Goal: Task Accomplishment & Management: Complete application form

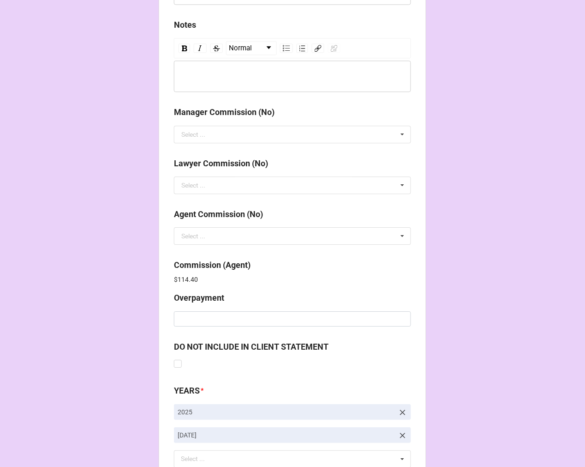
scroll to position [1101, 0]
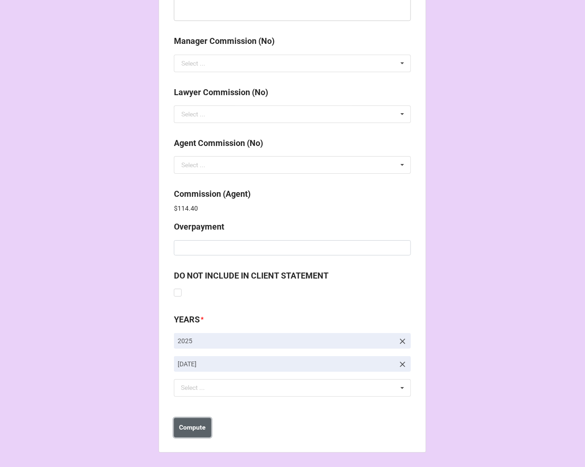
click at [174, 427] on button "Compute" at bounding box center [192, 427] width 37 height 19
click at [192, 431] on b "Save" at bounding box center [190, 427] width 15 height 10
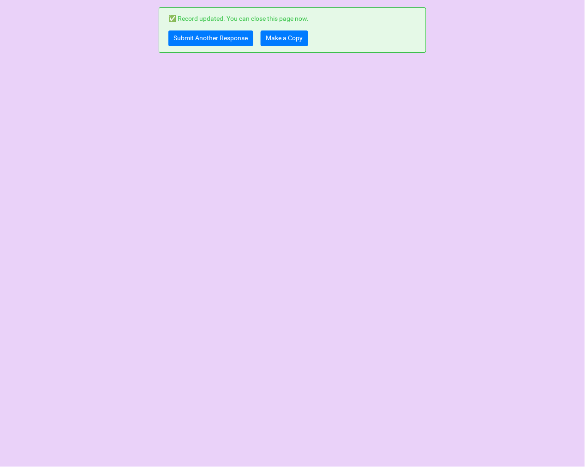
scroll to position [0, 0]
click at [284, 37] on link "Make a Copy" at bounding box center [285, 38] width 48 height 16
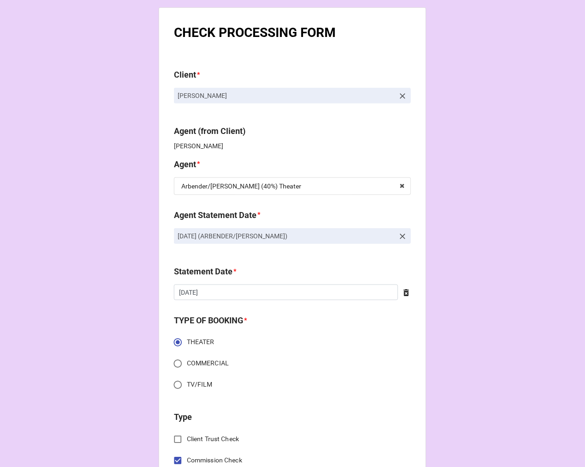
click at [402, 236] on icon at bounding box center [403, 237] width 6 height 6
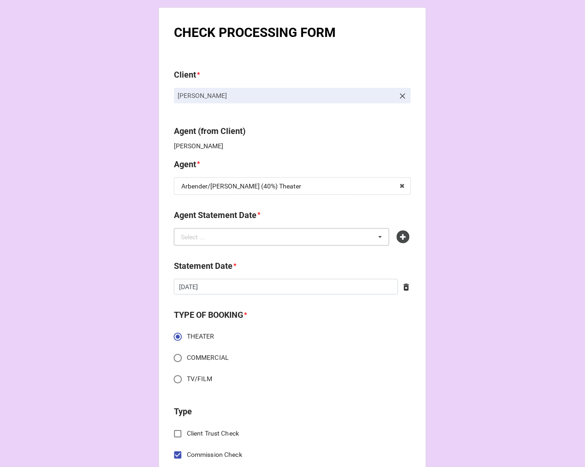
click at [334, 241] on div "Select ... No results found." at bounding box center [282, 237] width 216 height 18
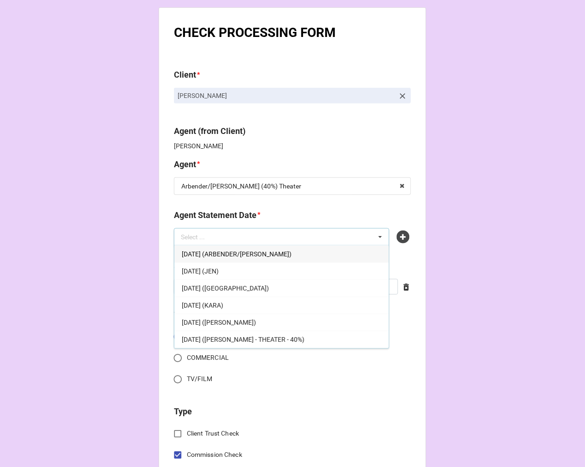
click at [259, 255] on span "OCTOBER 17, 2025 (ARBENDER/KATIE)" at bounding box center [237, 253] width 110 height 7
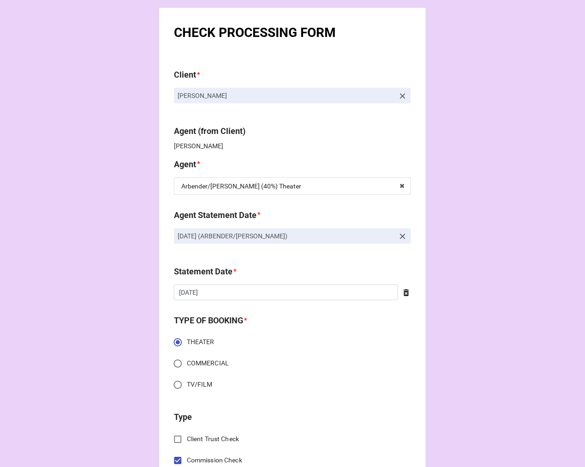
click at [404, 293] on icon at bounding box center [407, 292] width 6 height 7
click at [312, 293] on input "text" at bounding box center [292, 292] width 237 height 16
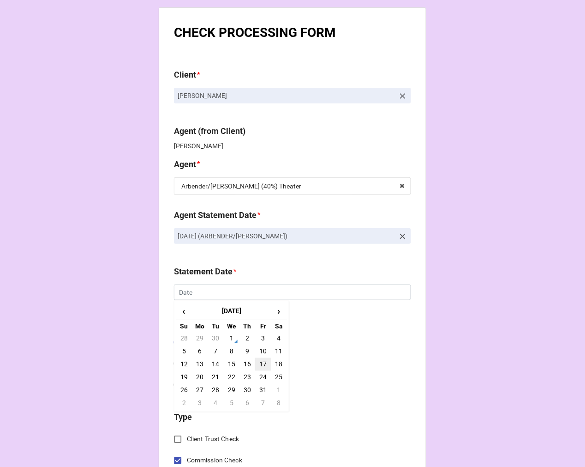
click at [260, 360] on td "17" at bounding box center [263, 364] width 16 height 13
type input "[DATE]"
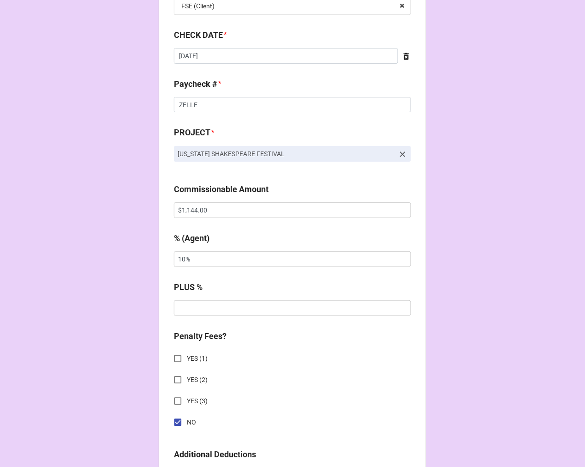
scroll to position [615, 0]
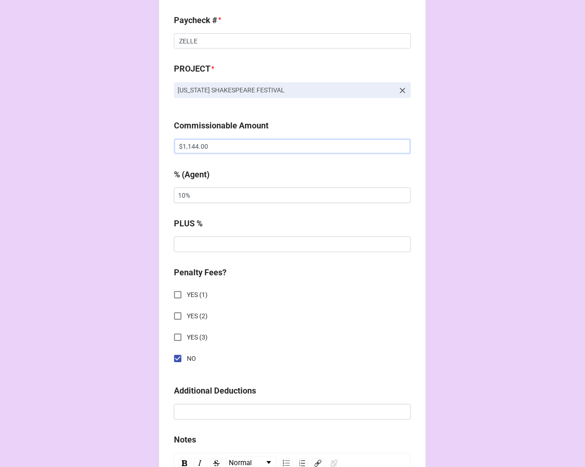
drag, startPoint x: 177, startPoint y: 149, endPoint x: 209, endPoint y: 143, distance: 32.3
click at [176, 148] on input "$1,144.00" at bounding box center [292, 146] width 237 height 16
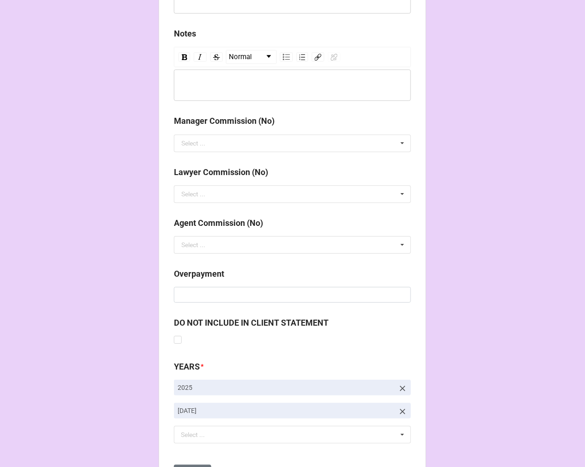
scroll to position [1068, 0]
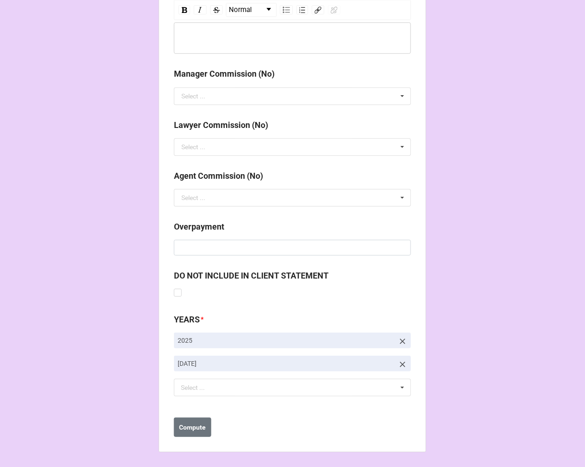
type input "-$1,144.00"
click at [400, 361] on icon at bounding box center [402, 363] width 9 height 9
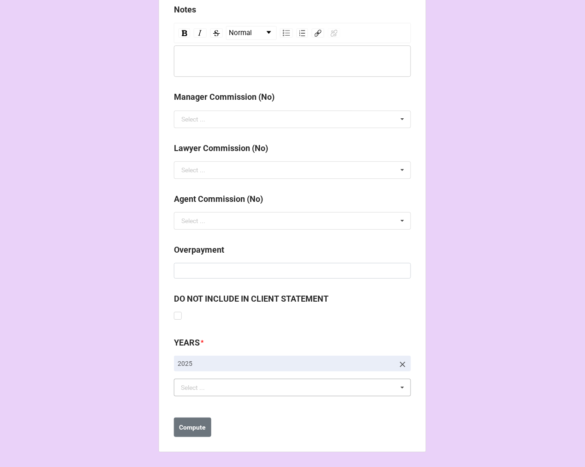
click at [303, 389] on div "Select ... No results found." at bounding box center [292, 387] width 237 height 18
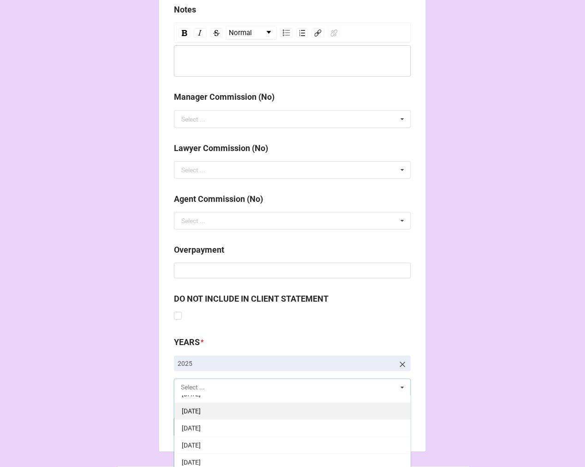
scroll to position [102, 0]
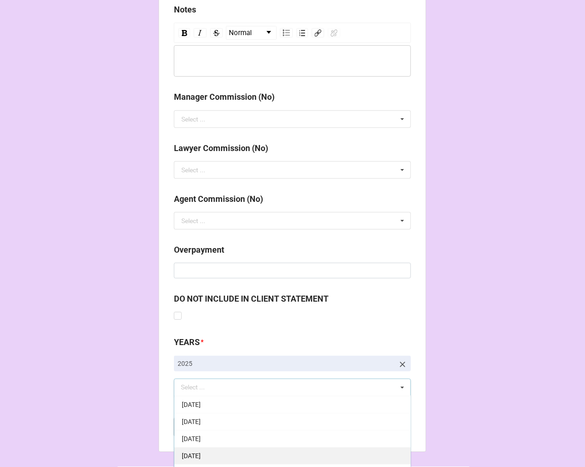
click at [201, 457] on span "[DATE]" at bounding box center [191, 455] width 19 height 7
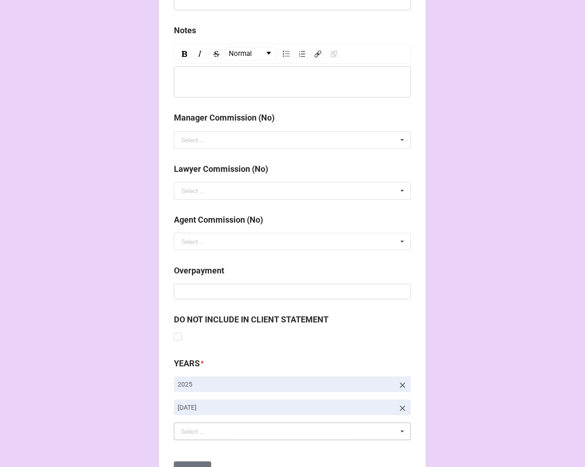
scroll to position [1068, 0]
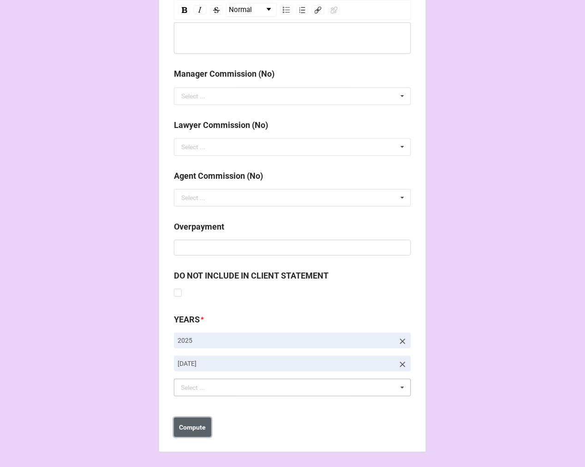
click at [190, 431] on b "Compute" at bounding box center [193, 427] width 27 height 10
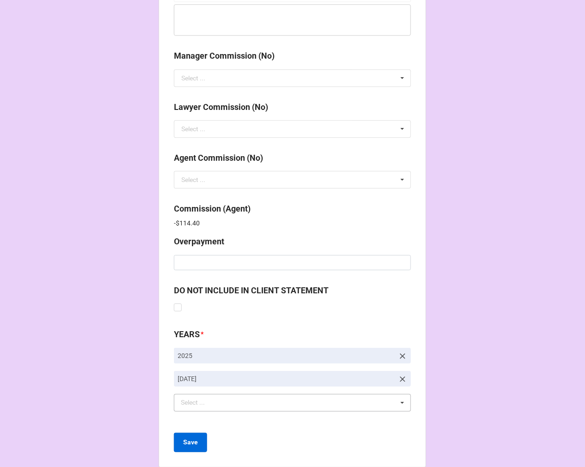
scroll to position [1101, 0]
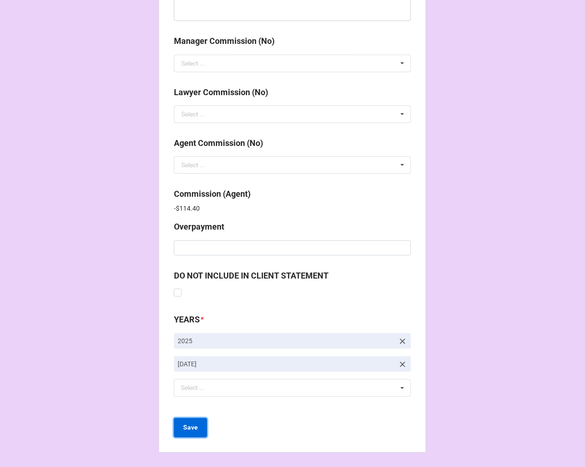
click at [186, 424] on b "Save" at bounding box center [190, 427] width 15 height 10
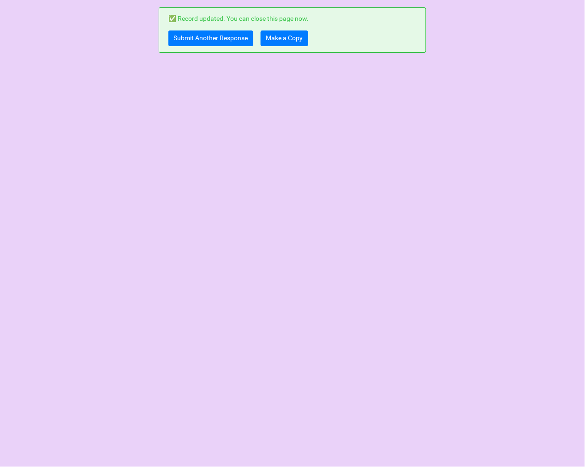
click at [283, 28] on div "✅ Record updated. You can close this page now. Submit Another Response Make a C…" at bounding box center [293, 29] width 268 height 45
click at [283, 38] on link "Make a Copy" at bounding box center [285, 38] width 48 height 16
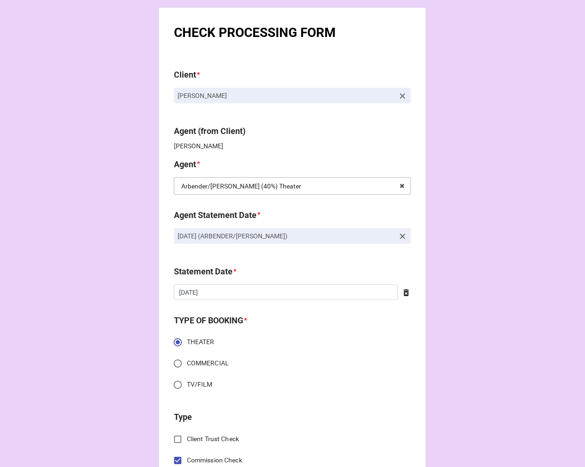
click at [392, 187] on input "text" at bounding box center [293, 186] width 236 height 17
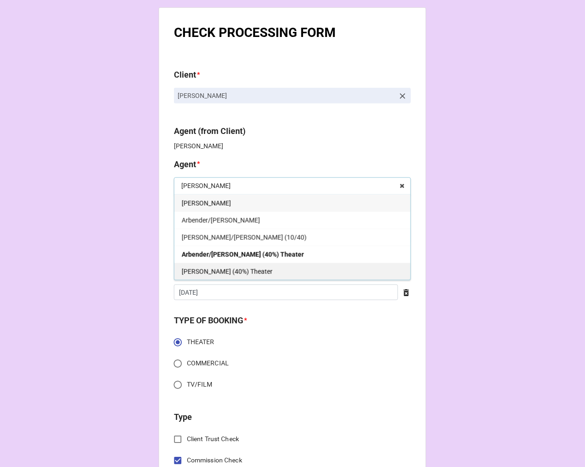
type input "katie"
click at [239, 267] on div "[PERSON_NAME] (40%) Theater" at bounding box center [292, 271] width 236 height 17
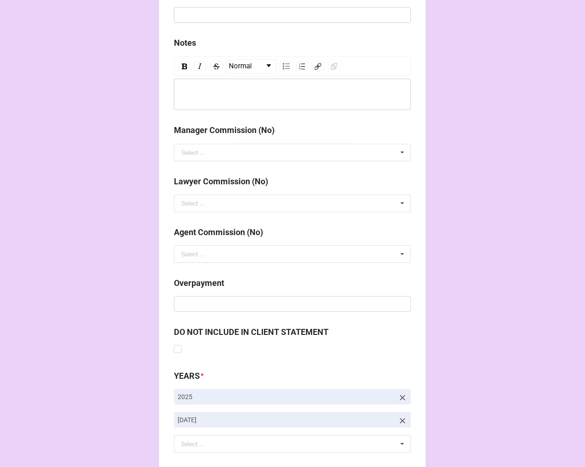
scroll to position [1068, 0]
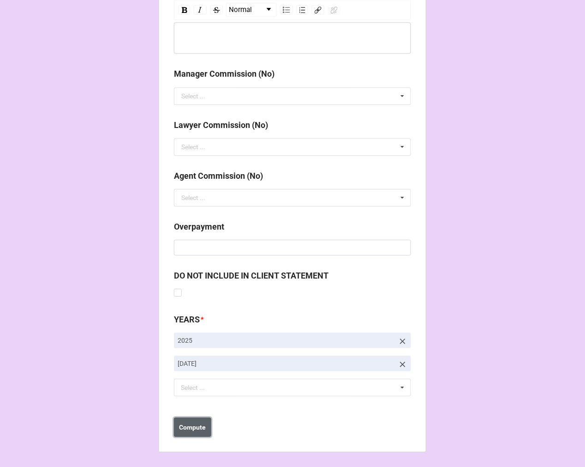
click at [187, 432] on button "Compute" at bounding box center [192, 426] width 37 height 19
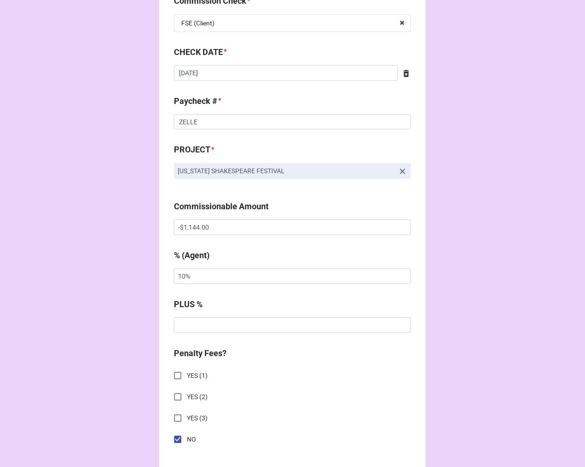
scroll to position [504, 0]
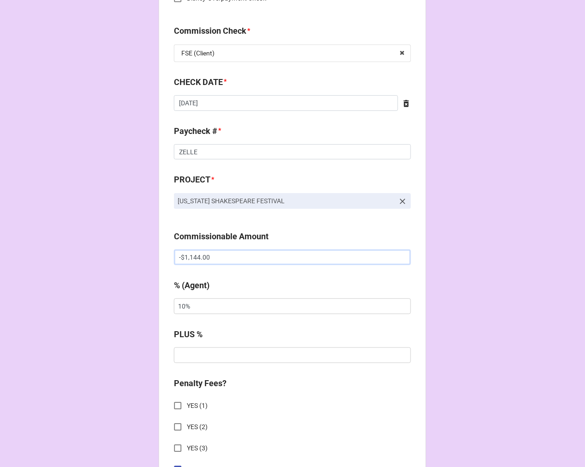
click at [183, 255] on input "-$1,144.00" at bounding box center [292, 257] width 237 height 16
type input "$1,144.00"
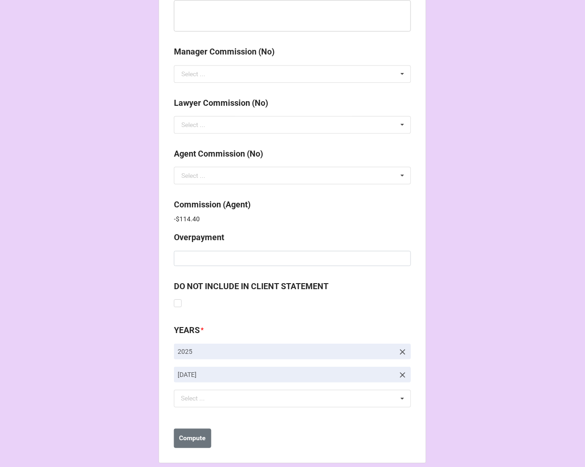
scroll to position [1101, 0]
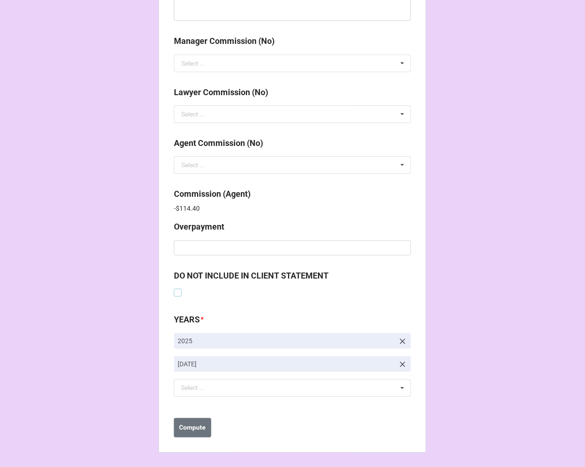
click at [174, 288] on label at bounding box center [178, 288] width 8 height 0
checkbox input "true"
drag, startPoint x: 195, startPoint y: 427, endPoint x: 331, endPoint y: 463, distance: 140.5
click at [198, 427] on b "Compute" at bounding box center [193, 427] width 27 height 10
click at [194, 430] on b "Save" at bounding box center [190, 427] width 15 height 10
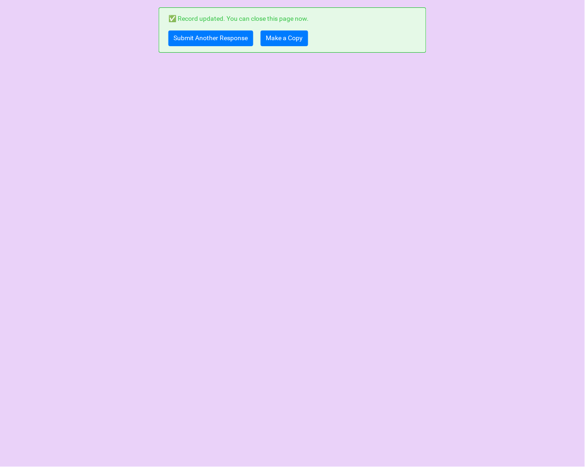
scroll to position [0, 0]
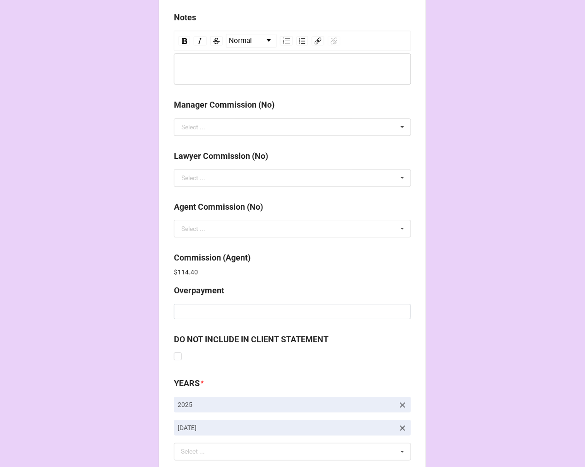
scroll to position [1101, 0]
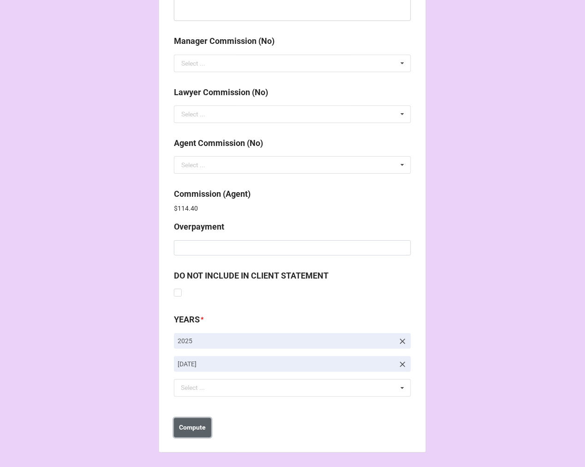
click at [195, 424] on b "Compute" at bounding box center [193, 427] width 27 height 10
click at [195, 430] on b "Save" at bounding box center [190, 427] width 15 height 10
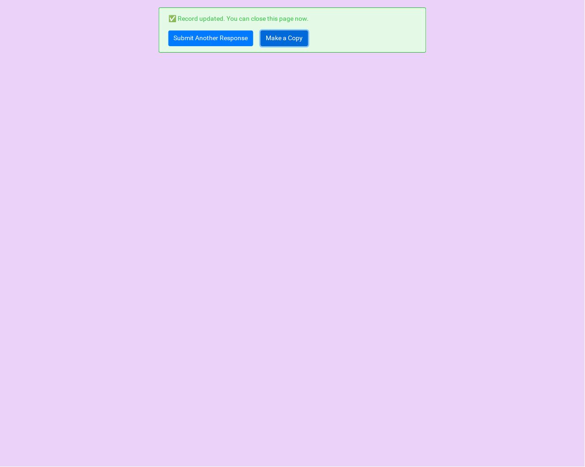
click at [279, 37] on link "Make a Copy" at bounding box center [285, 38] width 48 height 16
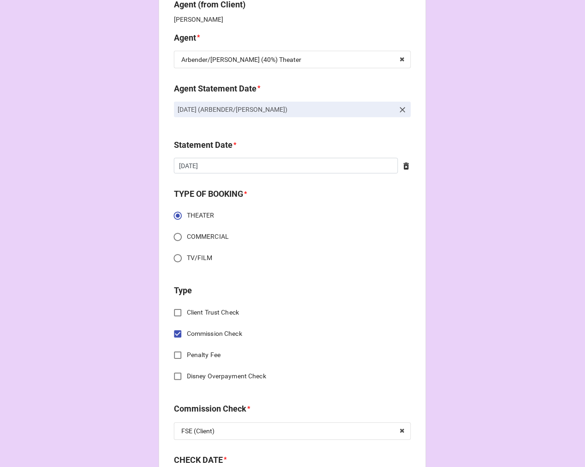
scroll to position [154, 0]
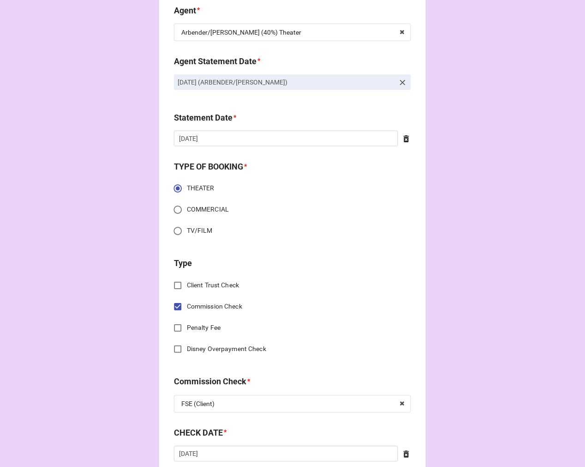
click at [402, 84] on icon at bounding box center [403, 83] width 6 height 6
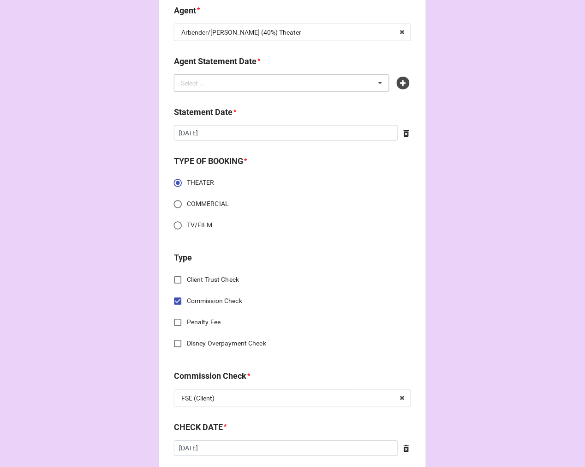
click at [275, 86] on div "Select ... No results found." at bounding box center [282, 83] width 216 height 18
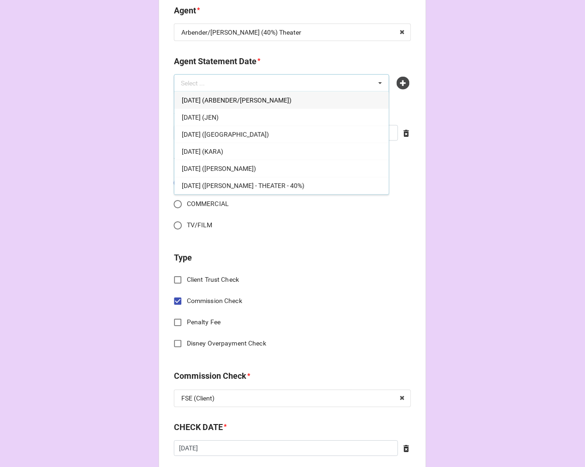
click at [233, 100] on span "[DATE] (ARBENDER/[PERSON_NAME])" at bounding box center [237, 99] width 110 height 7
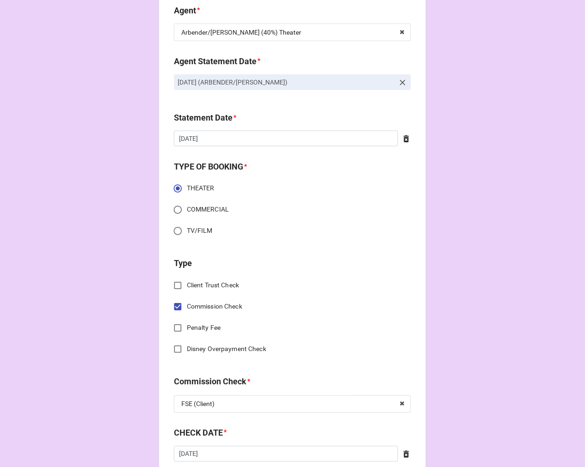
click at [398, 137] on div at bounding box center [404, 138] width 13 height 10
click at [303, 138] on input "text" at bounding box center [292, 139] width 237 height 16
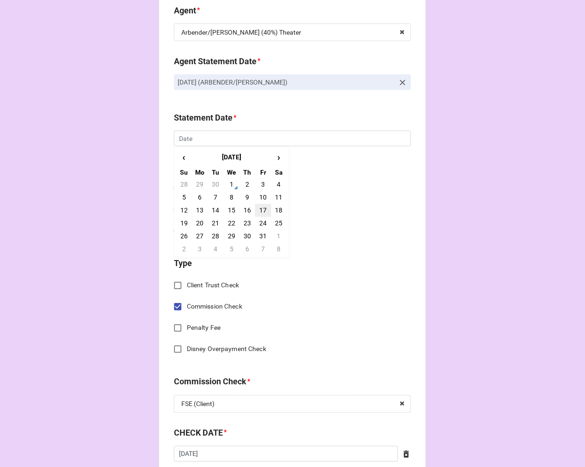
click at [259, 208] on td "17" at bounding box center [263, 210] width 16 height 13
type input "[DATE]"
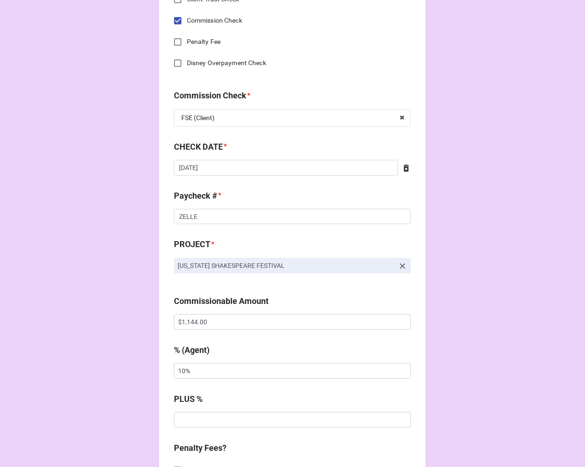
scroll to position [615, 0]
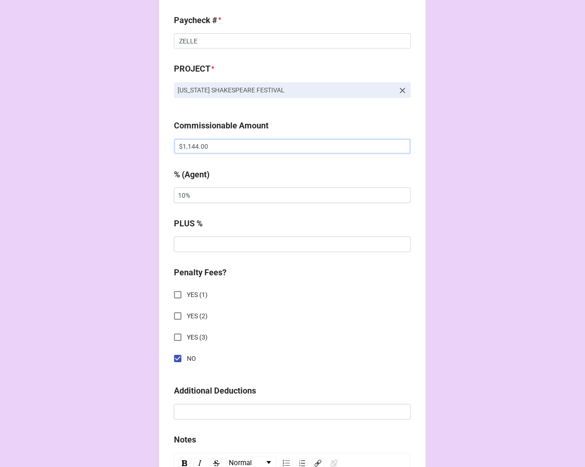
click at [181, 144] on input "$1,144.00" at bounding box center [292, 146] width 237 height 16
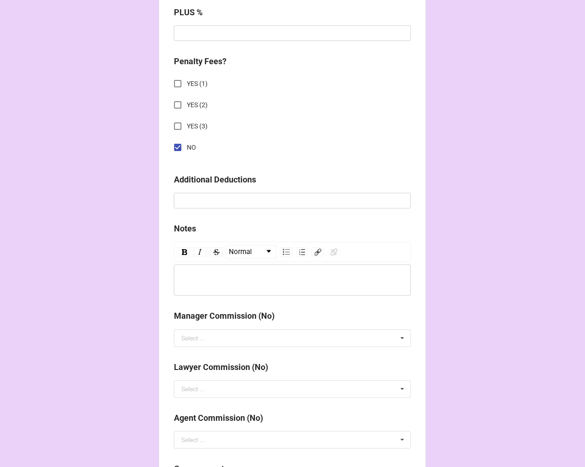
scroll to position [1068, 0]
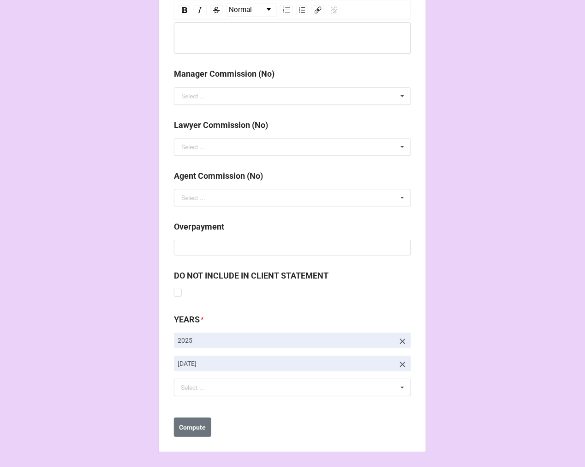
type input "-$1,144.00"
click at [402, 361] on icon at bounding box center [402, 363] width 9 height 9
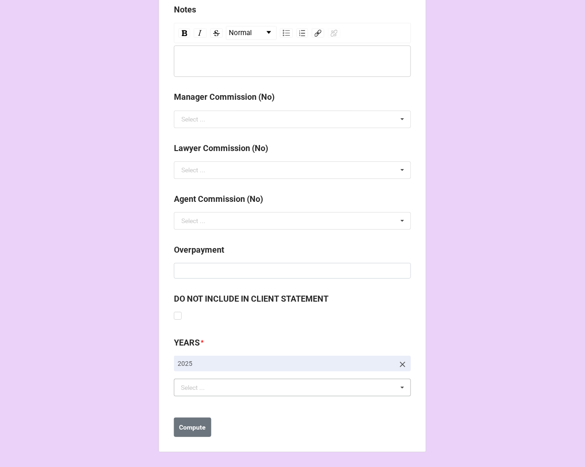
click at [212, 388] on div "Select ..." at bounding box center [199, 387] width 40 height 11
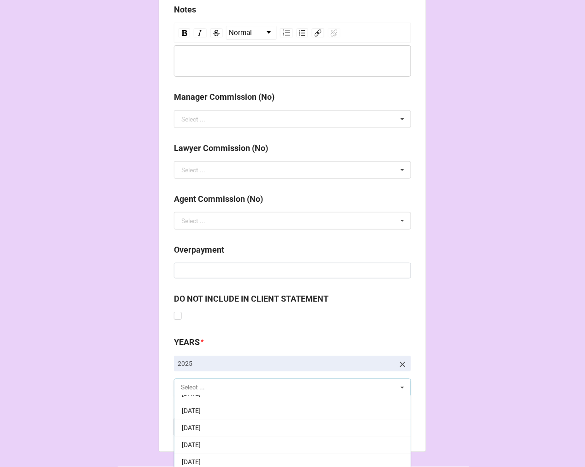
scroll to position [102, 0]
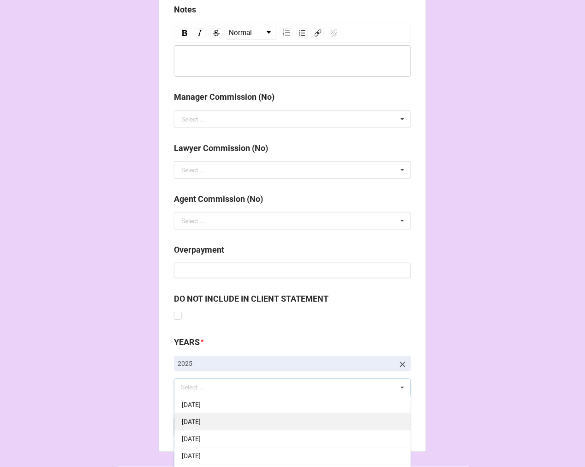
drag, startPoint x: 228, startPoint y: 454, endPoint x: 269, endPoint y: 443, distance: 42.5
click at [228, 455] on div "[DATE]" at bounding box center [292, 455] width 236 height 17
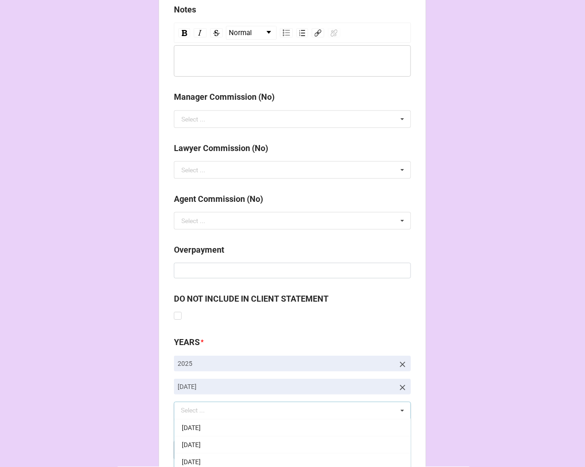
click at [194, 450] on b "Compute" at bounding box center [193, 450] width 27 height 10
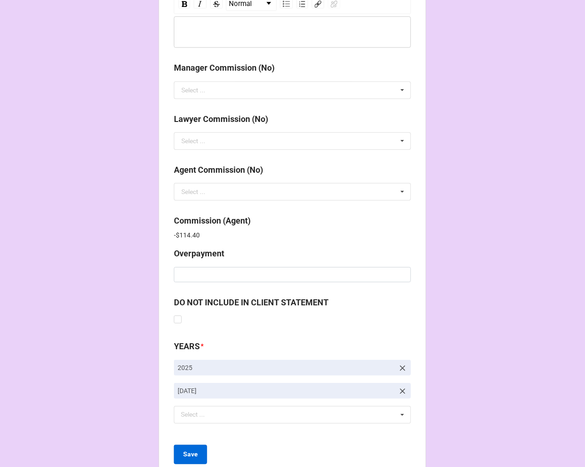
scroll to position [1101, 0]
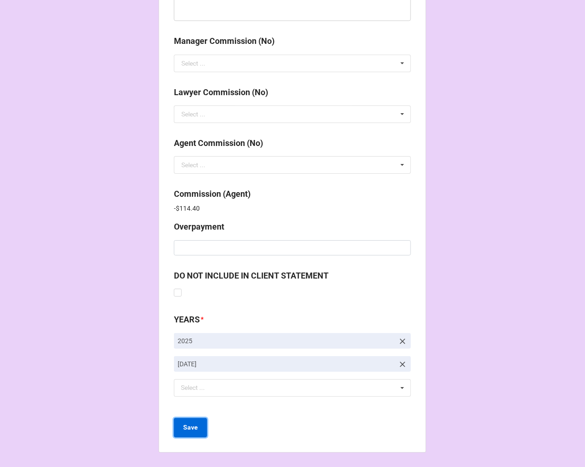
click at [188, 433] on button "Save" at bounding box center [190, 427] width 33 height 19
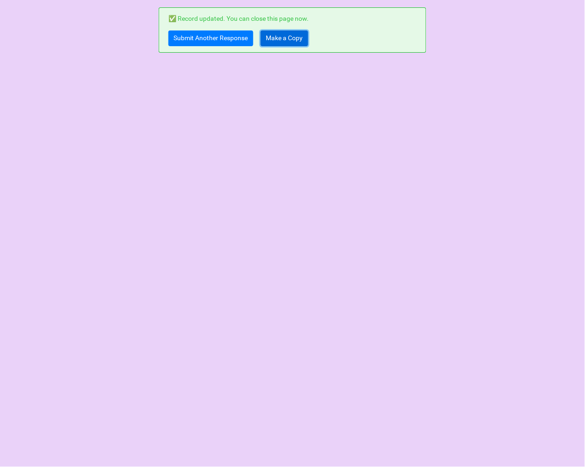
click at [274, 37] on link "Make a Copy" at bounding box center [285, 38] width 48 height 16
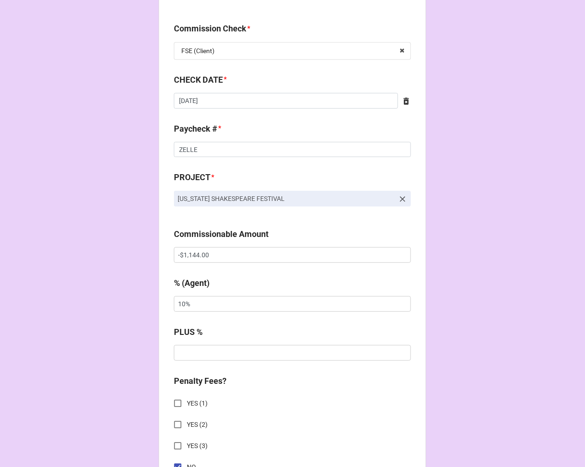
scroll to position [513, 0]
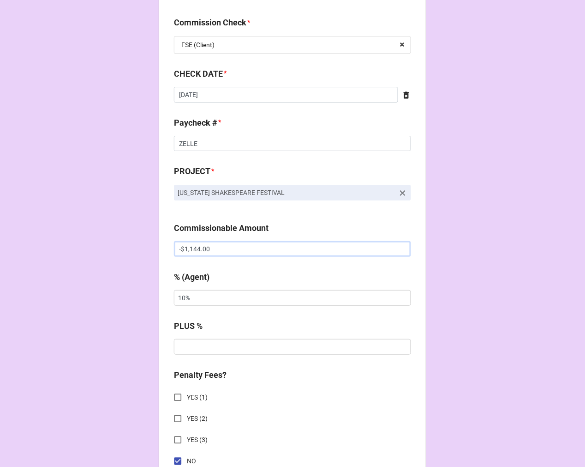
click at [180, 246] on input "-$1,144.00" at bounding box center [292, 249] width 237 height 16
type input "$1,144.00"
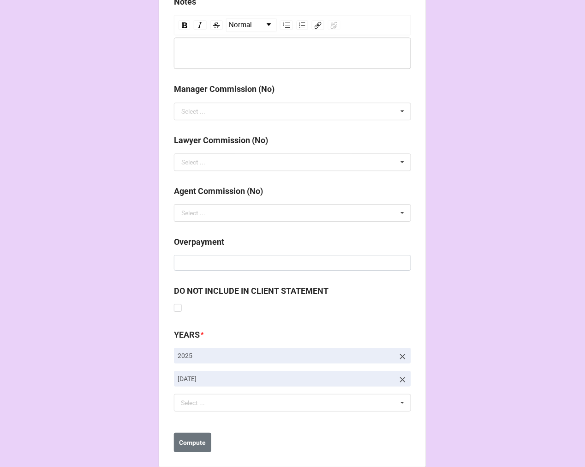
scroll to position [1068, 0]
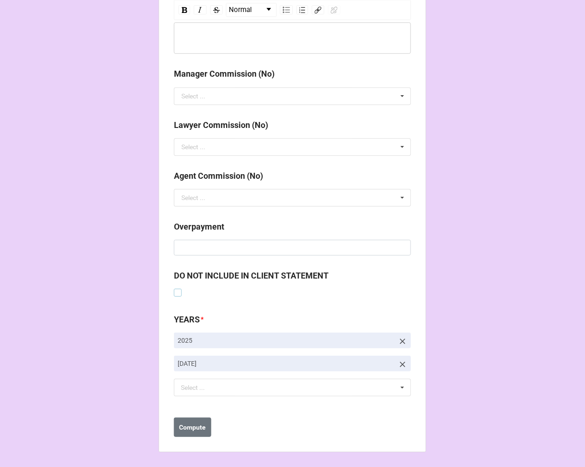
click at [176, 288] on label at bounding box center [178, 288] width 8 height 0
checkbox input "true"
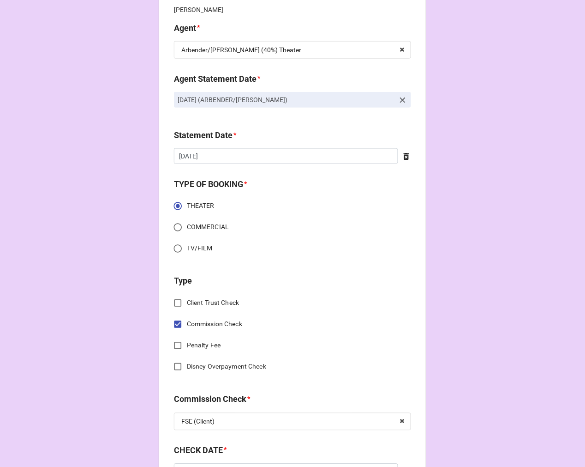
scroll to position [0, 0]
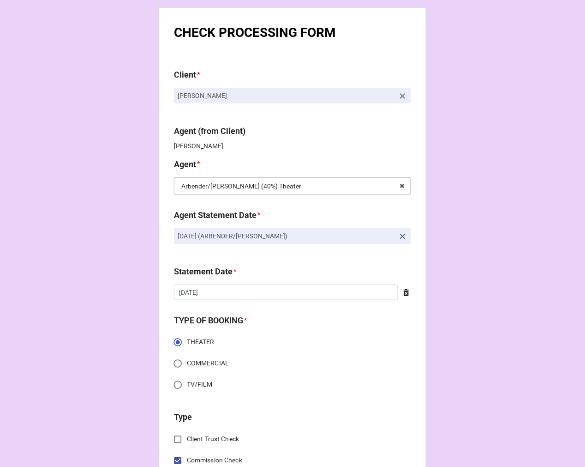
click at [312, 178] on input "text" at bounding box center [293, 186] width 236 height 17
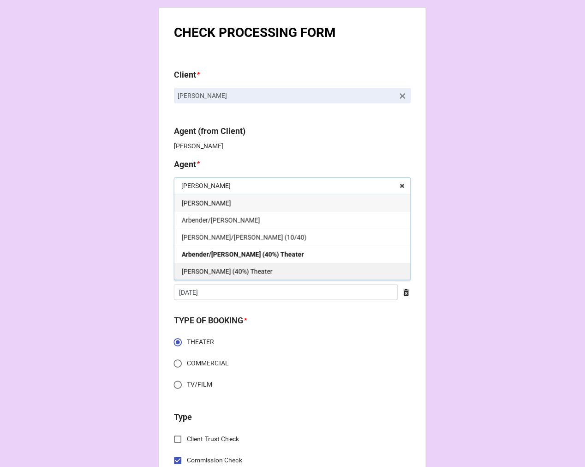
type input "kati"
click at [223, 273] on span "[PERSON_NAME] (40%) Theater" at bounding box center [227, 271] width 91 height 7
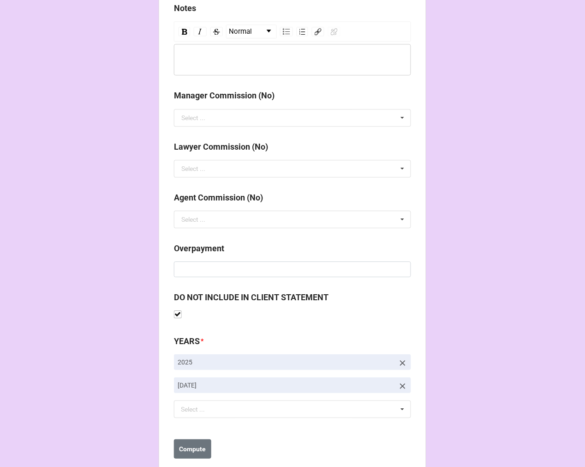
scroll to position [1068, 0]
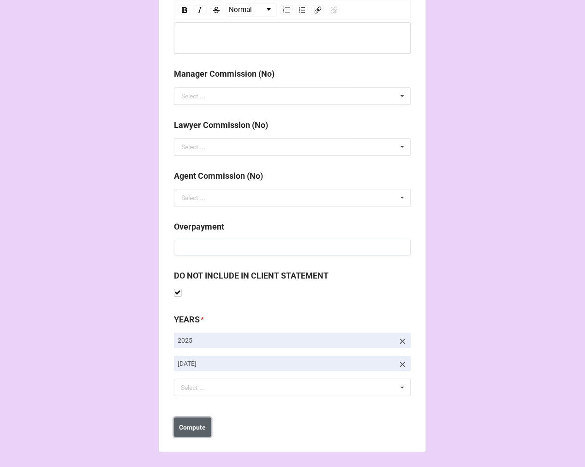
click at [186, 430] on b "Compute" at bounding box center [193, 427] width 27 height 10
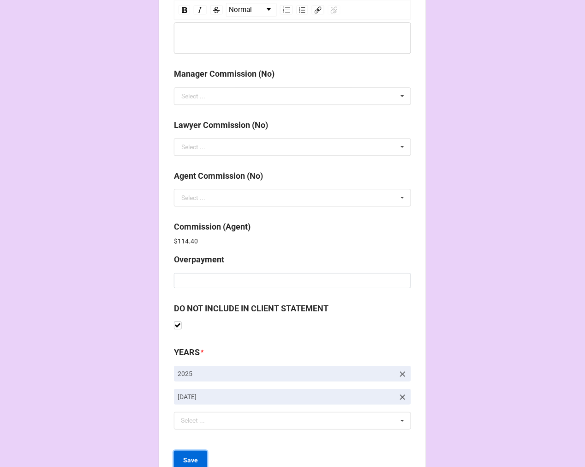
click at [186, 456] on b "Save" at bounding box center [190, 460] width 15 height 10
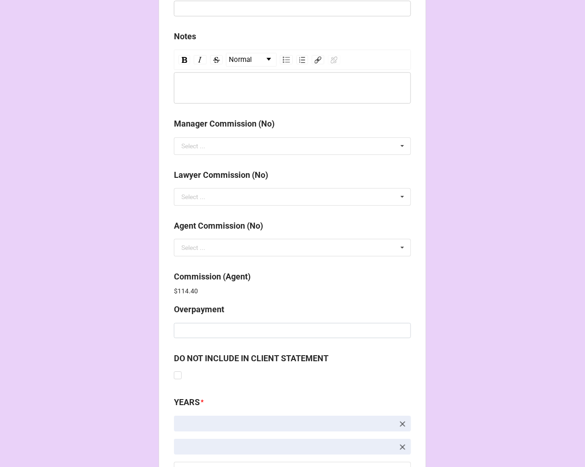
scroll to position [1101, 0]
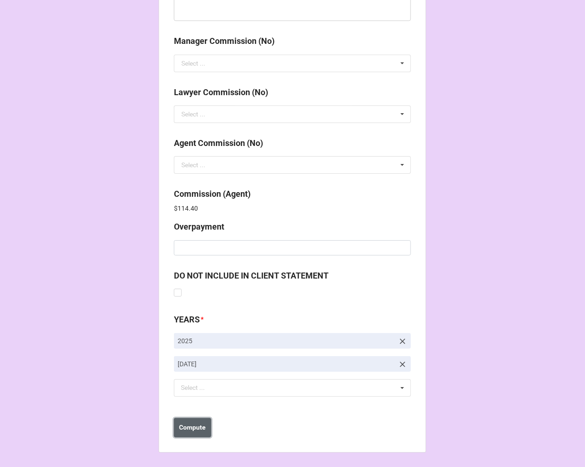
click at [192, 426] on b "Compute" at bounding box center [193, 427] width 27 height 10
click at [189, 425] on b "Save" at bounding box center [190, 427] width 15 height 10
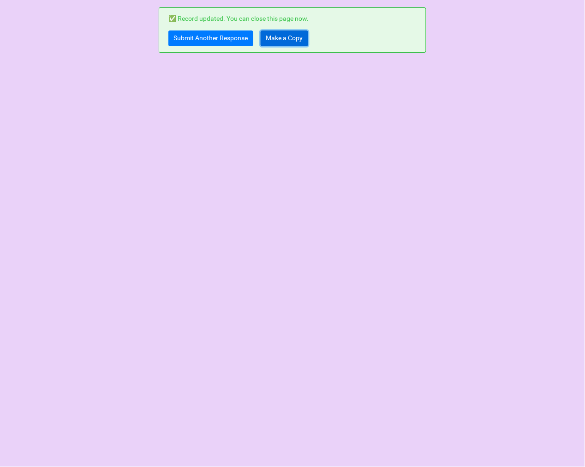
click at [279, 40] on link "Make a Copy" at bounding box center [285, 38] width 48 height 16
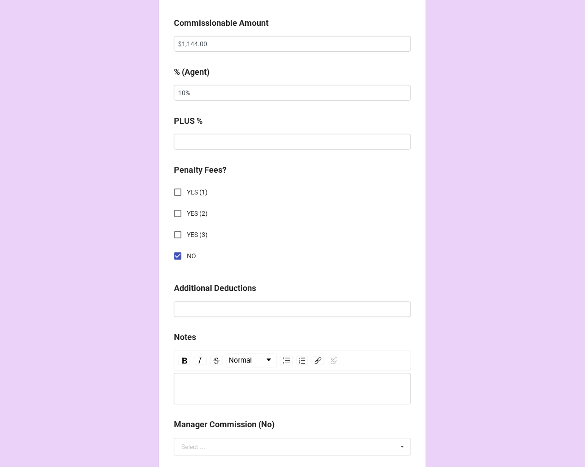
scroll to position [1068, 0]
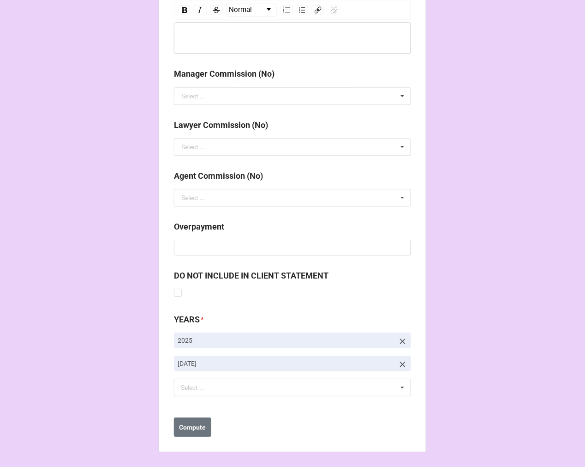
drag, startPoint x: 397, startPoint y: 363, endPoint x: 388, endPoint y: 365, distance: 9.1
click at [398, 363] on icon at bounding box center [402, 363] width 9 height 9
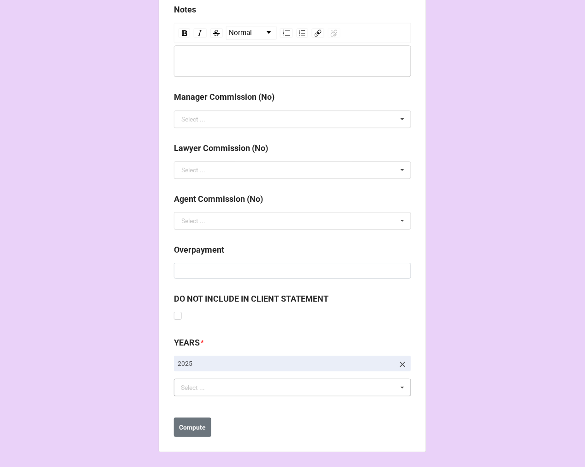
click at [222, 382] on div "Select ... No results found." at bounding box center [292, 387] width 237 height 18
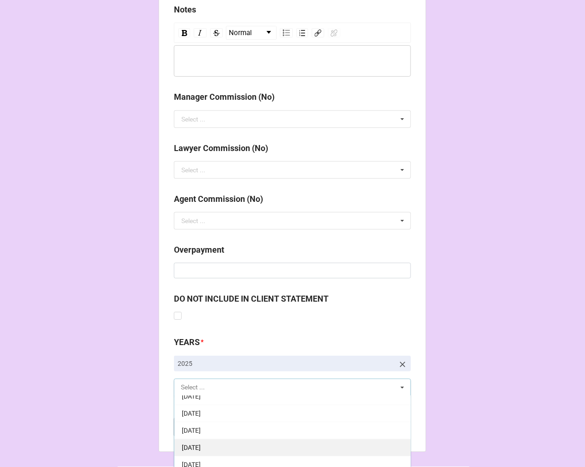
scroll to position [102, 0]
click at [233, 448] on div "[DATE]" at bounding box center [292, 455] width 236 height 17
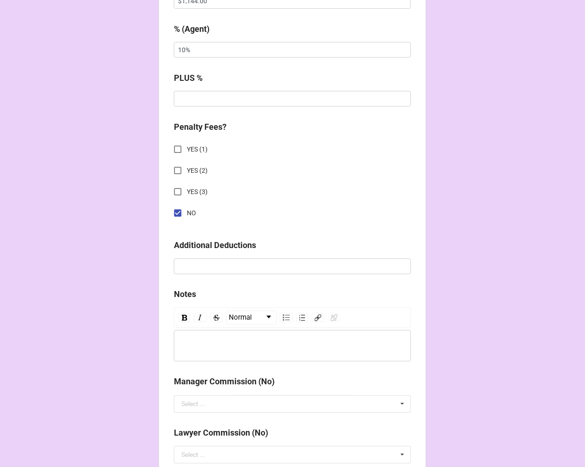
scroll to position [966, 0]
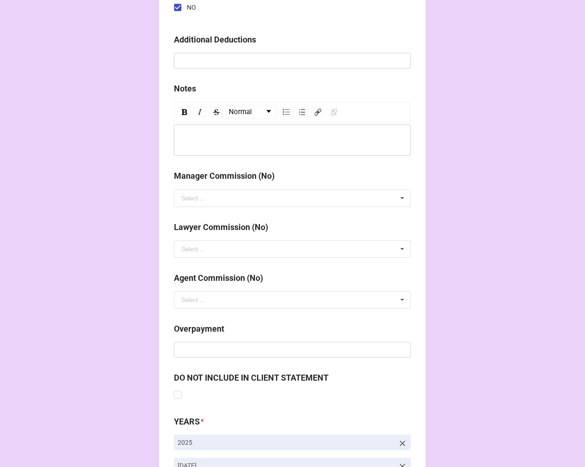
click at [181, 394] on div "DO NOT INCLUDE IN CLIENT STATEMENT" at bounding box center [292, 386] width 237 height 30
click at [179, 391] on label at bounding box center [178, 391] width 8 height 0
checkbox input "true"
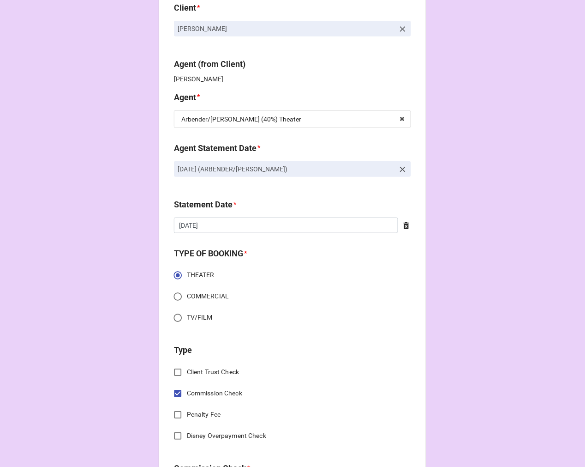
scroll to position [43, 0]
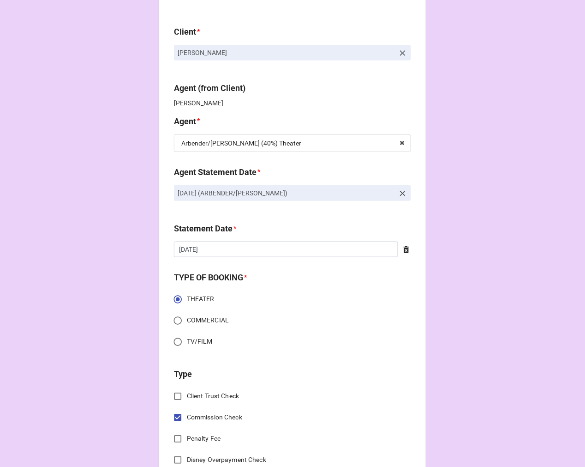
click at [398, 193] on icon at bounding box center [402, 193] width 9 height 9
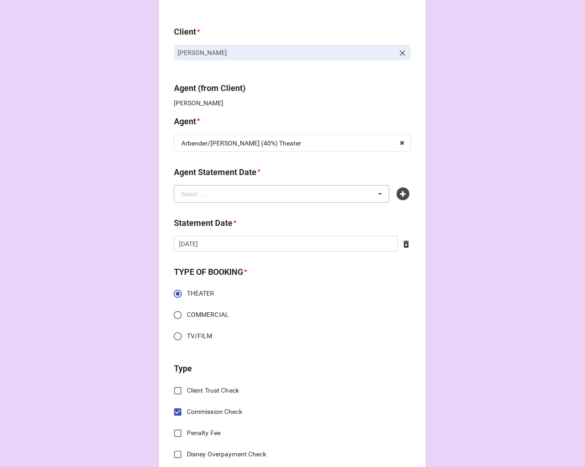
click at [227, 195] on div "Select ... No results found." at bounding box center [282, 194] width 216 height 18
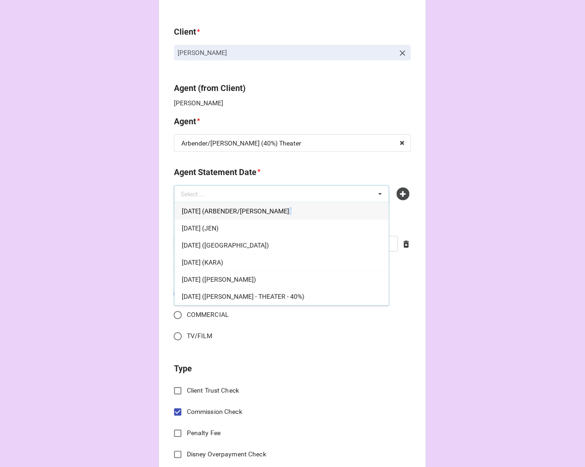
click at [281, 210] on span "[DATE] (ARBENDER/[PERSON_NAME])" at bounding box center [237, 210] width 110 height 7
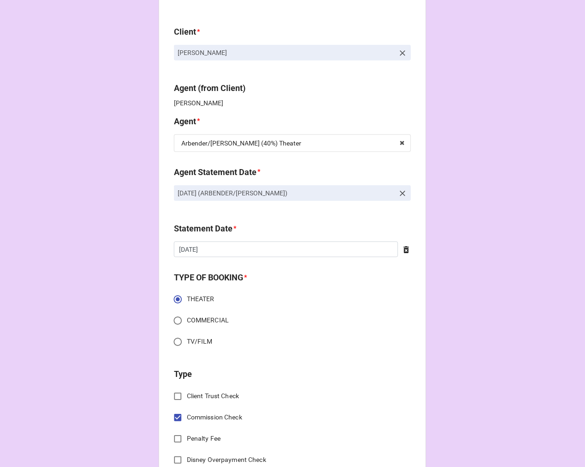
click at [403, 247] on icon at bounding box center [406, 249] width 9 height 9
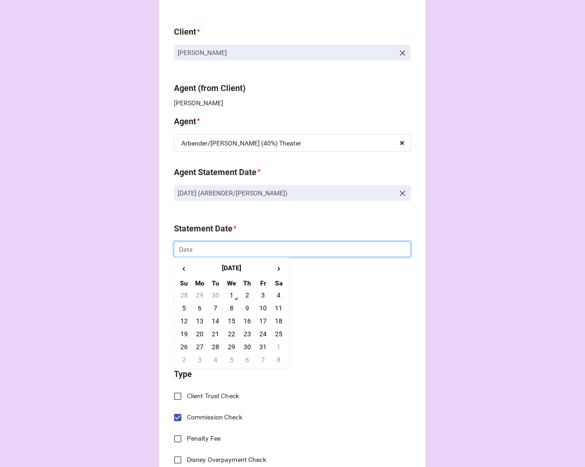
click at [303, 247] on input "text" at bounding box center [292, 249] width 237 height 16
click at [260, 323] on td "17" at bounding box center [263, 321] width 16 height 13
type input "[DATE]"
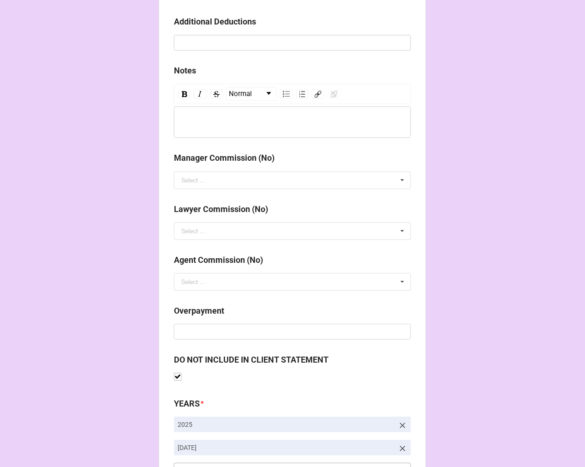
scroll to position [1068, 0]
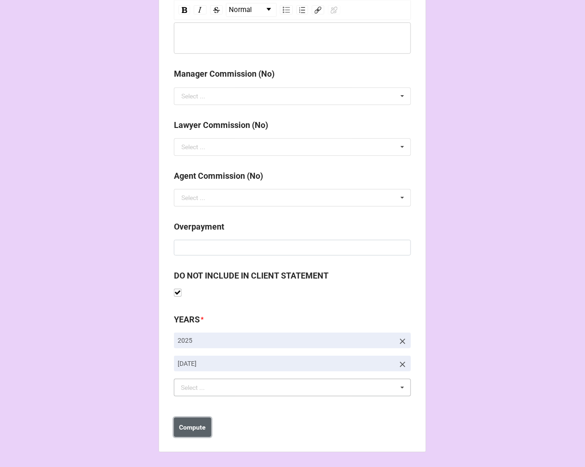
click at [188, 432] on button "Compute" at bounding box center [192, 426] width 37 height 19
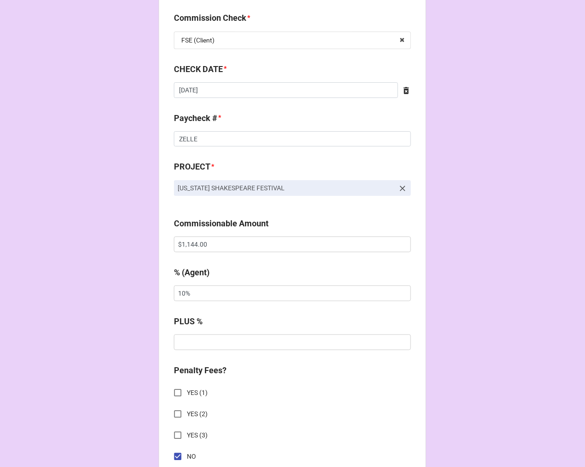
scroll to position [332, 0]
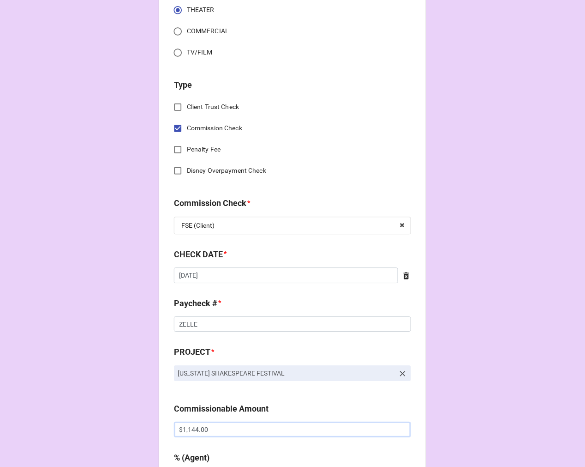
drag, startPoint x: 177, startPoint y: 430, endPoint x: 191, endPoint y: 426, distance: 14.3
click at [177, 429] on input "$1,144.00" at bounding box center [292, 429] width 237 height 16
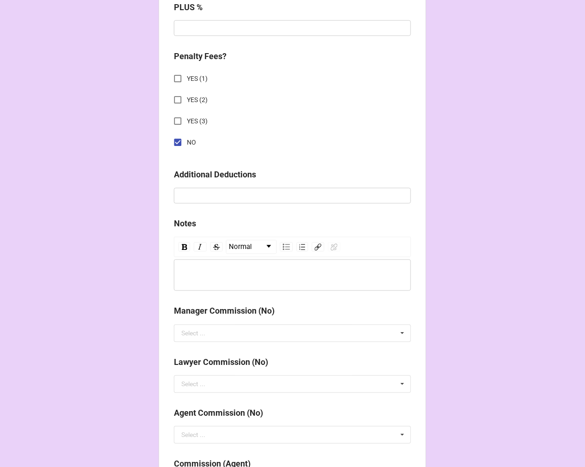
scroll to position [1101, 0]
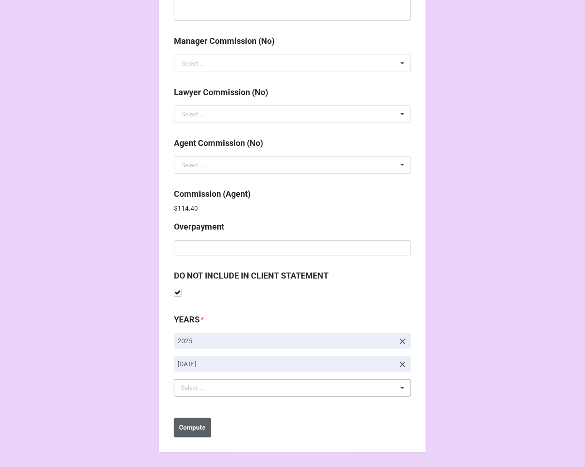
type input "-$1,144.00"
click at [192, 427] on b "Compute" at bounding box center [193, 427] width 27 height 10
click at [187, 428] on b "Save" at bounding box center [190, 427] width 15 height 10
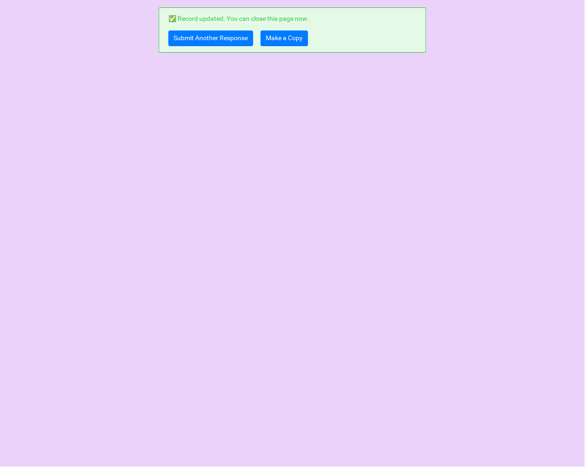
scroll to position [0, 0]
click at [294, 39] on link "Make a Copy" at bounding box center [285, 38] width 48 height 16
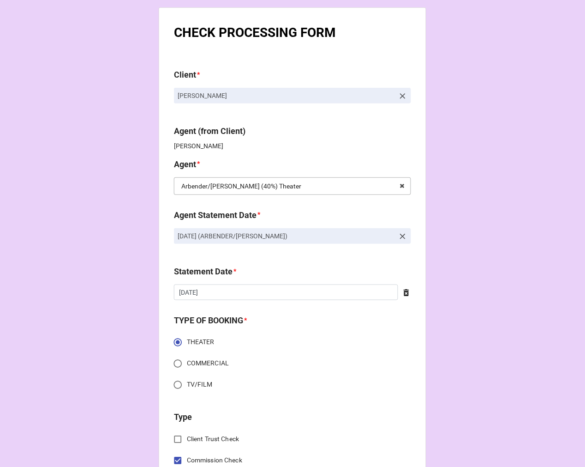
click at [301, 183] on input "text" at bounding box center [293, 186] width 236 height 17
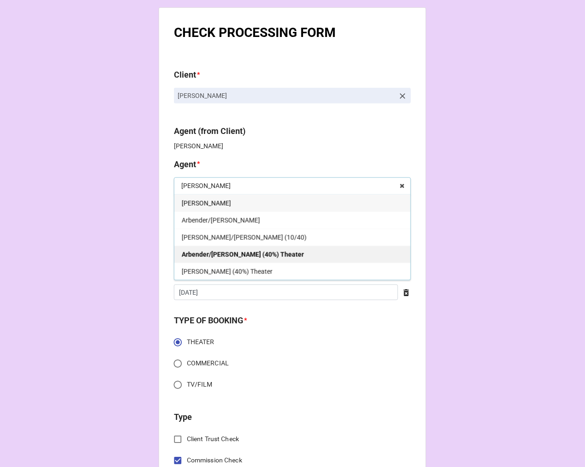
scroll to position [51, 0]
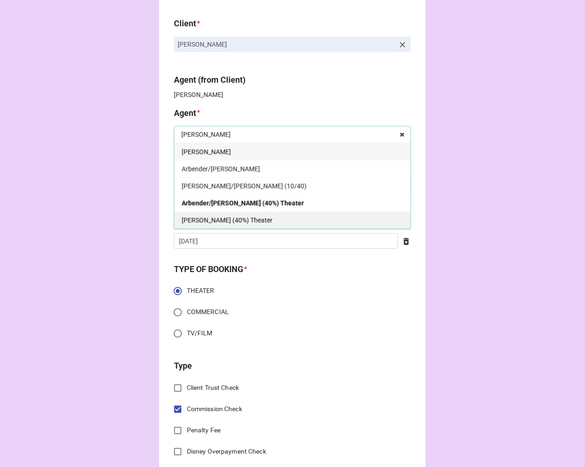
type input "[PERSON_NAME]"
click at [214, 224] on div "[PERSON_NAME] (40%) Theater" at bounding box center [292, 219] width 236 height 17
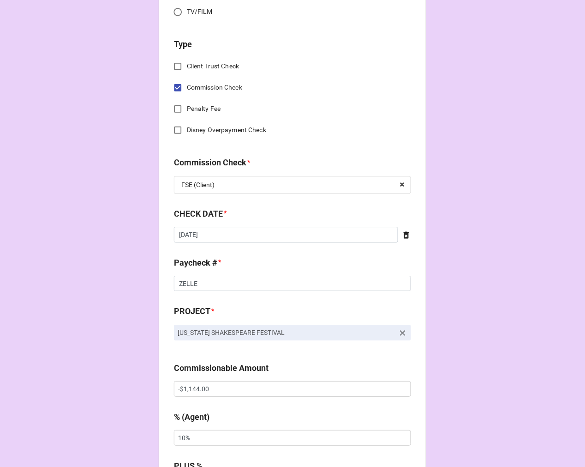
scroll to position [410, 0]
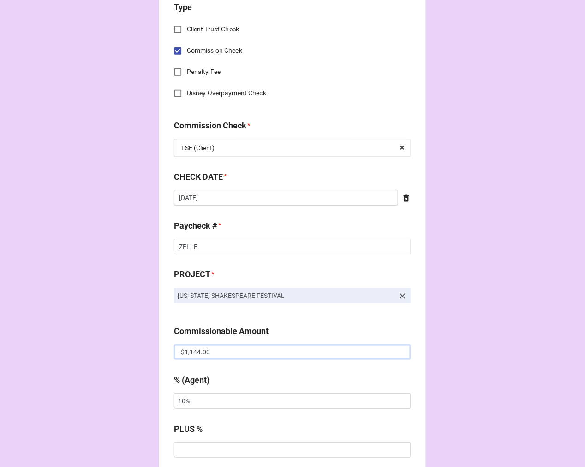
click at [180, 348] on input "-$1,144.00" at bounding box center [292, 352] width 237 height 16
type input "$1,144.00"
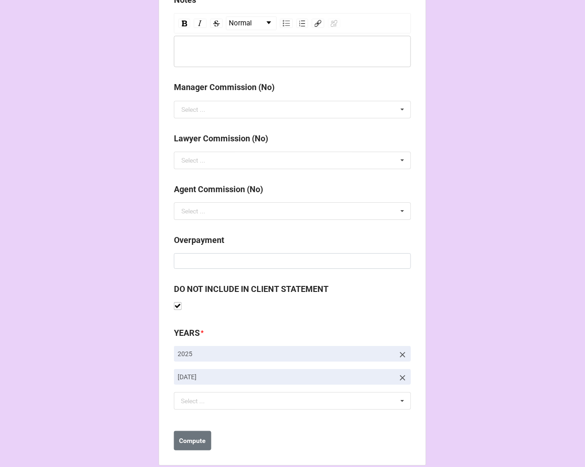
scroll to position [1068, 0]
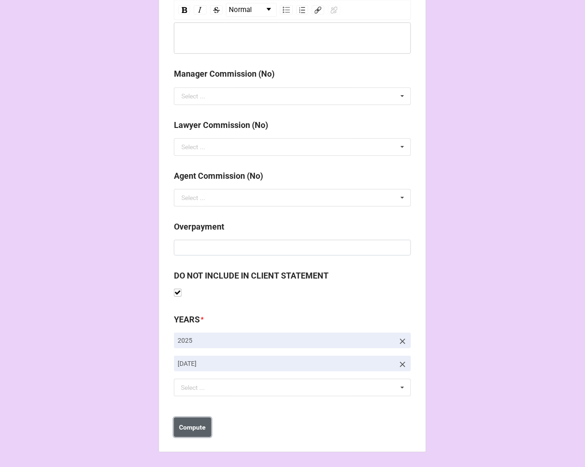
click at [186, 423] on b "Compute" at bounding box center [193, 427] width 27 height 10
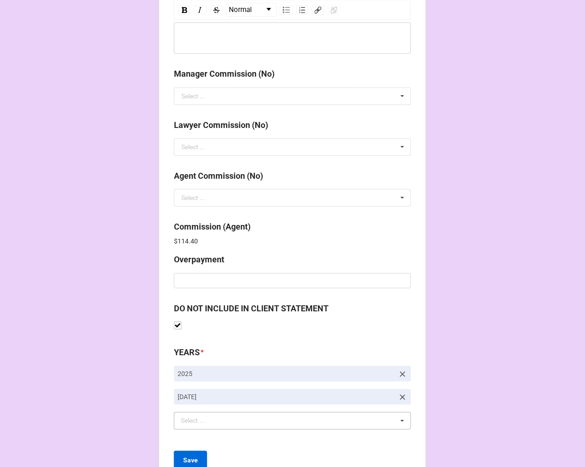
scroll to position [1101, 0]
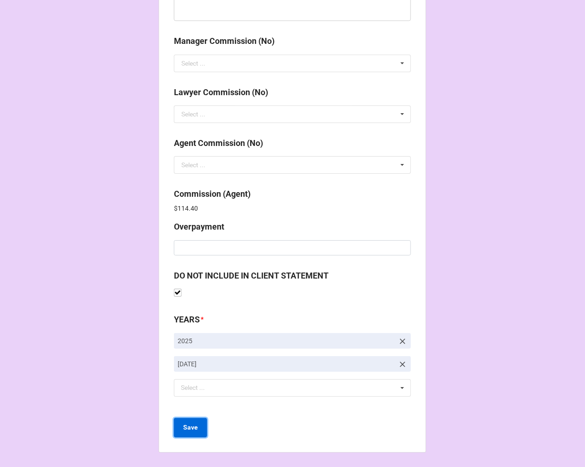
click at [188, 427] on b "Save" at bounding box center [190, 427] width 15 height 10
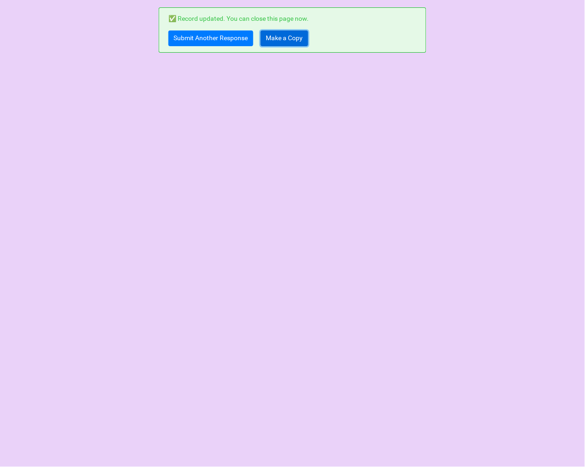
click at [297, 42] on link "Make a Copy" at bounding box center [285, 38] width 48 height 16
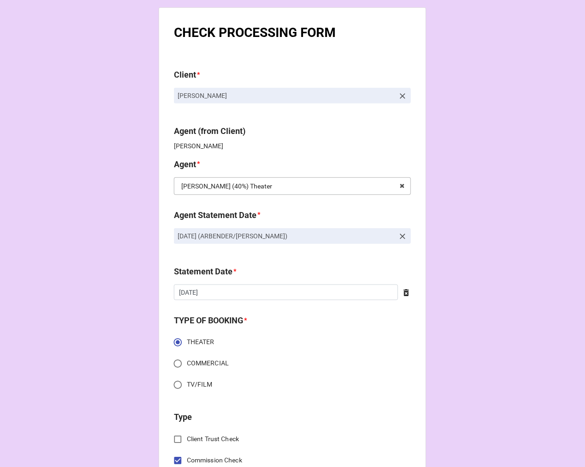
click at [357, 189] on input "text" at bounding box center [293, 186] width 236 height 17
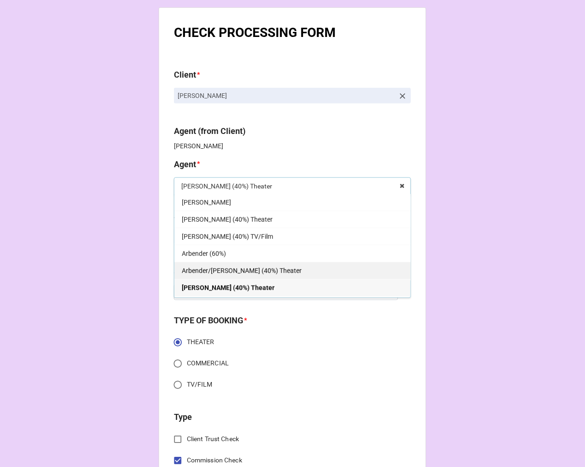
click at [248, 274] on span "Arbender/[PERSON_NAME] (40%) Theater" at bounding box center [242, 270] width 120 height 7
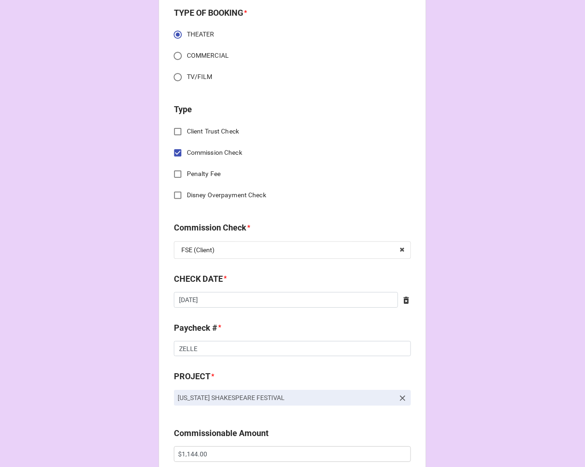
scroll to position [359, 0]
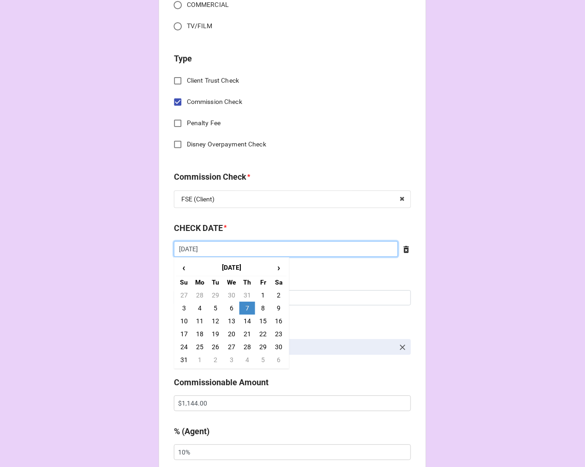
click at [228, 247] on input "8/7/2025" at bounding box center [286, 249] width 224 height 16
click at [245, 317] on td "14" at bounding box center [248, 320] width 16 height 13
type input "8/14/2025"
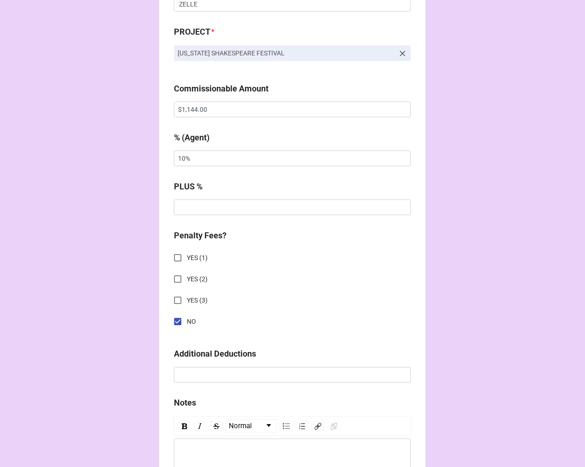
scroll to position [513, 0]
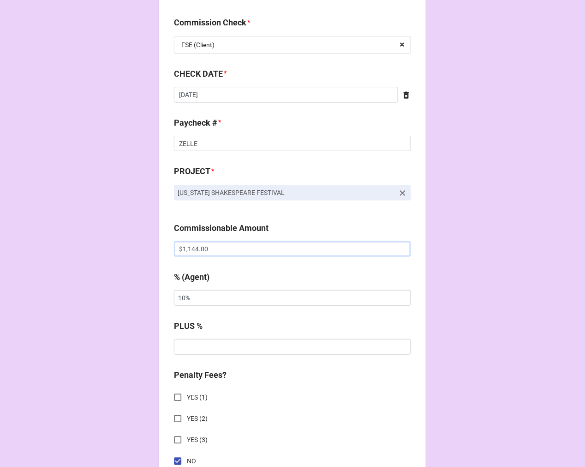
click at [178, 247] on input "$1,144.00" at bounding box center [292, 249] width 237 height 16
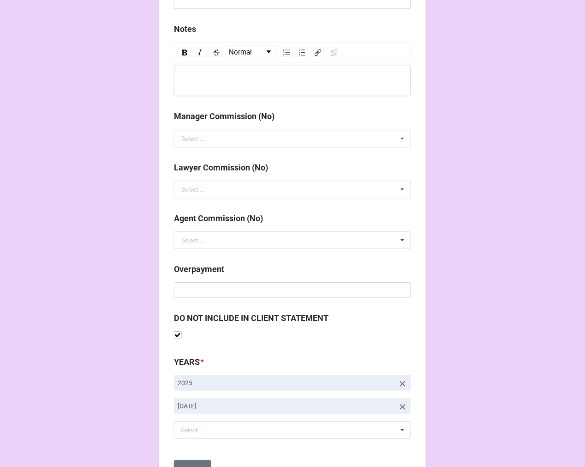
scroll to position [1068, 0]
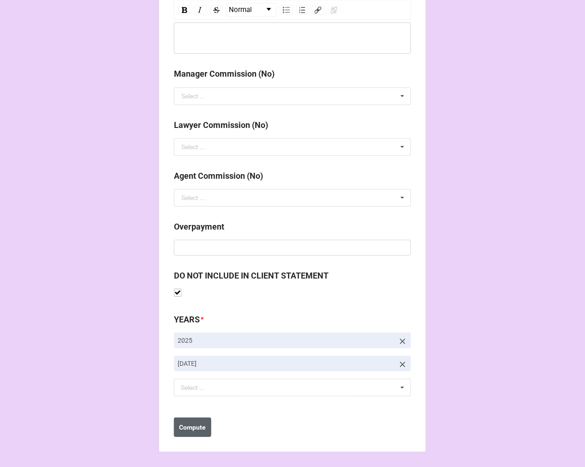
type input "-$1,144.00"
click at [191, 430] on b "Compute" at bounding box center [193, 427] width 27 height 10
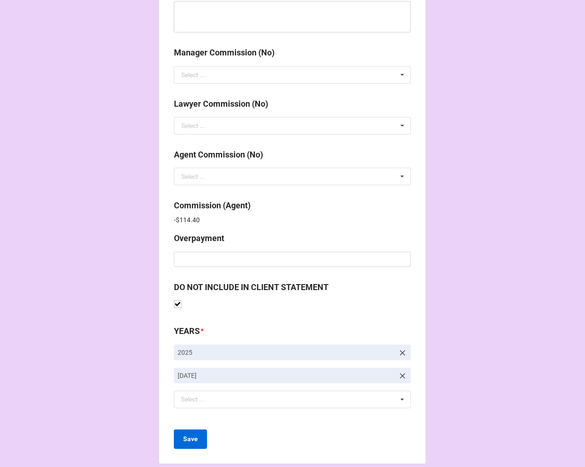
scroll to position [1101, 0]
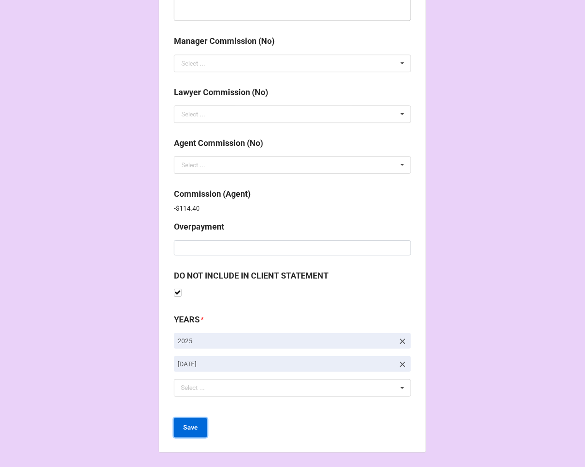
click at [184, 428] on b "Save" at bounding box center [190, 427] width 15 height 10
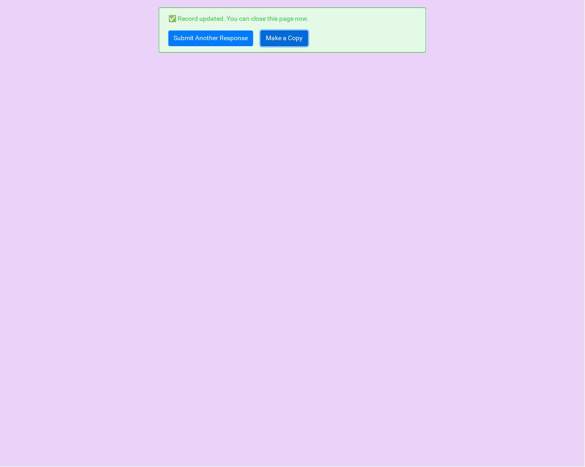
click at [276, 35] on link "Make a Copy" at bounding box center [285, 38] width 48 height 16
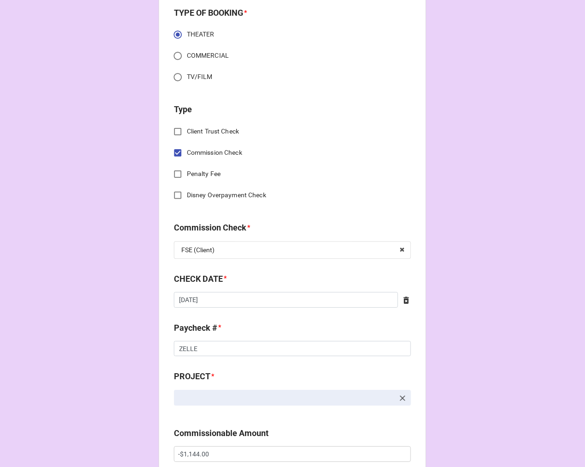
scroll to position [461, 0]
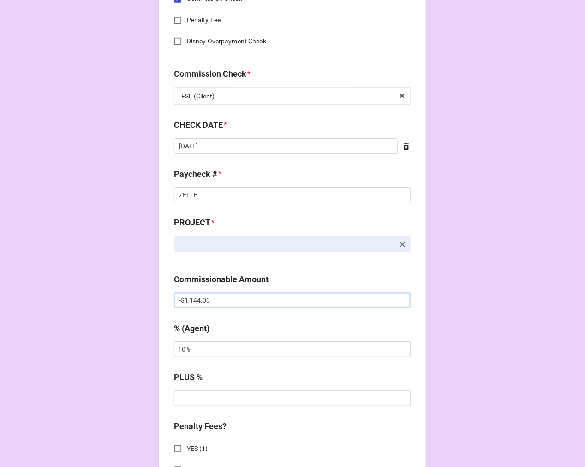
click at [180, 299] on input "-$1,144.00" at bounding box center [292, 300] width 237 height 16
type input "$1,144.00"
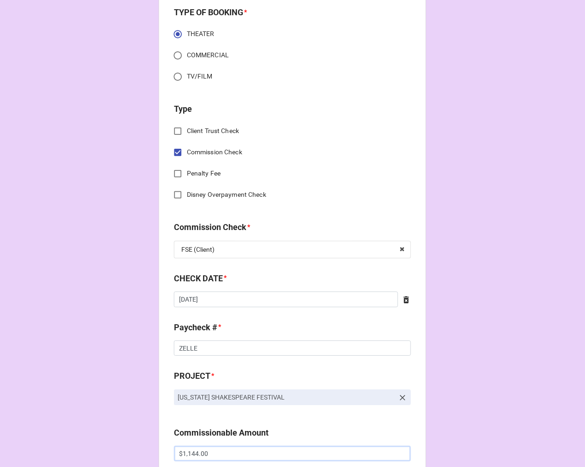
scroll to position [102, 0]
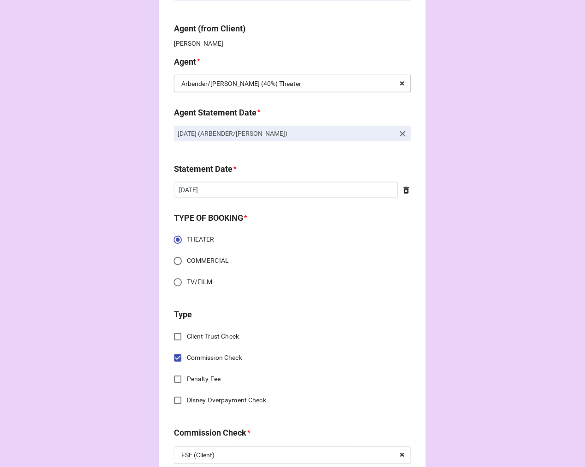
click at [296, 84] on input "text" at bounding box center [293, 83] width 236 height 17
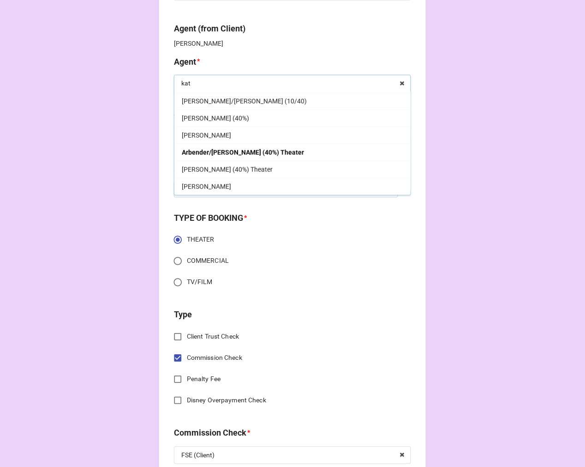
scroll to position [0, 0]
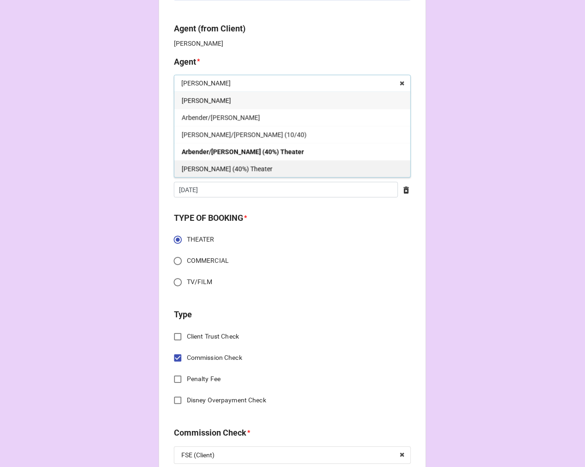
type input "kati"
click at [233, 165] on span "[PERSON_NAME] (40%) Theater" at bounding box center [227, 168] width 91 height 7
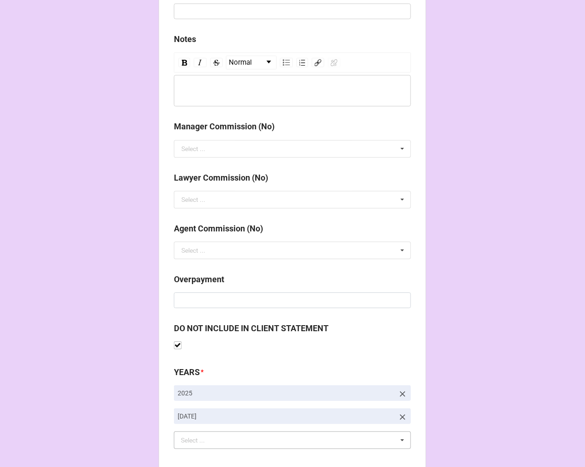
scroll to position [1068, 0]
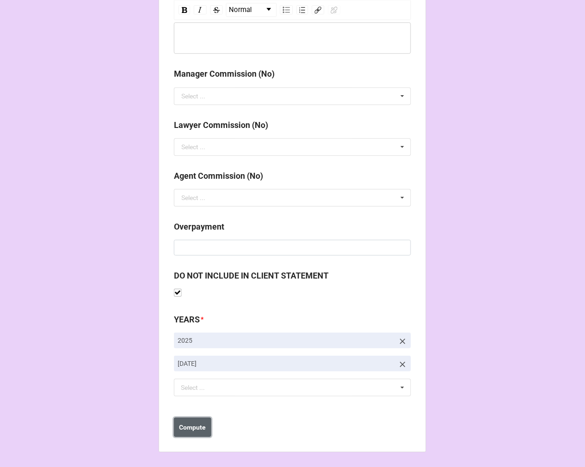
click at [183, 429] on b "Compute" at bounding box center [193, 427] width 27 height 10
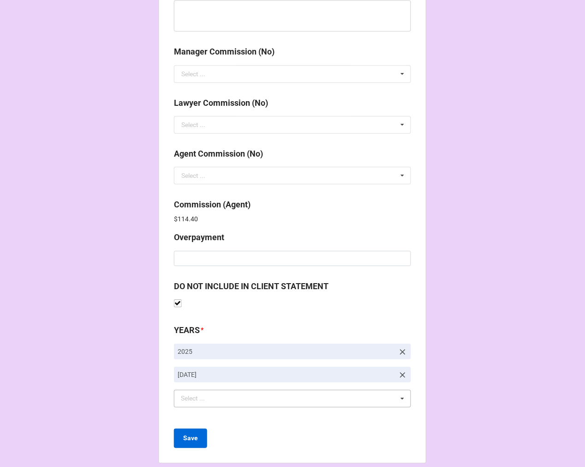
scroll to position [1101, 0]
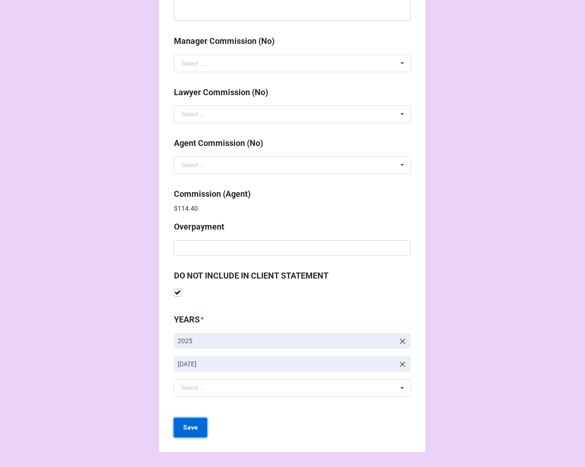
click at [185, 423] on b "Save" at bounding box center [190, 427] width 15 height 10
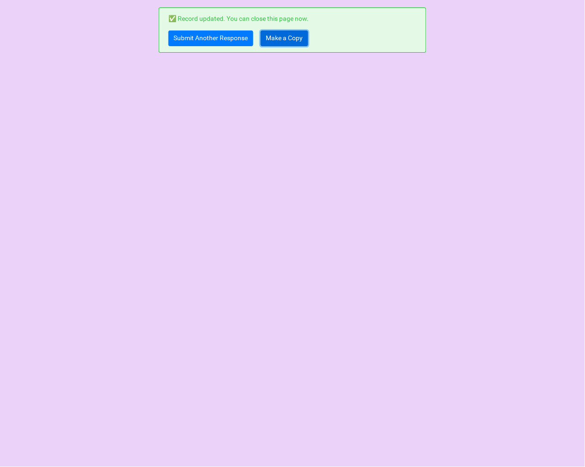
click at [288, 40] on link "Make a Copy" at bounding box center [285, 38] width 48 height 16
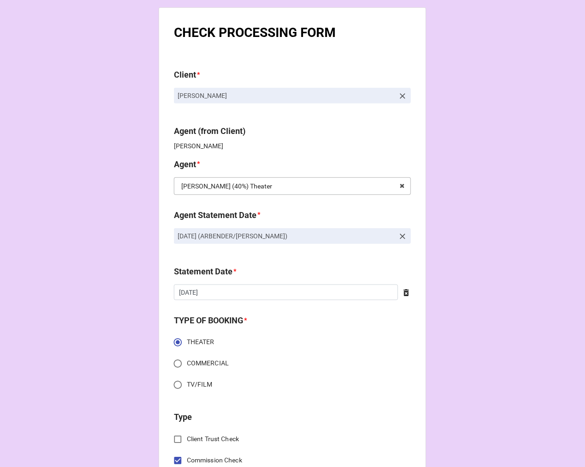
click at [291, 186] on input "text" at bounding box center [293, 186] width 236 height 17
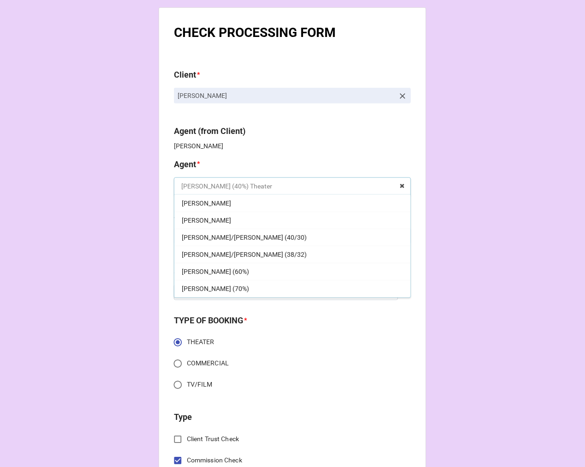
scroll to position [735, 0]
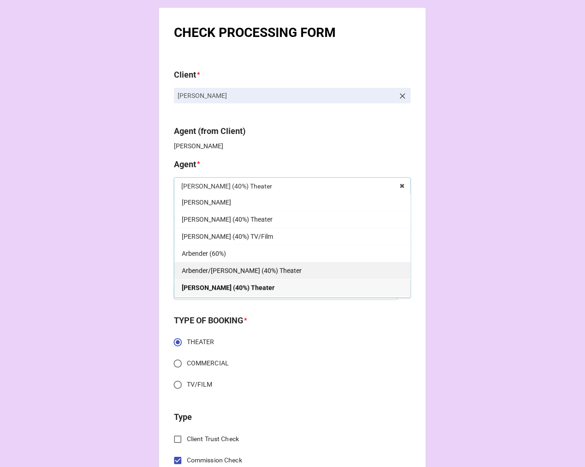
click at [236, 274] on span "Arbender/[PERSON_NAME] (40%) Theater" at bounding box center [242, 270] width 120 height 7
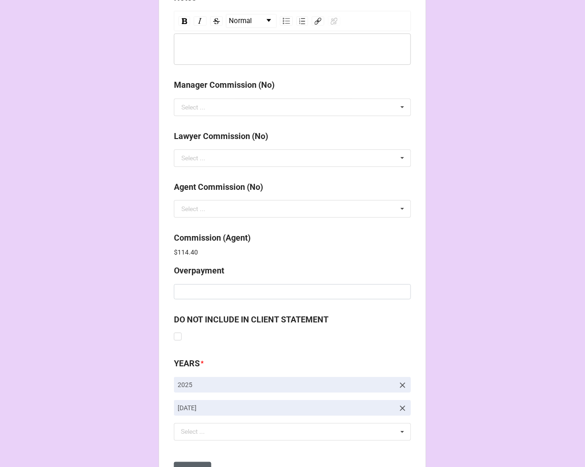
scroll to position [1101, 0]
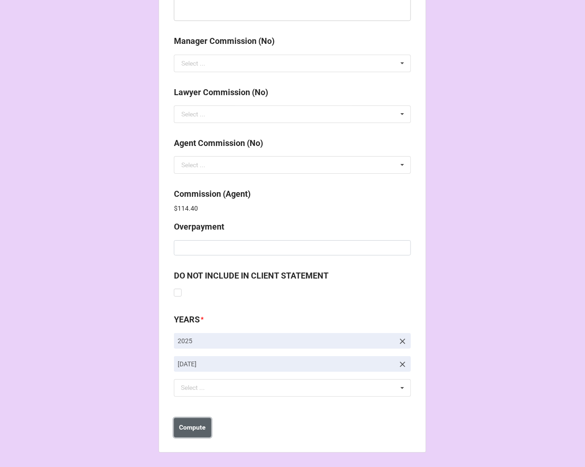
click at [180, 426] on b "Compute" at bounding box center [193, 427] width 27 height 10
click at [192, 431] on button "Save" at bounding box center [190, 427] width 33 height 19
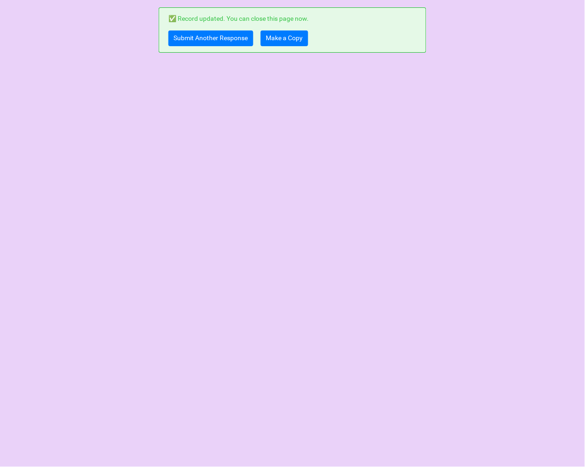
scroll to position [0, 0]
click at [288, 41] on link "Make a Copy" at bounding box center [285, 38] width 48 height 16
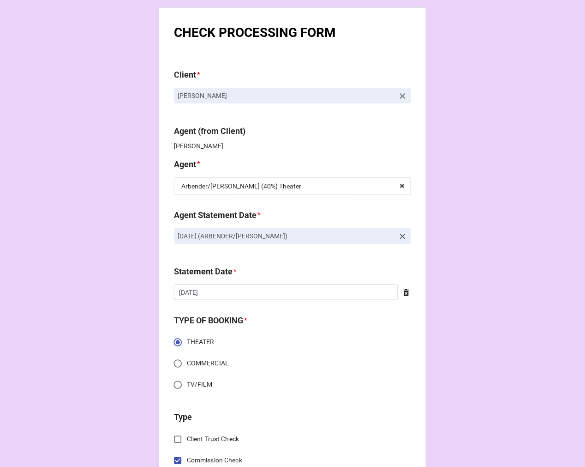
click at [398, 236] on icon at bounding box center [402, 236] width 9 height 9
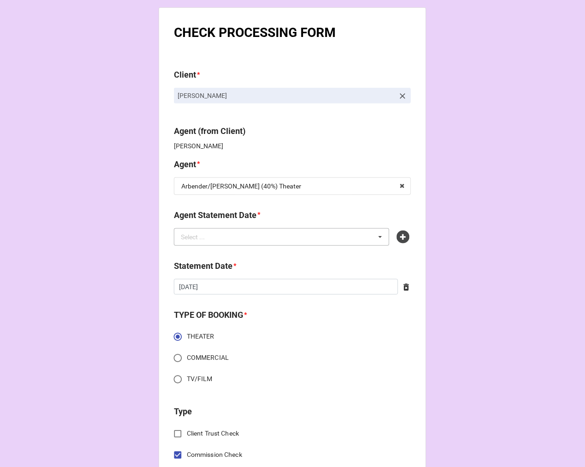
click at [316, 243] on div "Select ... No results found." at bounding box center [282, 237] width 216 height 18
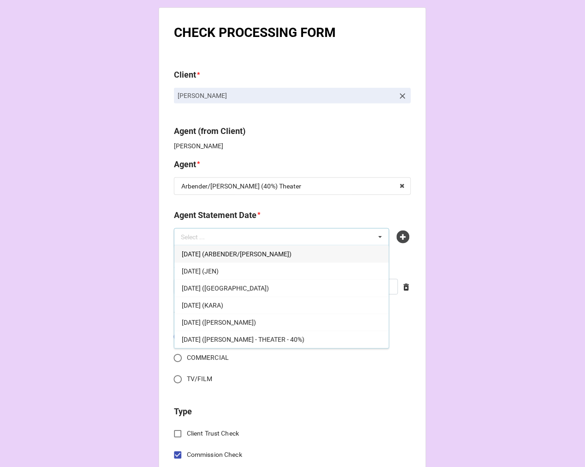
click at [242, 252] on span "OCTOBER 17, 2025 (ARBENDER/KATIE)" at bounding box center [237, 253] width 110 height 7
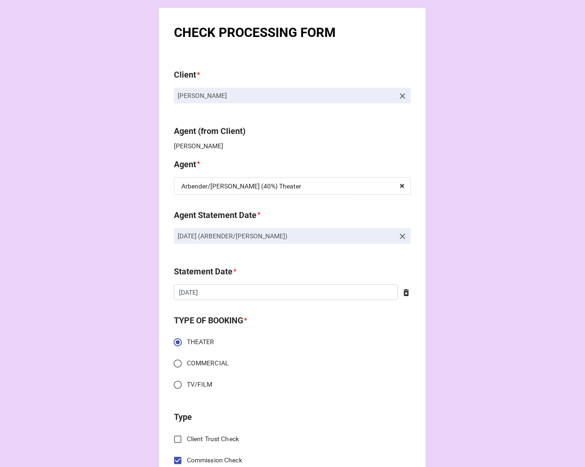
click at [404, 293] on icon at bounding box center [406, 292] width 9 height 9
click at [316, 293] on input "text" at bounding box center [292, 292] width 237 height 16
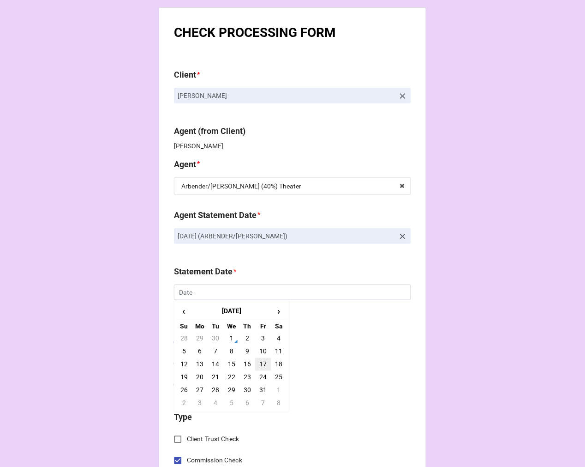
click at [260, 363] on td "17" at bounding box center [263, 364] width 16 height 13
type input "[DATE]"
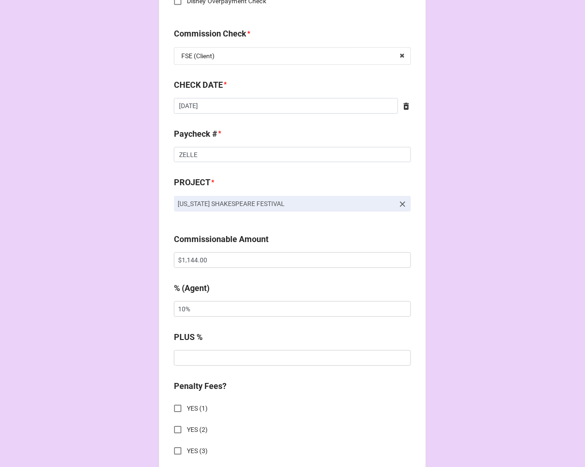
scroll to position [513, 0]
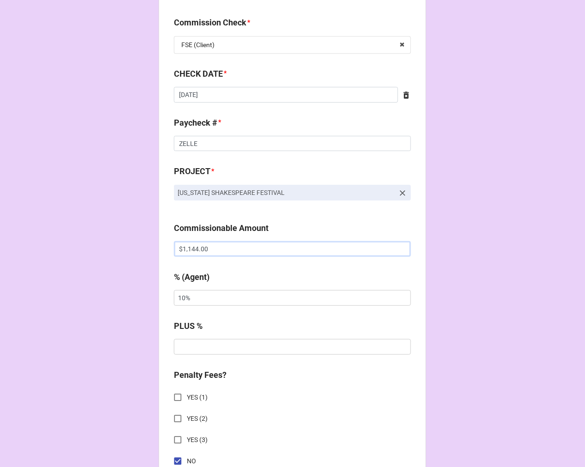
click at [180, 248] on input "$1,144.00" at bounding box center [292, 249] width 237 height 16
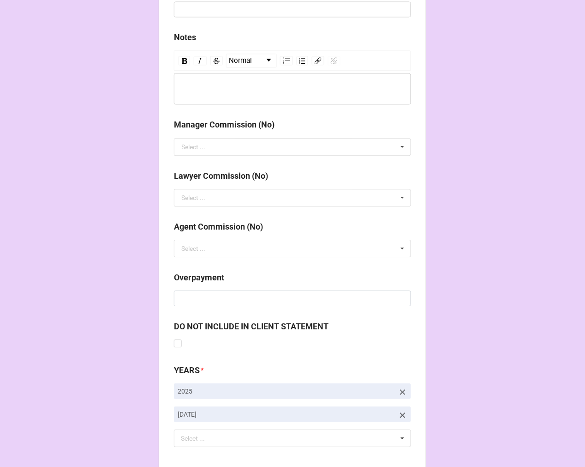
scroll to position [1068, 0]
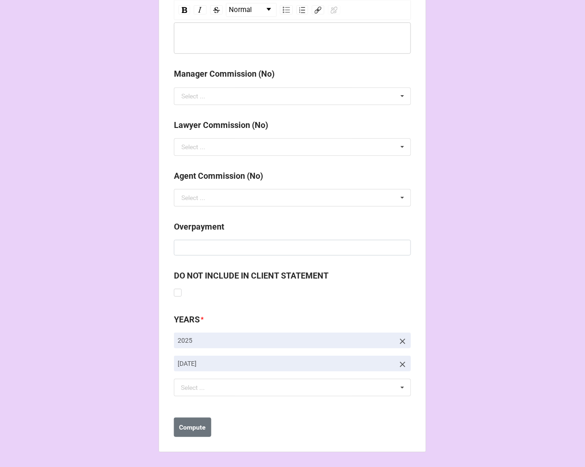
type input "-$1,144.00"
click at [400, 362] on icon at bounding box center [403, 364] width 6 height 6
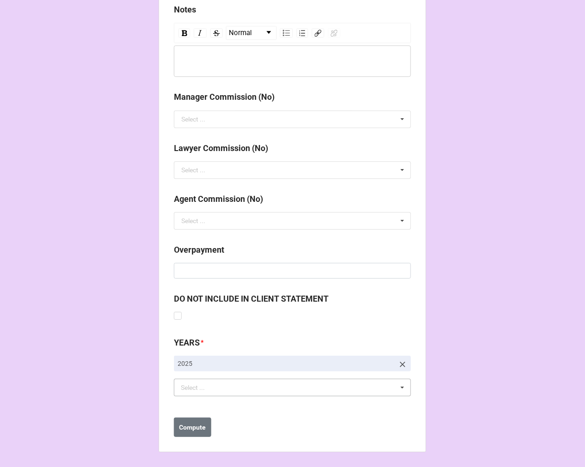
click at [211, 389] on div "Select ..." at bounding box center [199, 387] width 40 height 11
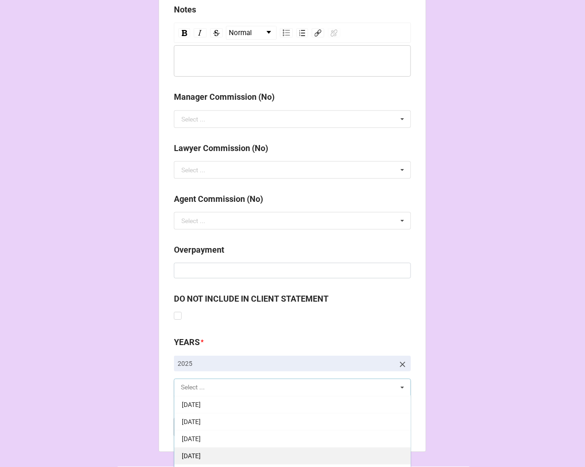
scroll to position [102, 0]
click at [242, 447] on div "[DATE]" at bounding box center [292, 455] width 236 height 17
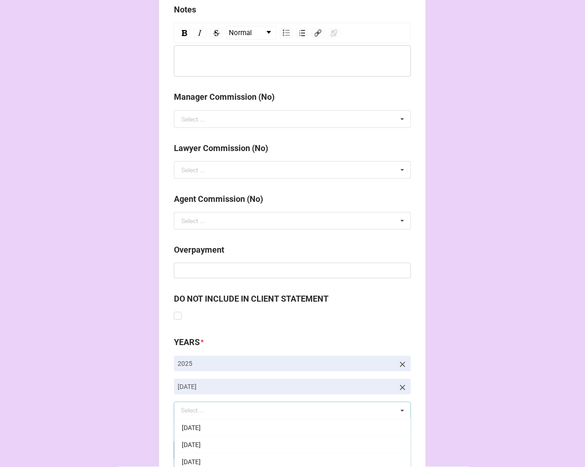
click at [197, 445] on b "Compute" at bounding box center [193, 450] width 27 height 10
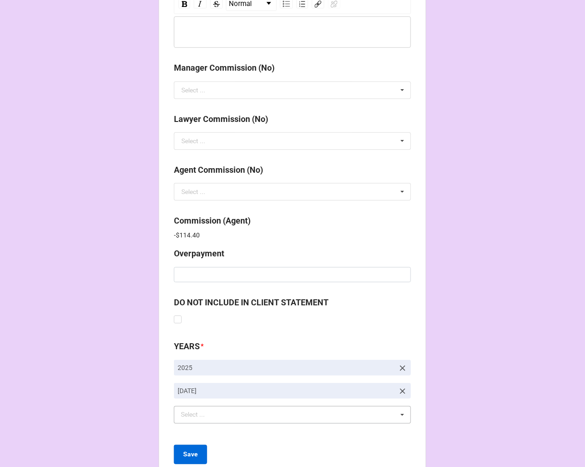
scroll to position [1101, 0]
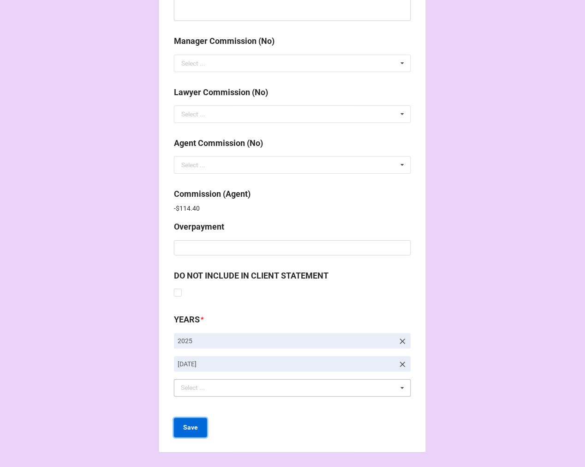
click at [196, 431] on button "Save" at bounding box center [190, 427] width 33 height 19
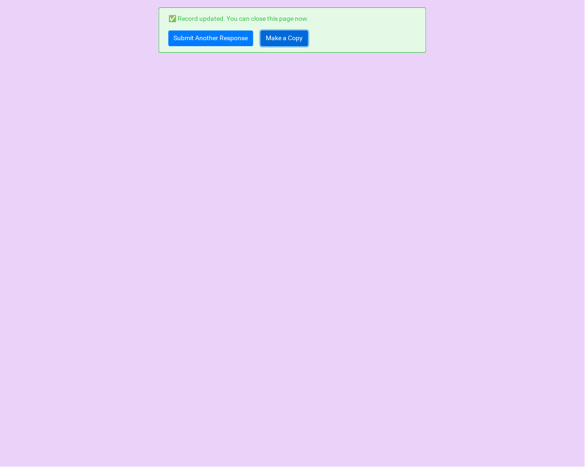
click at [287, 40] on link "Make a Copy" at bounding box center [285, 38] width 48 height 16
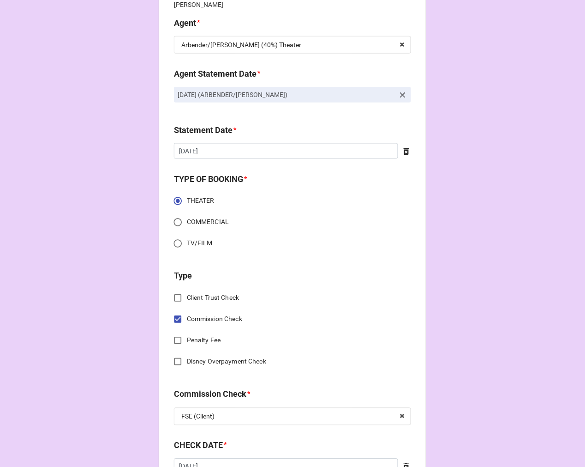
scroll to position [154, 0]
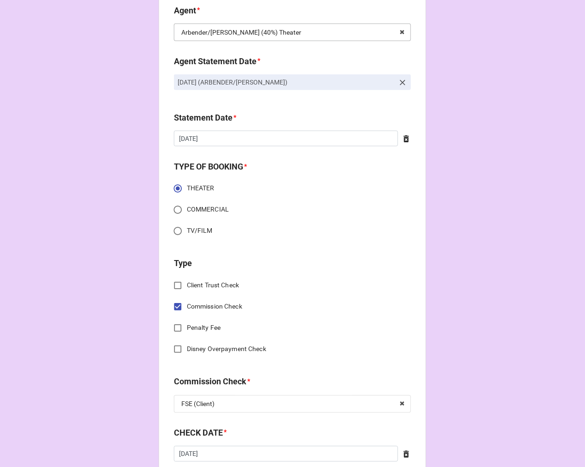
click at [259, 34] on div "Arbender/[PERSON_NAME] (40%) Theater" at bounding box center [241, 32] width 120 height 6
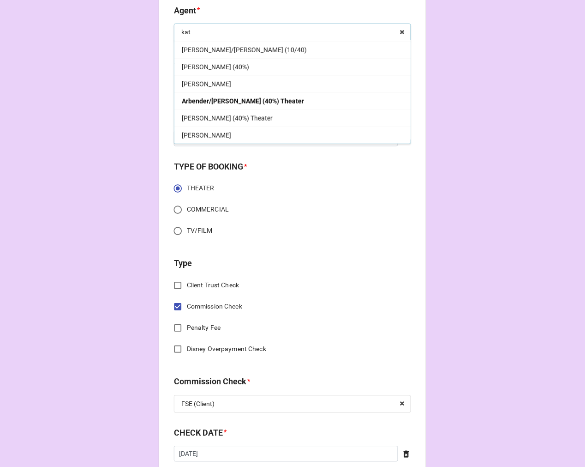
scroll to position [0, 0]
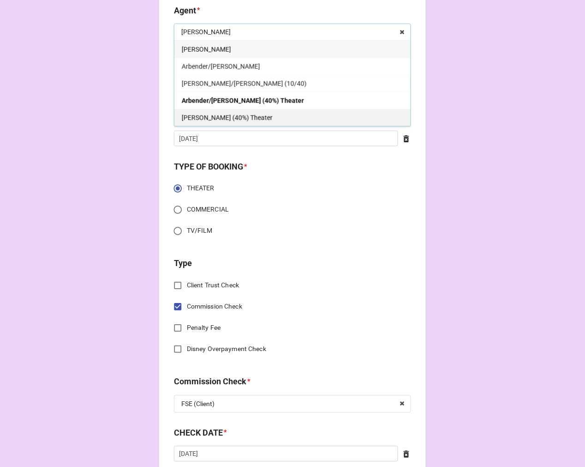
type input "kati"
click at [204, 111] on div "[PERSON_NAME] (40%) Theater" at bounding box center [292, 117] width 236 height 17
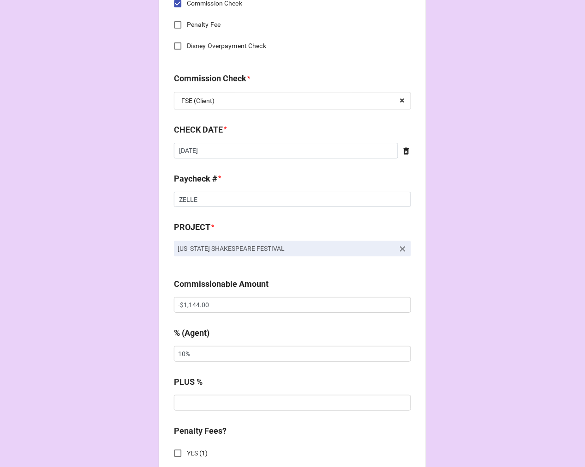
scroll to position [461, 0]
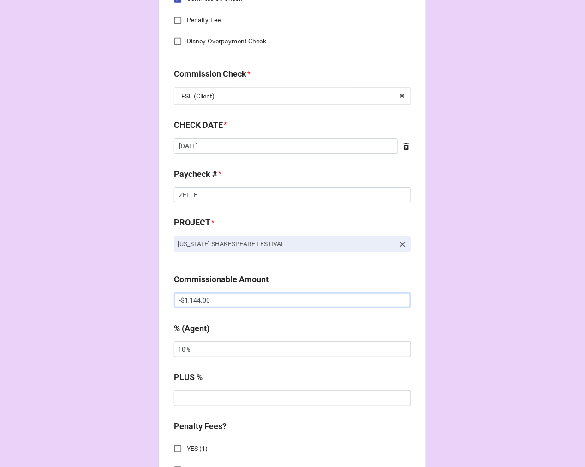
click at [179, 302] on input "-$1,144.00" at bounding box center [292, 300] width 237 height 16
type input "$1,144.00"
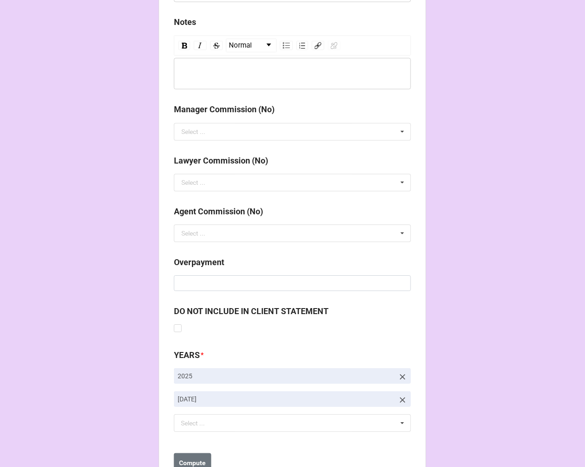
scroll to position [1068, 0]
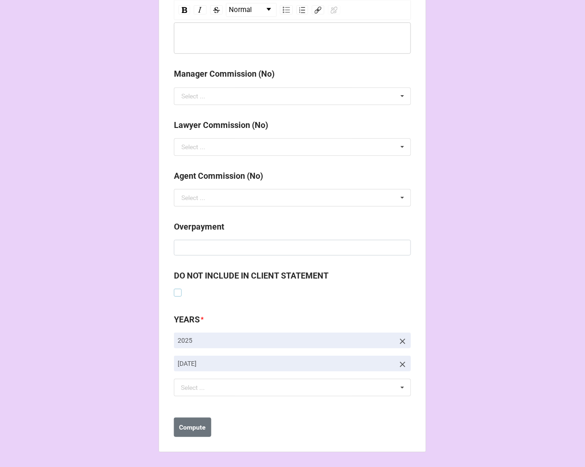
click at [174, 288] on label at bounding box center [178, 288] width 8 height 0
checkbox input "true"
click at [195, 425] on b "Compute" at bounding box center [193, 427] width 27 height 10
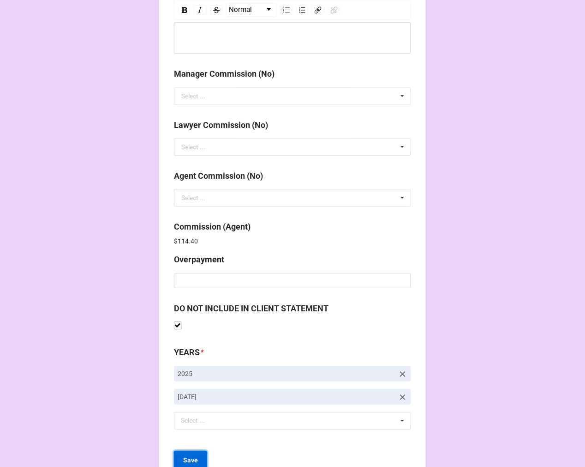
click at [184, 462] on b "Save" at bounding box center [190, 460] width 15 height 10
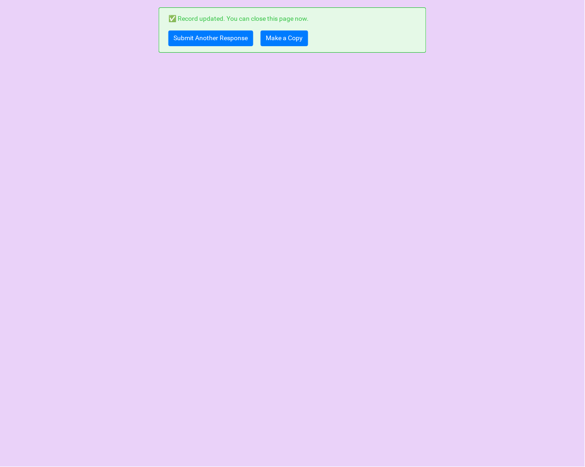
scroll to position [0, 0]
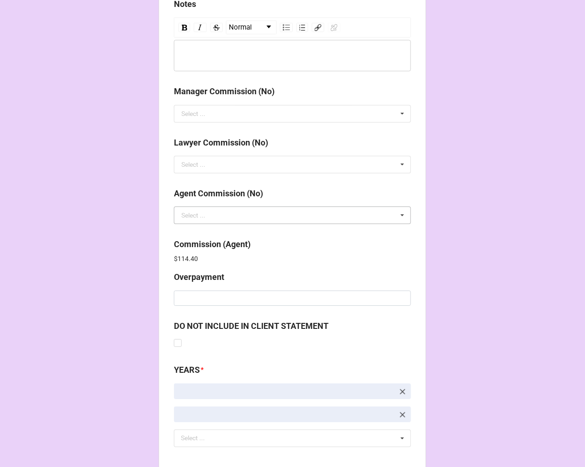
scroll to position [1101, 0]
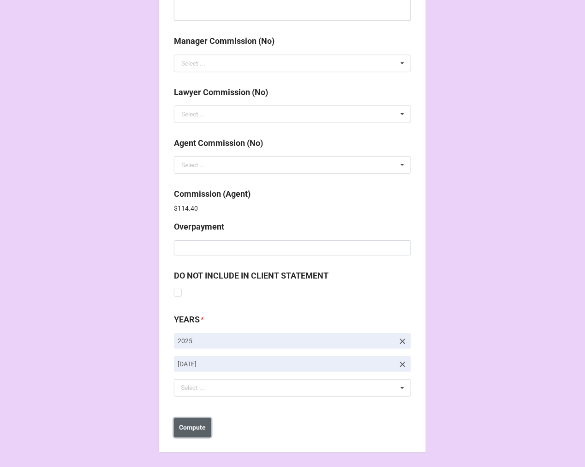
click at [196, 425] on b "Compute" at bounding box center [193, 427] width 27 height 10
click at [196, 428] on button "Save" at bounding box center [190, 427] width 33 height 19
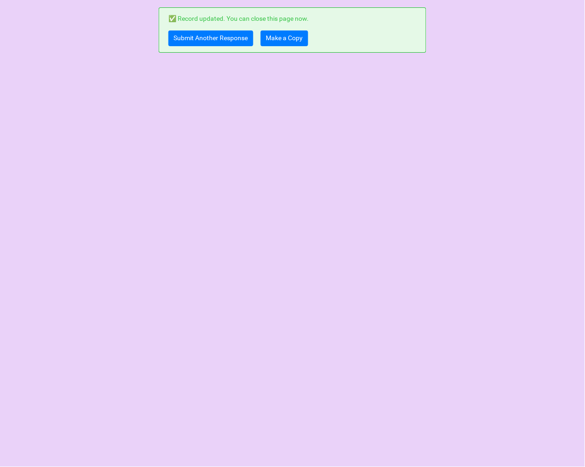
scroll to position [0, 0]
click at [288, 38] on link "Make a Copy" at bounding box center [285, 38] width 48 height 16
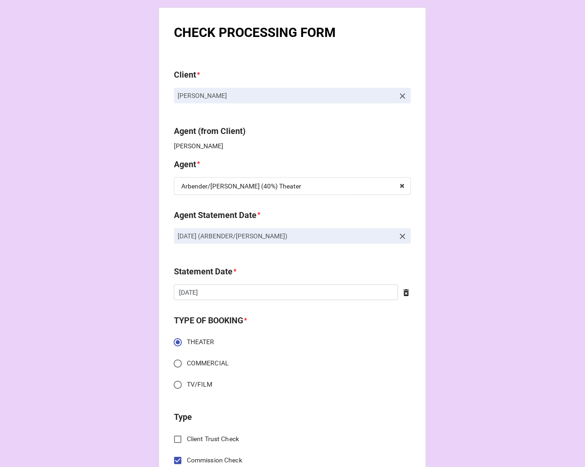
click at [401, 234] on icon at bounding box center [402, 236] width 9 height 9
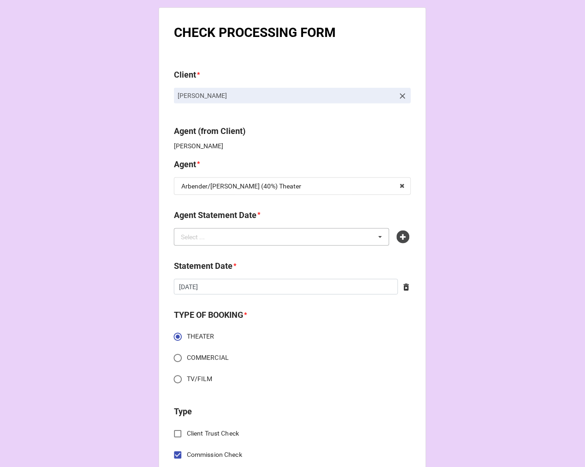
click at [321, 237] on div "Select ... No results found." at bounding box center [282, 237] width 216 height 18
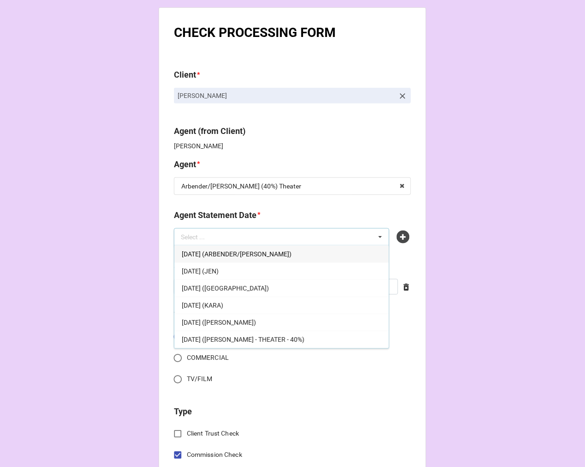
click at [282, 250] on span "[DATE] (ARBENDER/[PERSON_NAME])" at bounding box center [237, 253] width 110 height 7
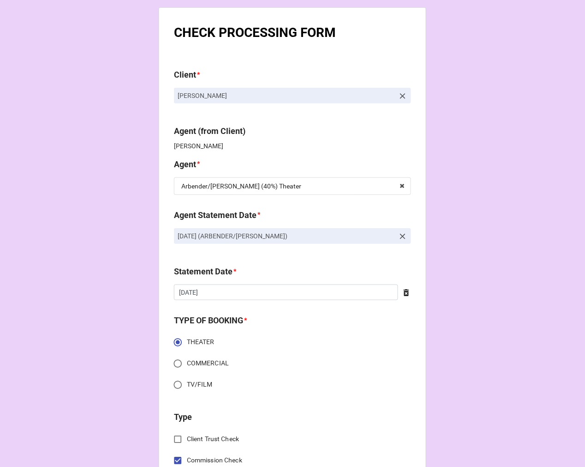
click at [404, 295] on icon at bounding box center [407, 292] width 6 height 7
click at [308, 302] on div "Statement Date * ‹ October 2025 › Su Mo Tu We Th Fr Sa 28 29 30 1 2 3 4 5 6 7 8…" at bounding box center [292, 286] width 237 height 42
click at [303, 295] on input "text" at bounding box center [292, 292] width 237 height 16
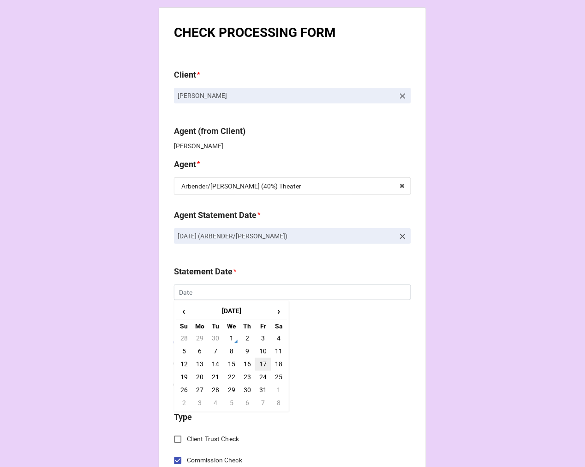
click at [261, 361] on td "17" at bounding box center [263, 364] width 16 height 13
type input "[DATE]"
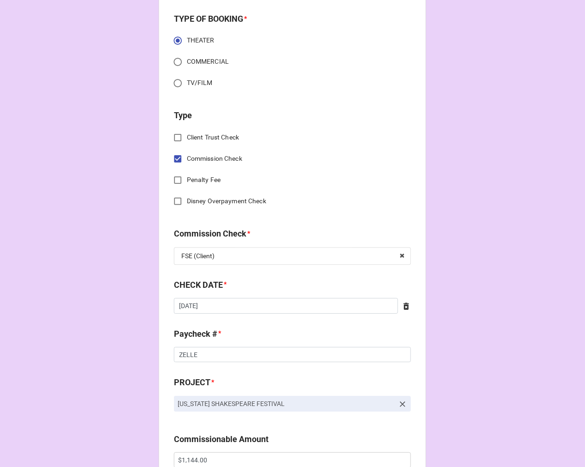
scroll to position [359, 0]
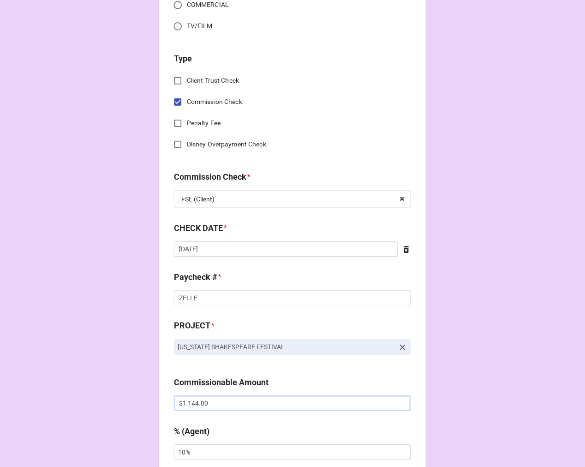
drag, startPoint x: 176, startPoint y: 398, endPoint x: 185, endPoint y: 398, distance: 8.8
click at [176, 398] on input "$1,144.00" at bounding box center [292, 403] width 237 height 16
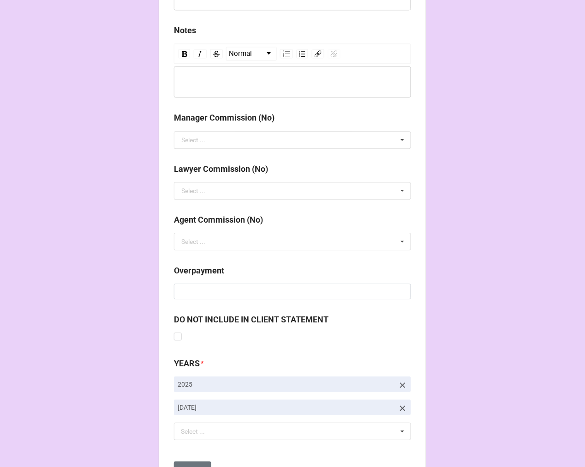
scroll to position [1068, 0]
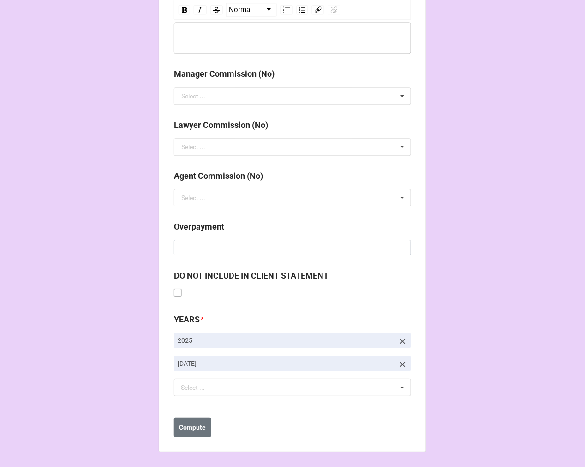
type input "-$1,144.00"
click at [176, 288] on label at bounding box center [178, 288] width 8 height 0
checkbox input "true"
click at [401, 363] on icon at bounding box center [402, 363] width 9 height 9
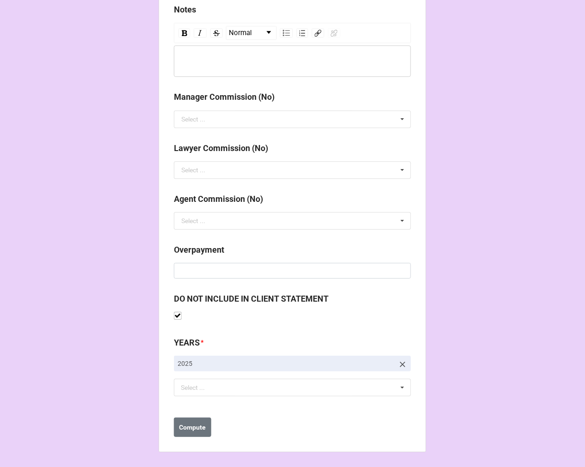
scroll to position [1045, 0]
click at [232, 389] on div "Select ... No results found." at bounding box center [292, 387] width 237 height 18
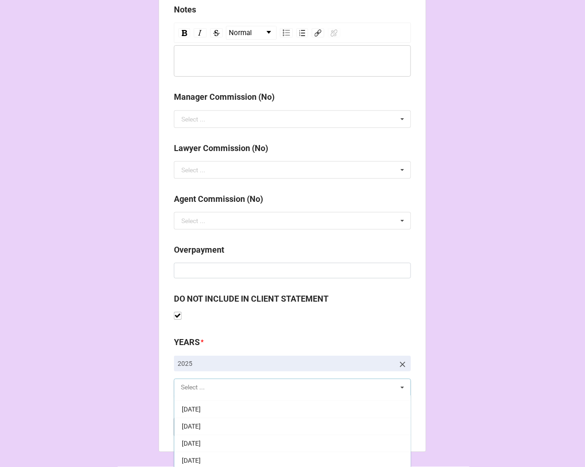
scroll to position [102, 0]
click at [219, 450] on div "[DATE]" at bounding box center [292, 455] width 236 height 17
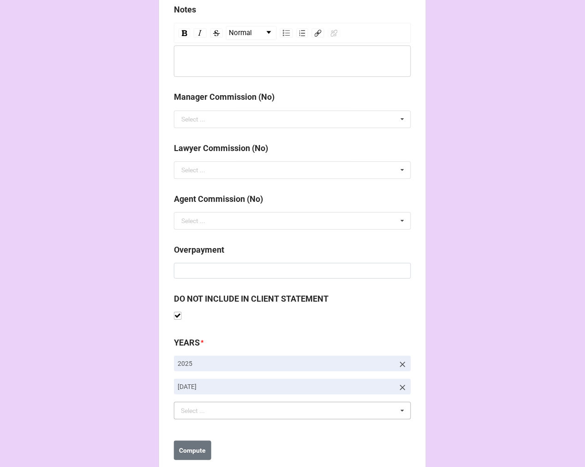
click at [192, 450] on b "Compute" at bounding box center [193, 450] width 27 height 10
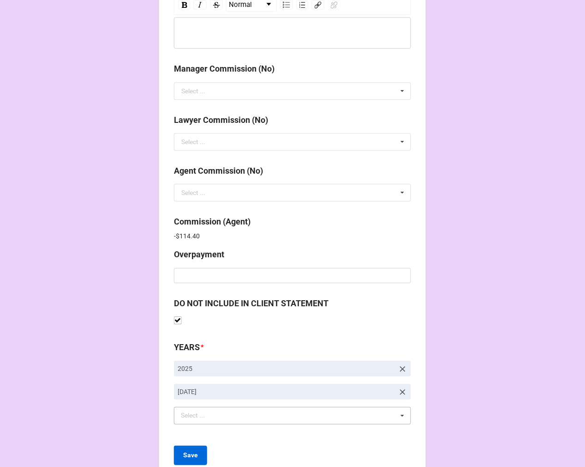
scroll to position [1101, 0]
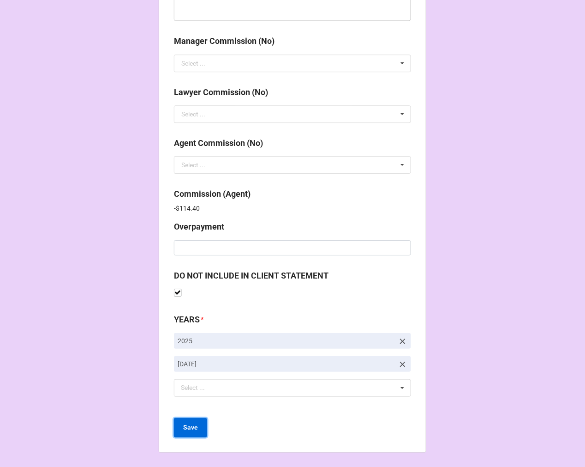
click at [186, 425] on b "Save" at bounding box center [190, 427] width 15 height 10
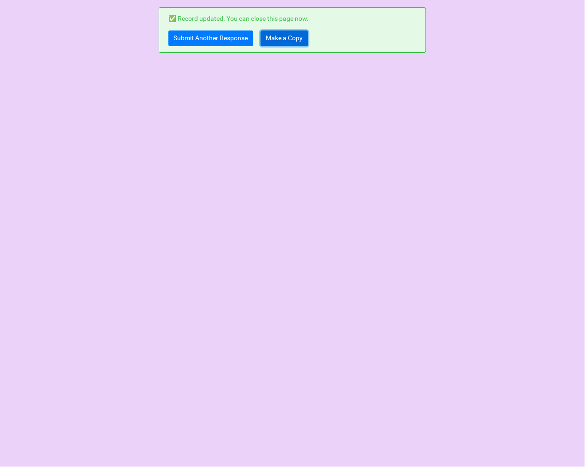
click at [274, 30] on link "Make a Copy" at bounding box center [285, 38] width 48 height 16
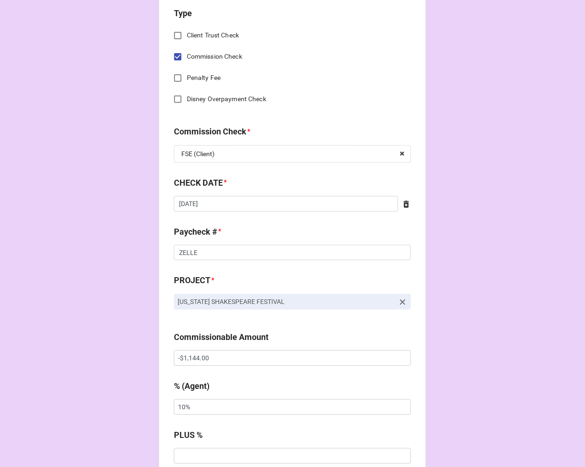
scroll to position [410, 0]
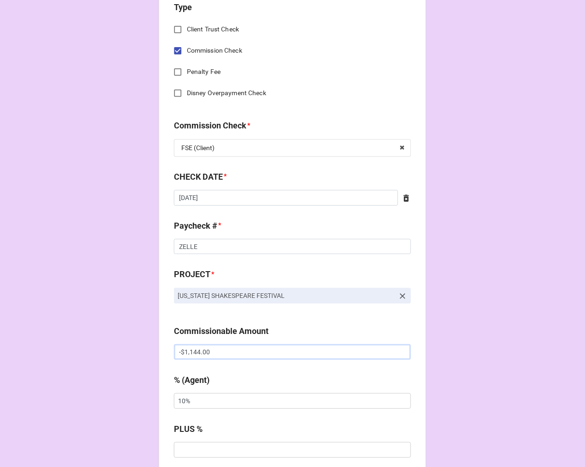
click at [180, 348] on input "-$1,144.00" at bounding box center [292, 352] width 237 height 16
type input "$1,144.00"
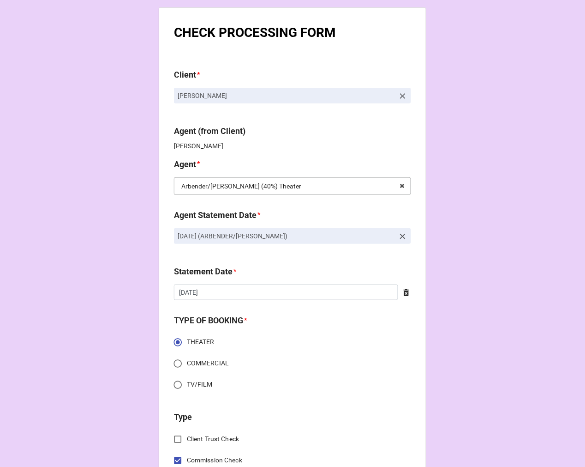
click at [344, 185] on input "text" at bounding box center [293, 186] width 236 height 17
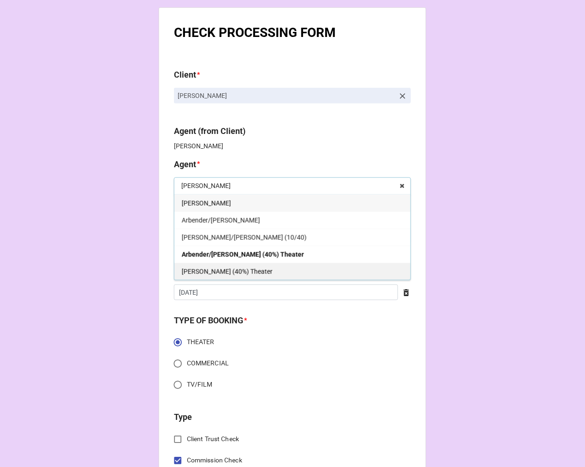
type input "[PERSON_NAME]"
click at [219, 269] on span "[PERSON_NAME] (40%) Theater" at bounding box center [227, 271] width 91 height 7
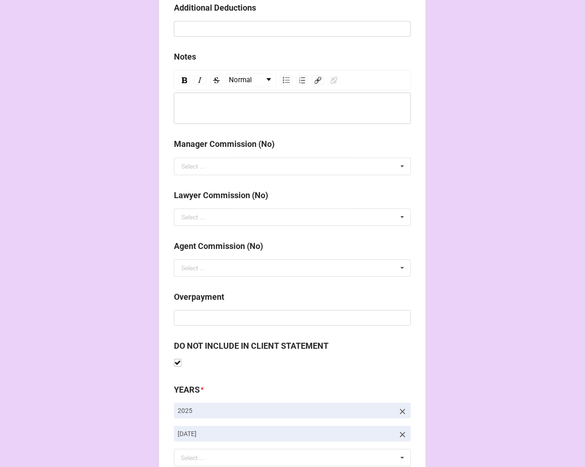
scroll to position [1068, 0]
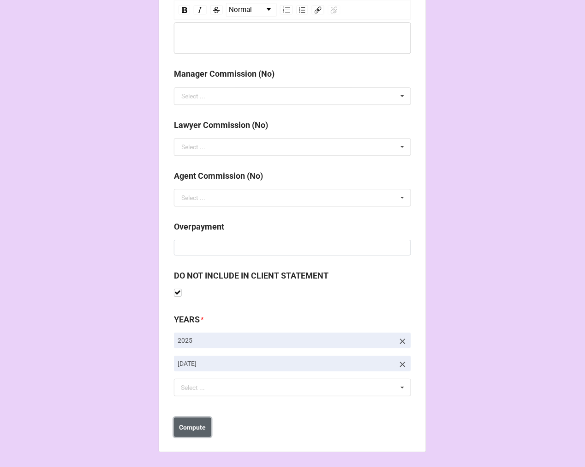
click at [194, 427] on b "Compute" at bounding box center [193, 427] width 27 height 10
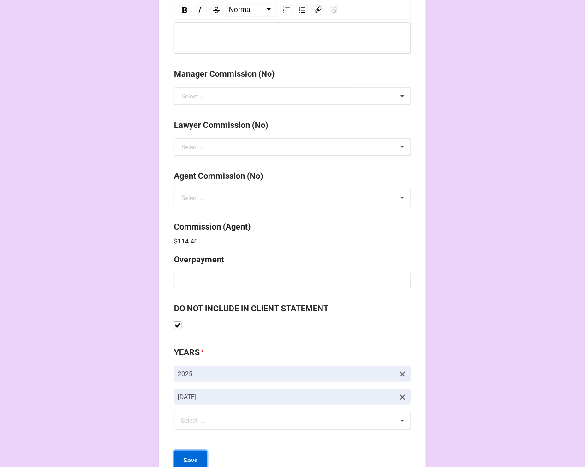
click at [191, 459] on b "Save" at bounding box center [190, 460] width 15 height 10
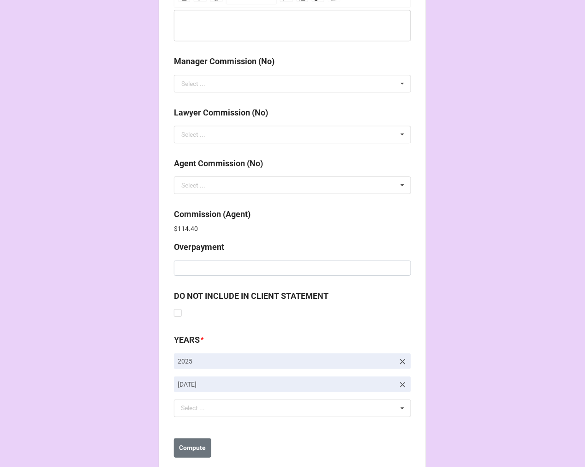
scroll to position [1101, 0]
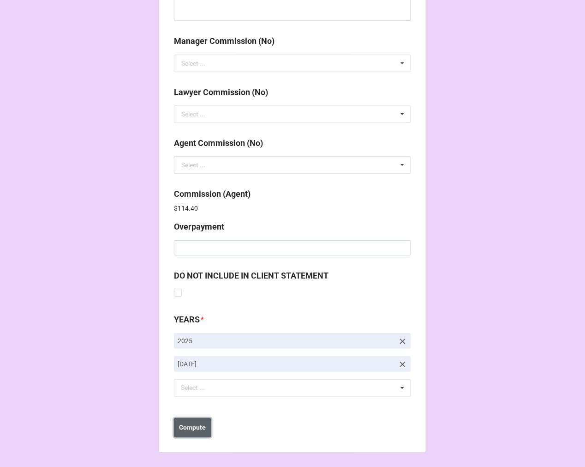
click at [187, 427] on b "Compute" at bounding box center [193, 427] width 27 height 10
drag, startPoint x: 192, startPoint y: 427, endPoint x: 197, endPoint y: 428, distance: 4.6
click at [192, 427] on b "Save" at bounding box center [190, 427] width 15 height 10
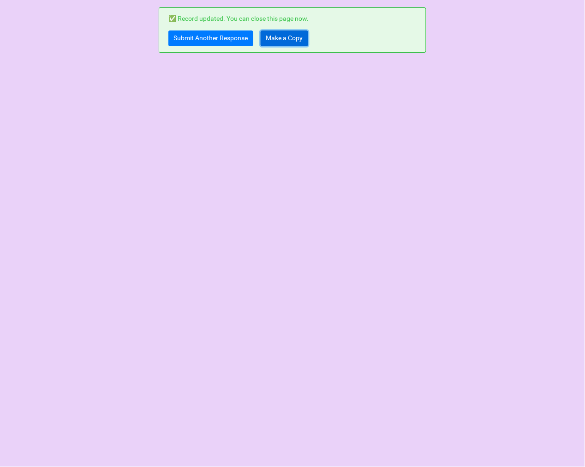
click at [276, 34] on link "Make a Copy" at bounding box center [285, 38] width 48 height 16
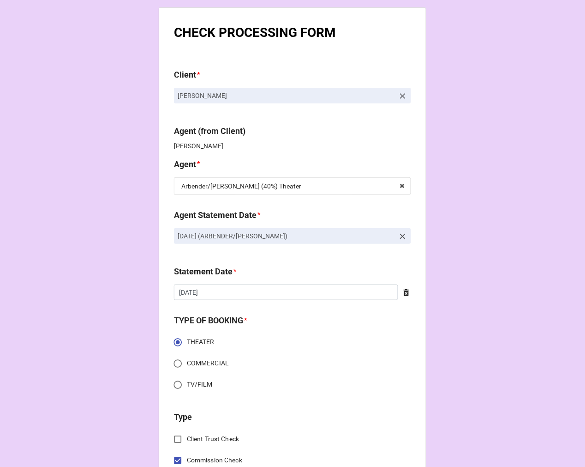
click at [394, 236] on link "[DATE] (ARBENDER/[PERSON_NAME])" at bounding box center [292, 236] width 237 height 16
click at [282, 237] on p "[DATE] (ARBENDER/[PERSON_NAME])" at bounding box center [286, 235] width 217 height 9
click at [398, 236] on icon at bounding box center [402, 236] width 9 height 9
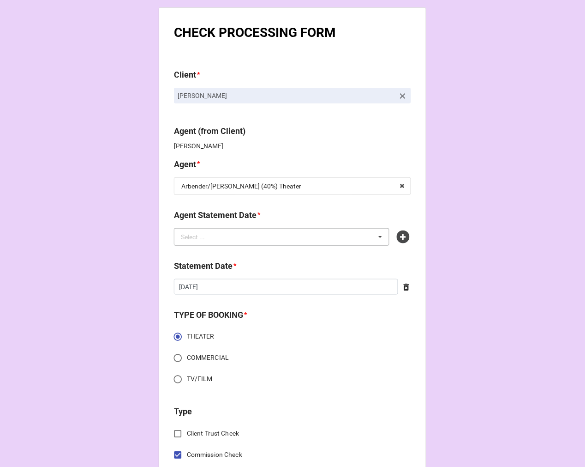
click at [315, 237] on div "Select ... No results found." at bounding box center [282, 237] width 216 height 18
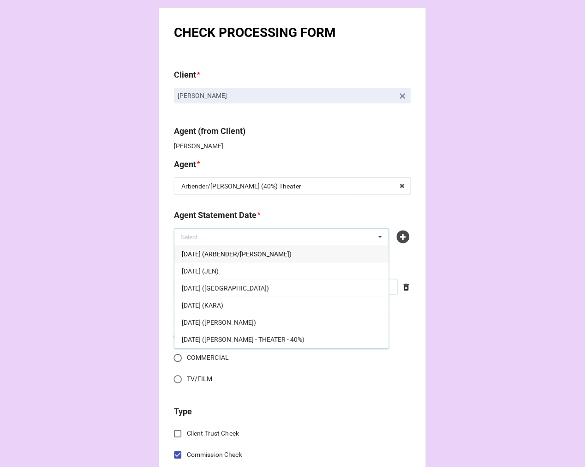
click at [234, 255] on span "[DATE] (ARBENDER/[PERSON_NAME])" at bounding box center [237, 253] width 110 height 7
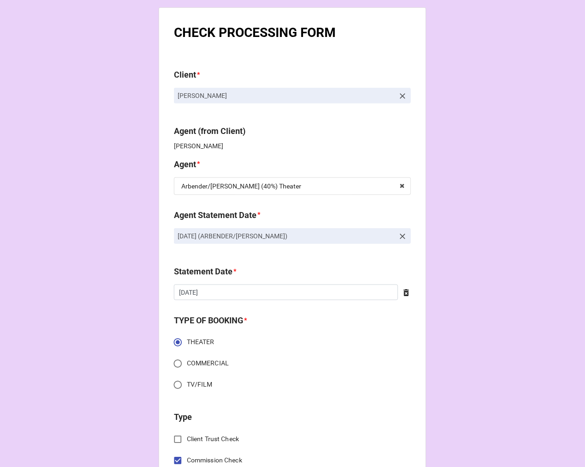
click at [404, 293] on icon at bounding box center [406, 292] width 9 height 9
click at [306, 294] on input "text" at bounding box center [292, 292] width 237 height 16
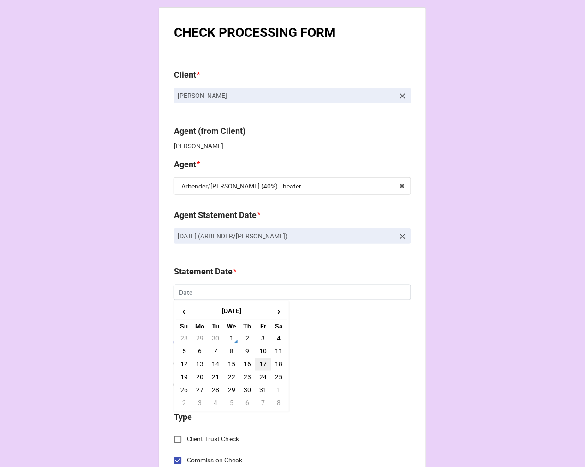
click at [263, 368] on td "17" at bounding box center [263, 364] width 16 height 13
type input "[DATE]"
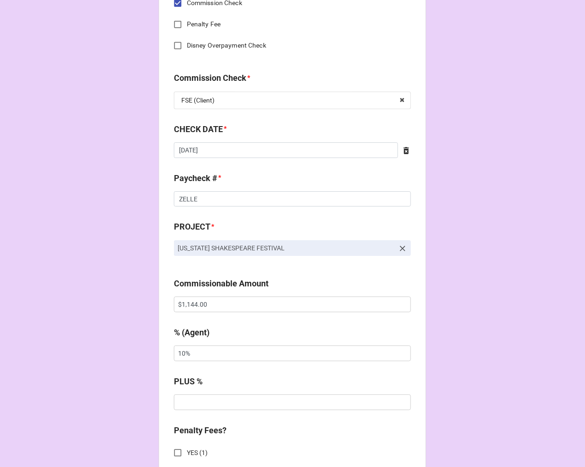
scroll to position [461, 0]
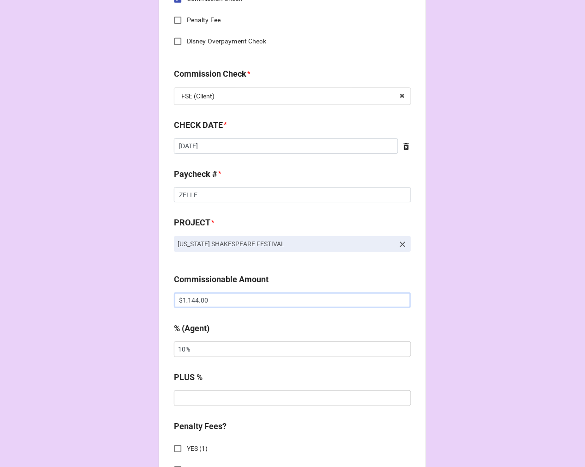
click at [180, 298] on input "$1,144.00" at bounding box center [292, 300] width 237 height 16
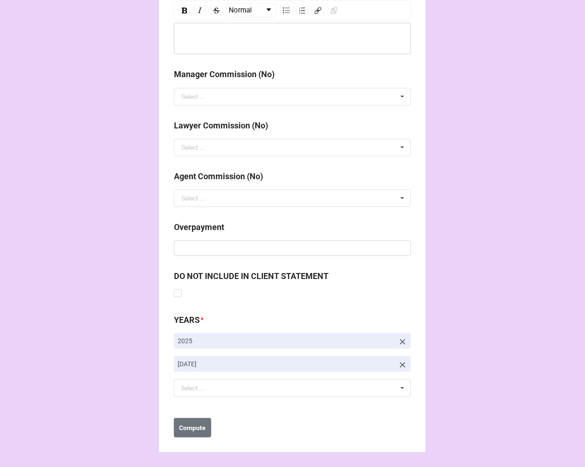
scroll to position [1068, 0]
type input "-$1,144.00"
click at [174, 288] on label at bounding box center [178, 288] width 8 height 0
checkbox input "true"
click at [196, 425] on b "Compute" at bounding box center [193, 427] width 27 height 10
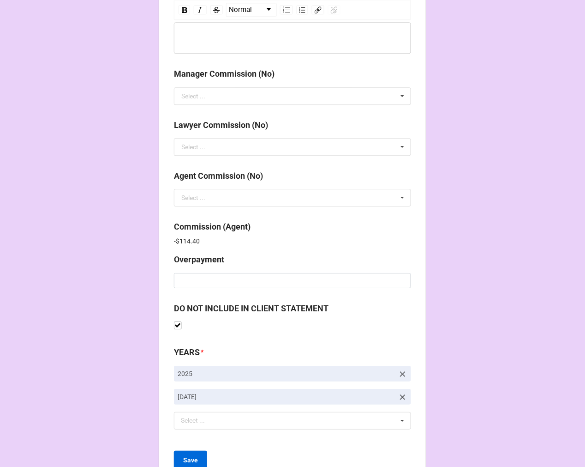
click at [403, 395] on icon at bounding box center [402, 396] width 9 height 9
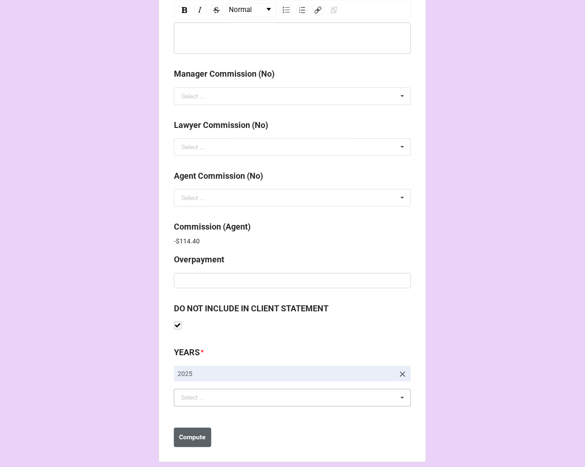
click at [282, 404] on div "Select ... No results found." at bounding box center [292, 398] width 237 height 18
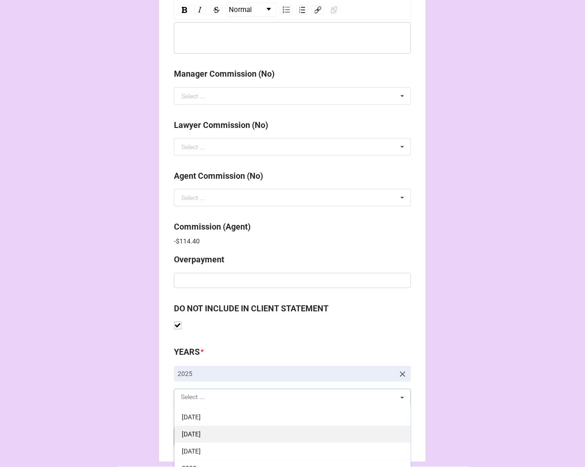
scroll to position [154, 0]
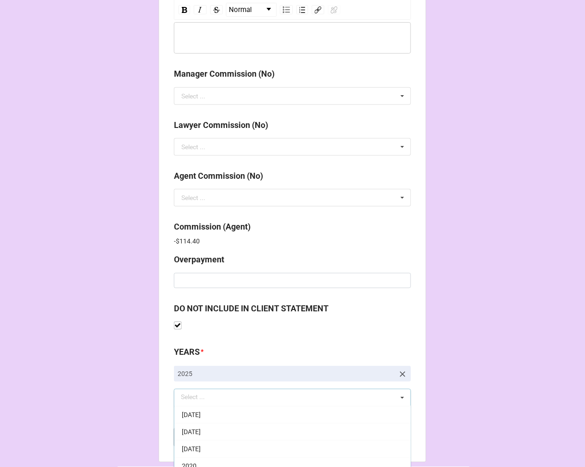
drag, startPoint x: 236, startPoint y: 414, endPoint x: 271, endPoint y: 405, distance: 36.2
click at [236, 413] on div "[DATE]" at bounding box center [292, 414] width 236 height 17
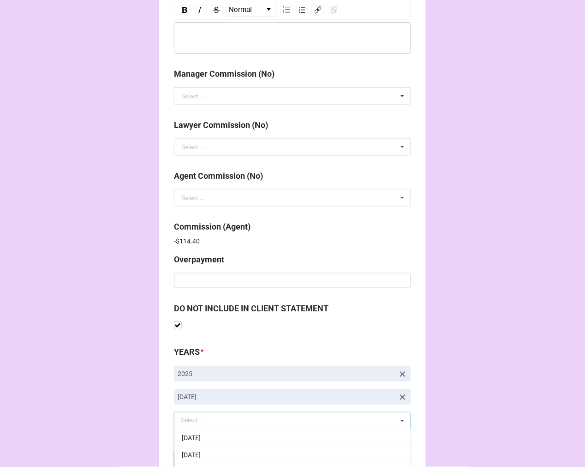
click at [192, 457] on b "Compute" at bounding box center [193, 460] width 27 height 10
click at [197, 453] on button "Save" at bounding box center [190, 459] width 33 height 19
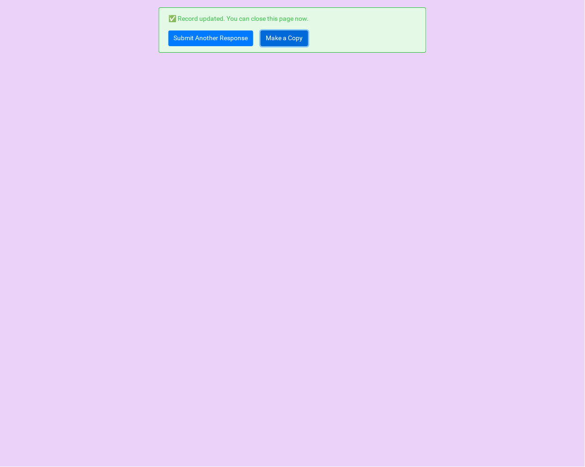
click at [274, 36] on link "Make a Copy" at bounding box center [285, 38] width 48 height 16
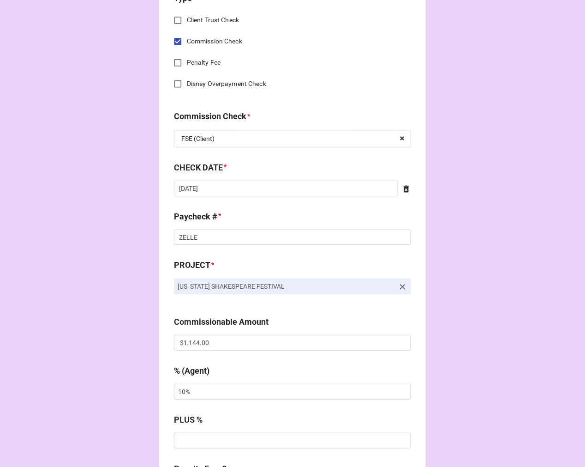
scroll to position [513, 0]
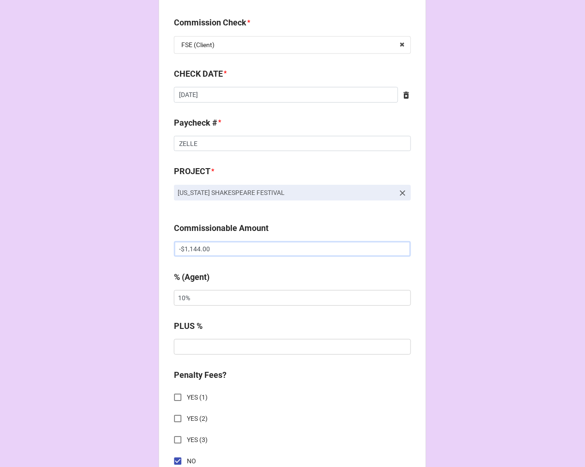
click at [182, 242] on input "-$1,144.00" at bounding box center [292, 249] width 237 height 16
type input "$1,144.00"
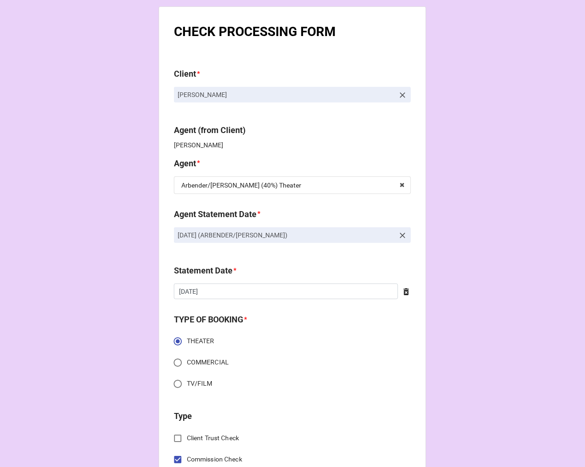
scroll to position [0, 0]
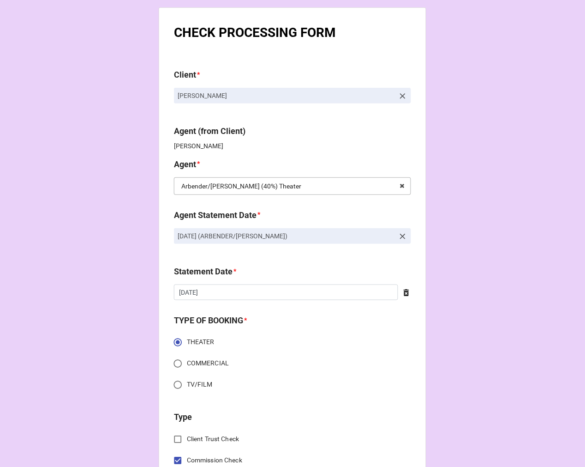
click at [264, 181] on div "Arbender/[PERSON_NAME] (40%) Theater [PERSON_NAME] [PERSON_NAME]/[PERSON_NAME] …" at bounding box center [292, 186] width 237 height 18
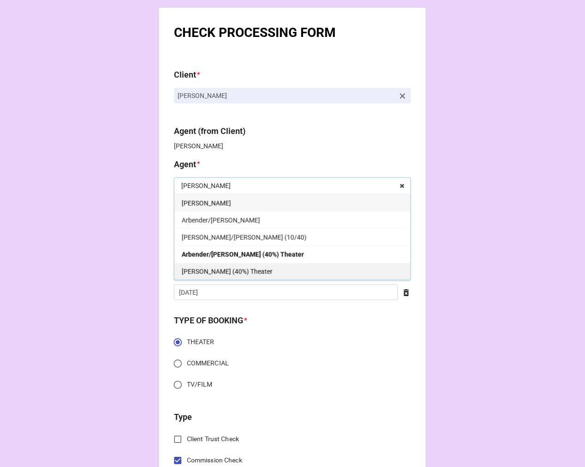
type input "[PERSON_NAME]"
click at [229, 276] on div "[PERSON_NAME] (40%) Theater" at bounding box center [292, 271] width 236 height 17
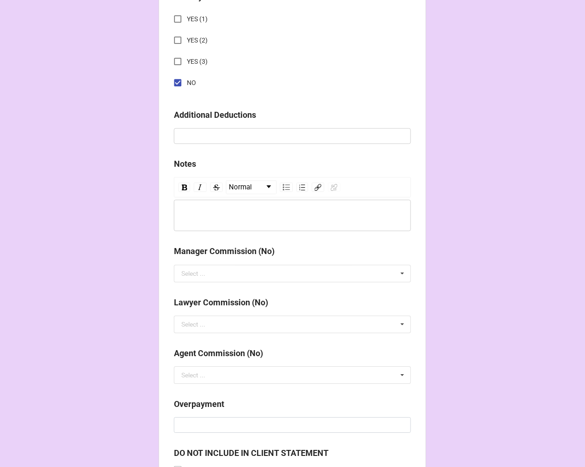
scroll to position [1068, 0]
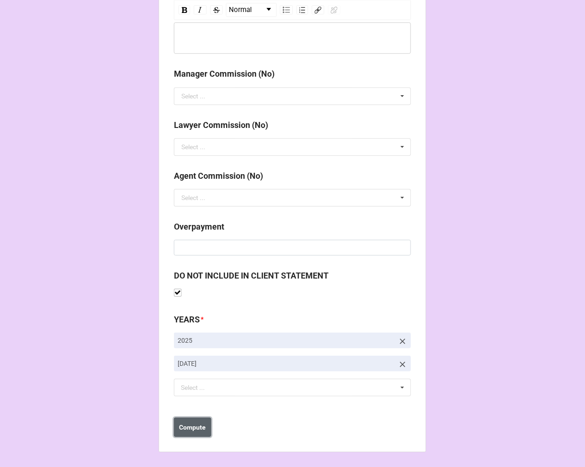
click at [198, 425] on b "Compute" at bounding box center [193, 427] width 27 height 10
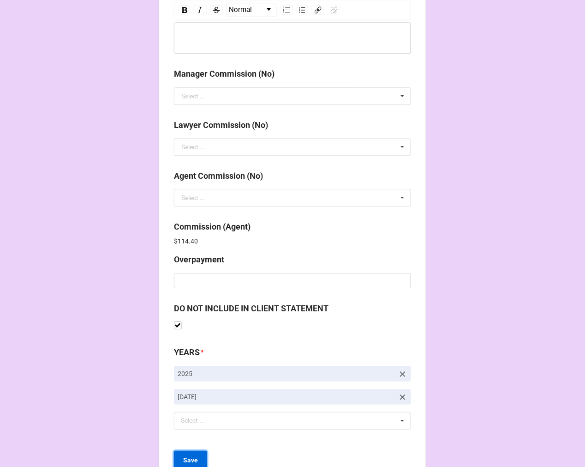
click at [183, 455] on b "Save" at bounding box center [190, 460] width 15 height 10
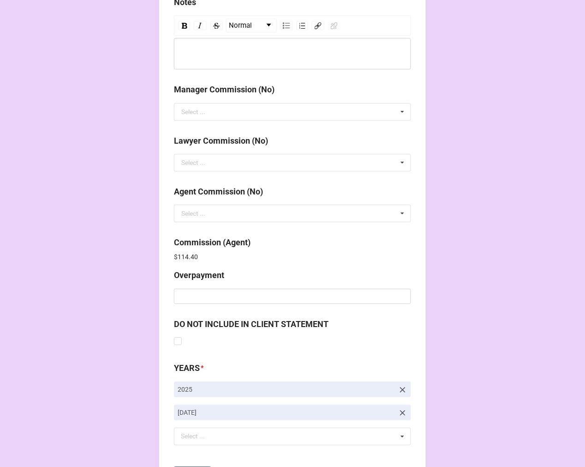
scroll to position [1101, 0]
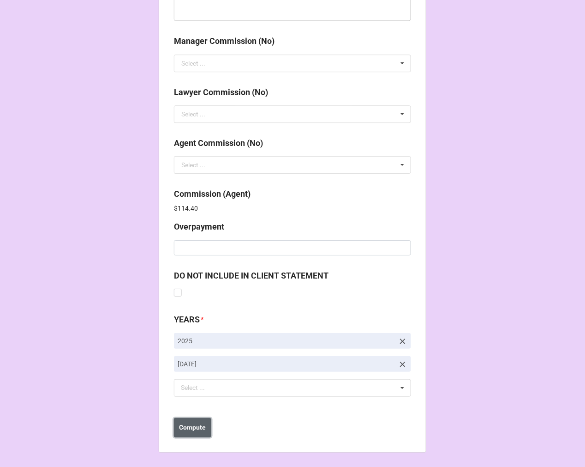
click at [188, 423] on b "Compute" at bounding box center [193, 427] width 27 height 10
click at [194, 427] on b "Save" at bounding box center [190, 427] width 15 height 10
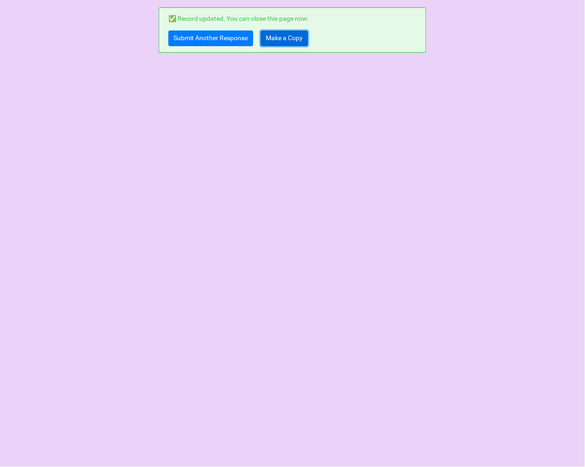
click at [274, 39] on link "Make a Copy" at bounding box center [285, 38] width 48 height 16
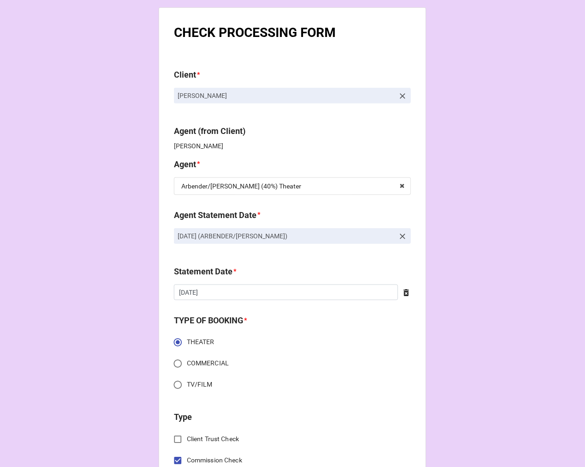
click at [401, 235] on icon at bounding box center [402, 236] width 9 height 9
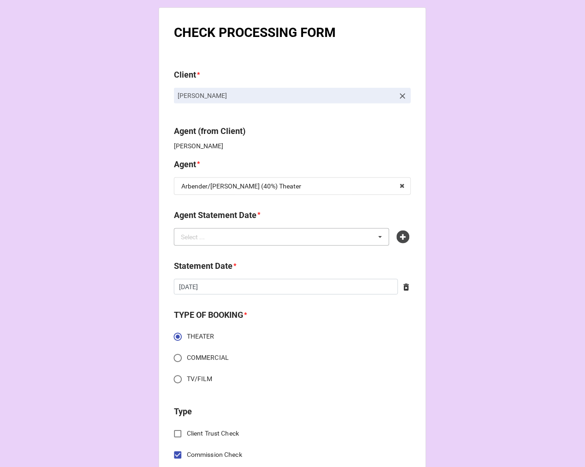
click at [319, 239] on div "Select ... No results found." at bounding box center [282, 237] width 216 height 18
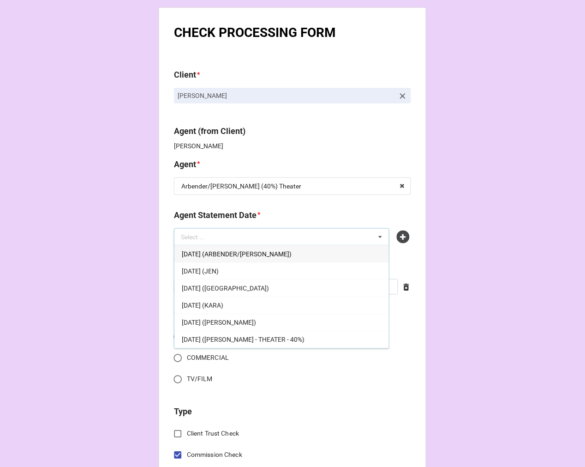
click at [246, 255] on span "[DATE] (ARBENDER/[PERSON_NAME])" at bounding box center [237, 253] width 110 height 7
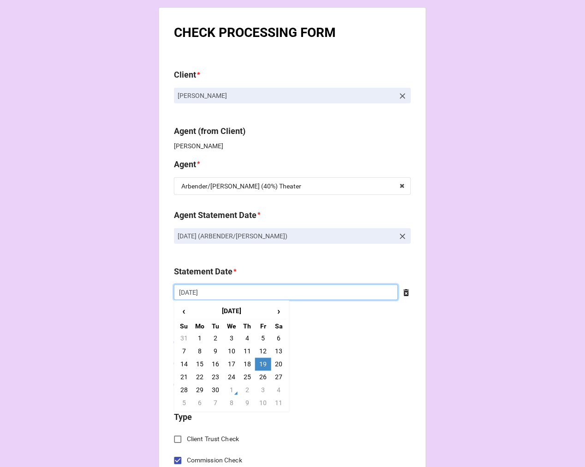
click at [216, 290] on input "9/19/2025" at bounding box center [286, 292] width 224 height 16
click at [275, 311] on span "›" at bounding box center [279, 310] width 15 height 15
click at [261, 364] on td "17" at bounding box center [263, 364] width 16 height 13
type input "10/17/2025"
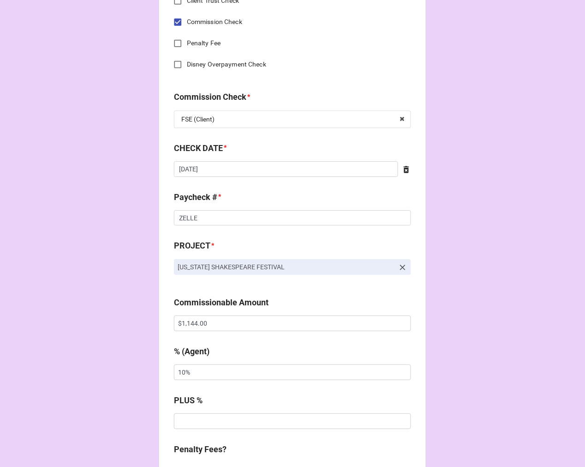
scroll to position [461, 0]
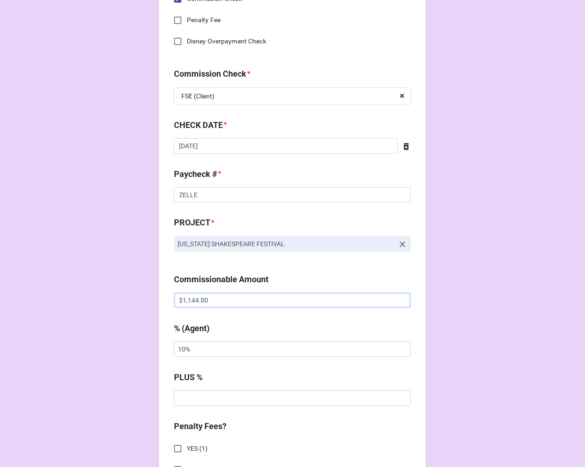
click at [178, 299] on input "$1,144.00" at bounding box center [292, 300] width 237 height 16
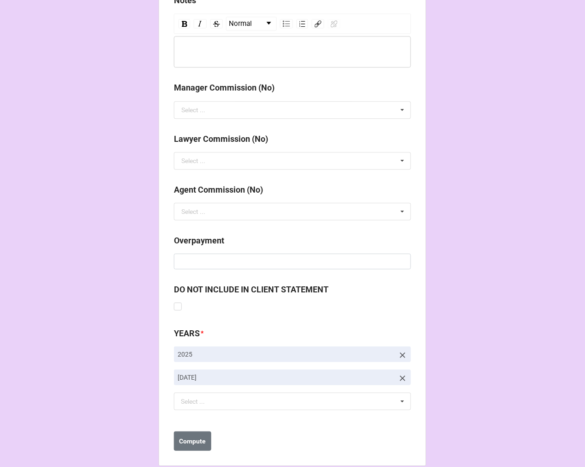
scroll to position [1068, 0]
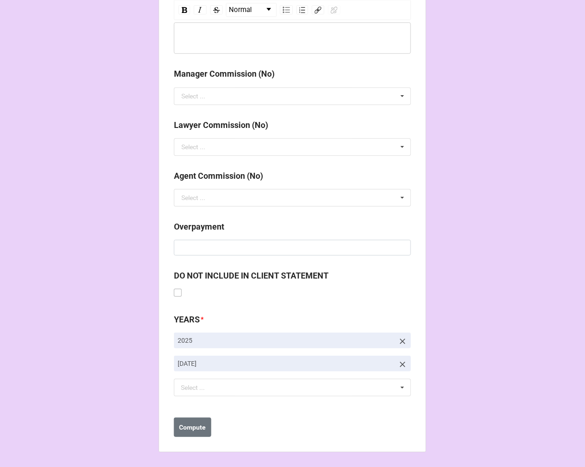
type input "-$1,144.00"
click at [178, 288] on label at bounding box center [178, 288] width 8 height 0
checkbox input "true"
click at [401, 363] on icon at bounding box center [403, 364] width 6 height 6
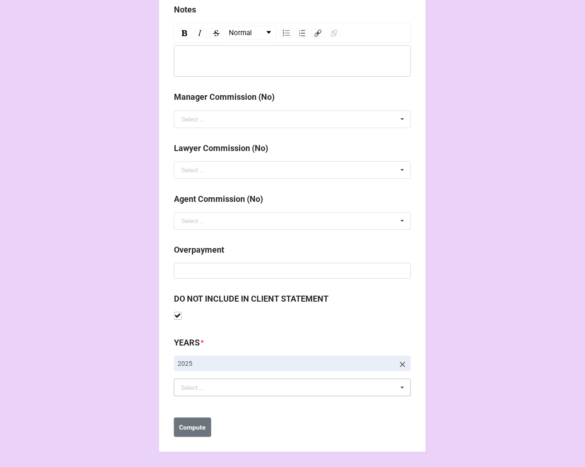
click at [307, 387] on div "Select ... No results found." at bounding box center [292, 387] width 237 height 18
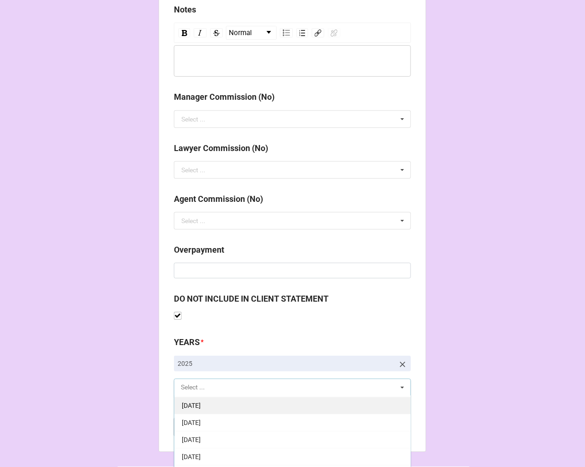
scroll to position [102, 0]
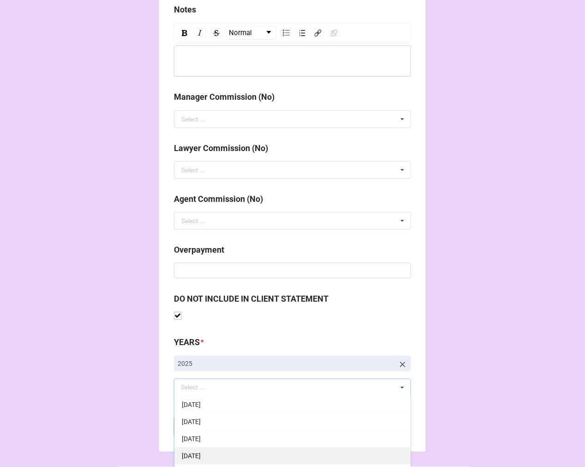
click at [201, 454] on span "[DATE]" at bounding box center [191, 455] width 19 height 7
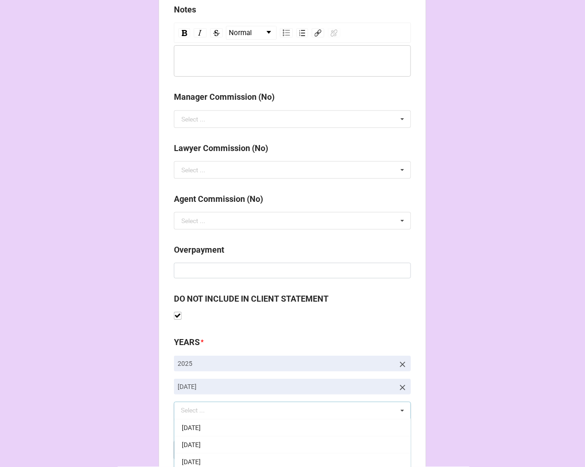
click at [198, 454] on b "Compute" at bounding box center [193, 450] width 27 height 10
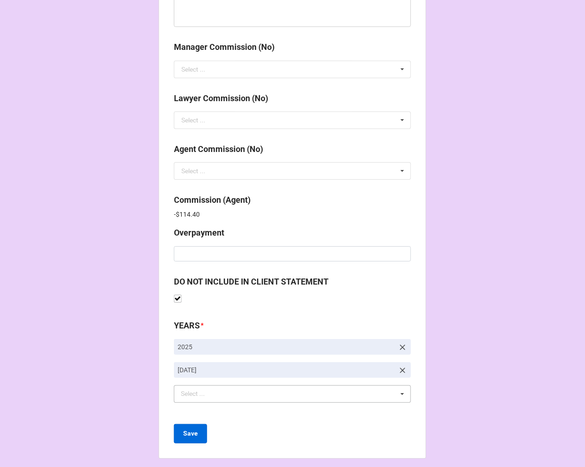
scroll to position [1101, 0]
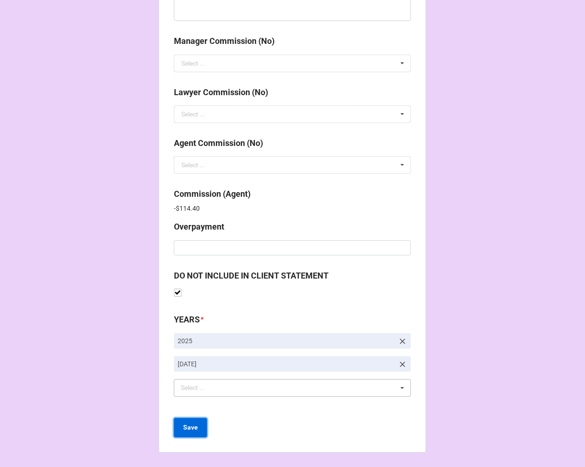
click at [183, 430] on b "Save" at bounding box center [190, 427] width 15 height 10
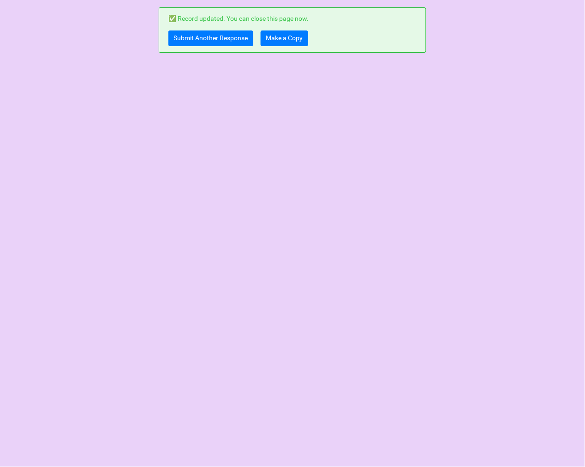
scroll to position [0, 0]
click at [295, 39] on link "Make a Copy" at bounding box center [285, 38] width 48 height 16
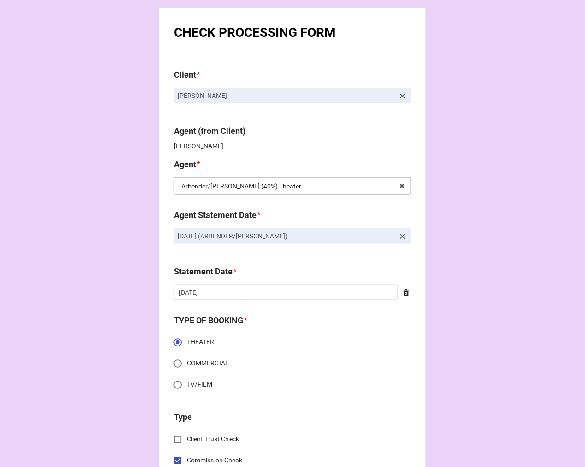
click at [301, 188] on input "text" at bounding box center [293, 186] width 236 height 17
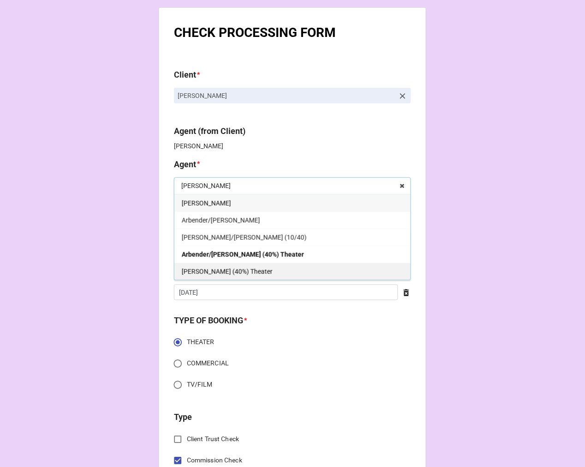
type input "kati"
click at [228, 269] on span "[PERSON_NAME] (40%) Theater" at bounding box center [227, 271] width 91 height 7
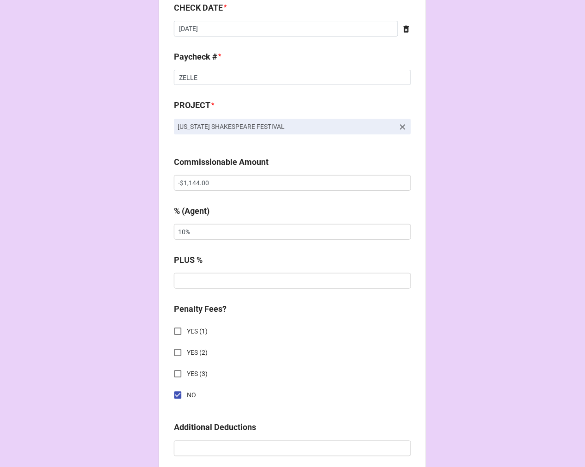
scroll to position [666, 0]
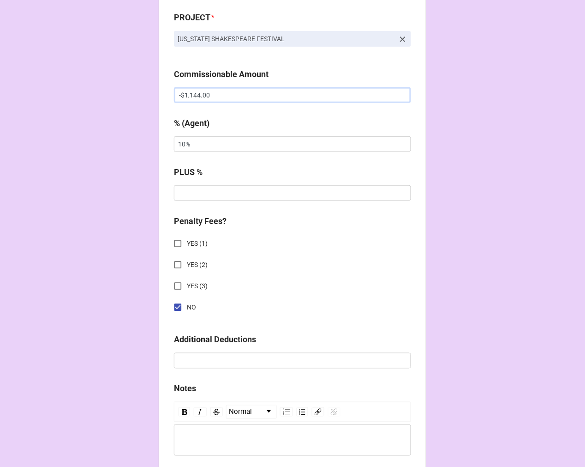
click at [178, 98] on input "-$1,144.00" at bounding box center [292, 95] width 237 height 16
type input "$1,144.00"
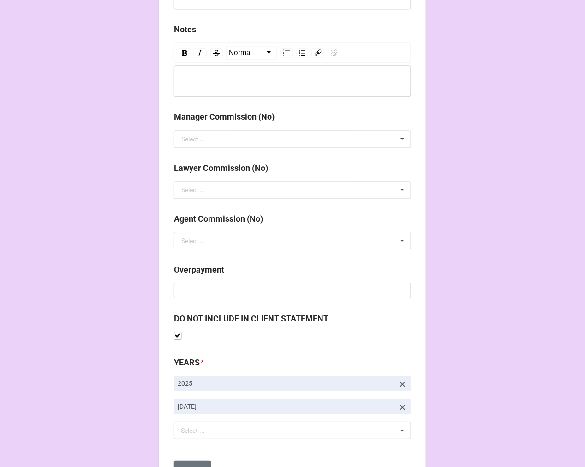
scroll to position [1068, 0]
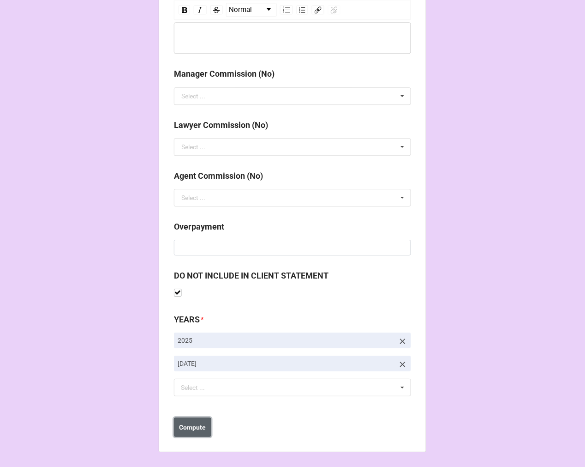
click at [189, 431] on b "Compute" at bounding box center [193, 427] width 27 height 10
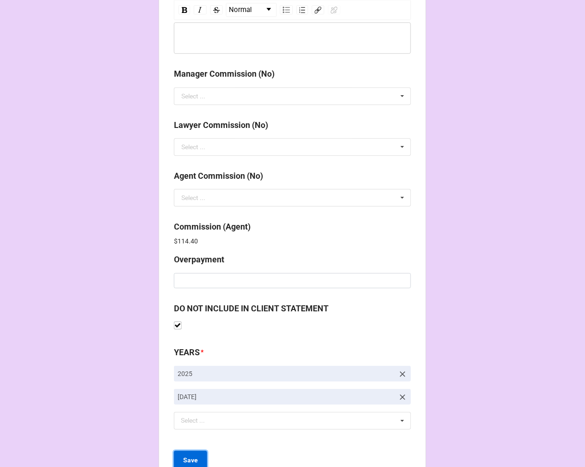
click at [189, 454] on button "Save" at bounding box center [190, 459] width 33 height 19
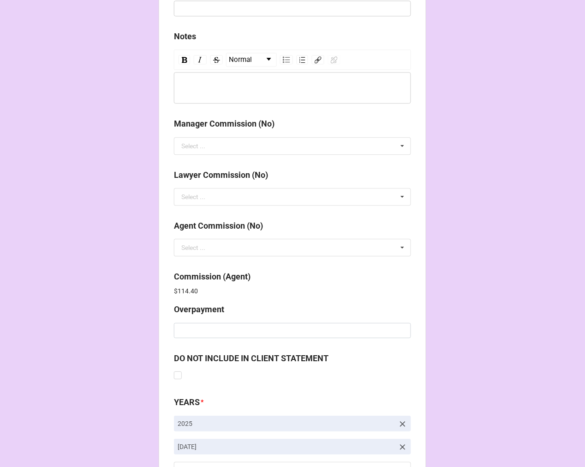
scroll to position [1101, 0]
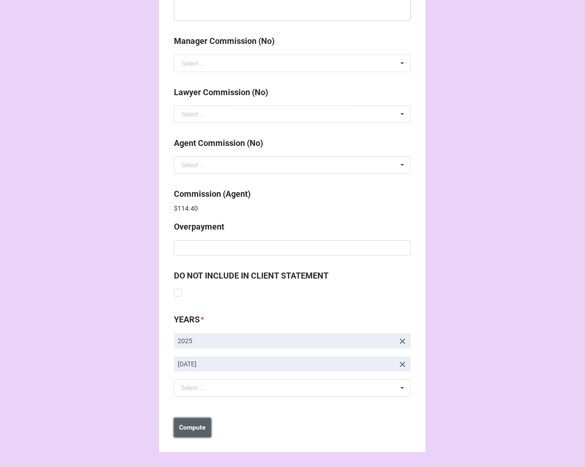
click at [204, 423] on b "Compute" at bounding box center [193, 427] width 27 height 10
click at [192, 431] on b "Save" at bounding box center [190, 427] width 15 height 10
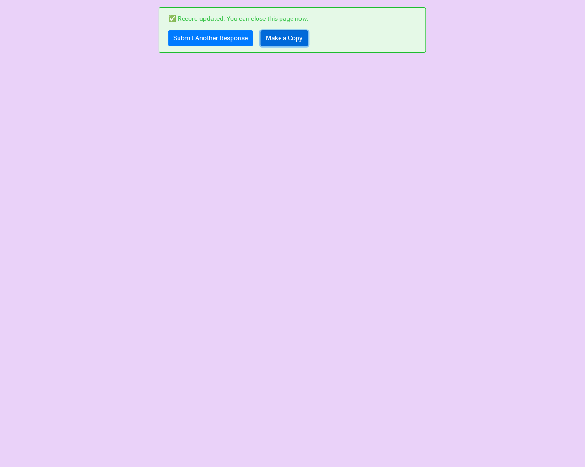
click at [283, 42] on link "Make a Copy" at bounding box center [285, 38] width 48 height 16
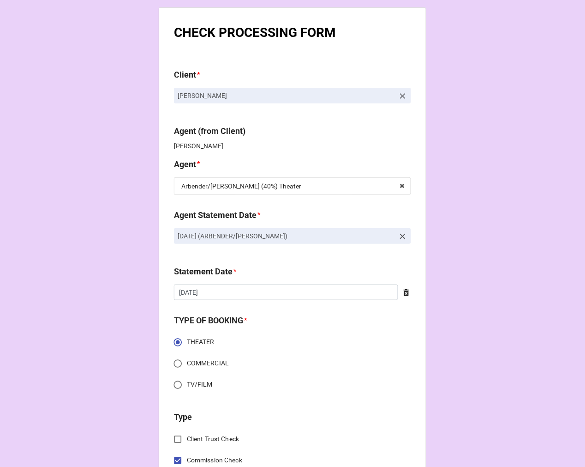
click at [403, 234] on icon at bounding box center [402, 236] width 9 height 9
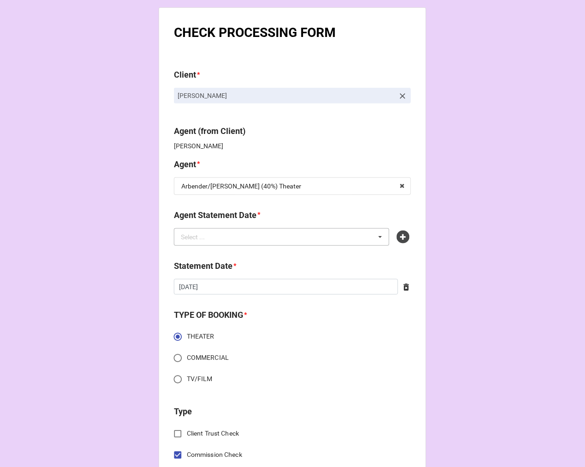
click at [354, 238] on div "Select ... No results found." at bounding box center [282, 237] width 216 height 18
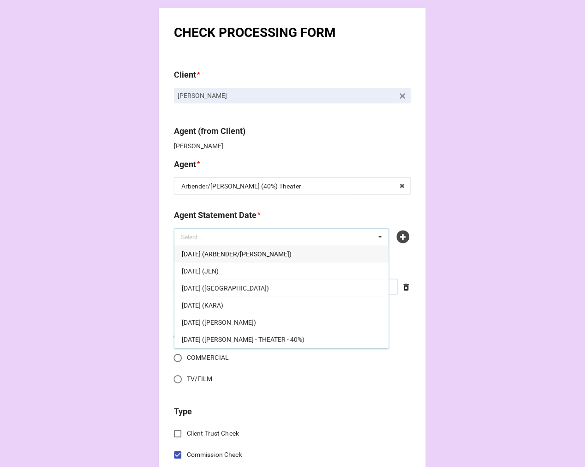
click at [246, 255] on span "OCTOBER 17, 2025 (ARBENDER/KATIE)" at bounding box center [237, 253] width 110 height 7
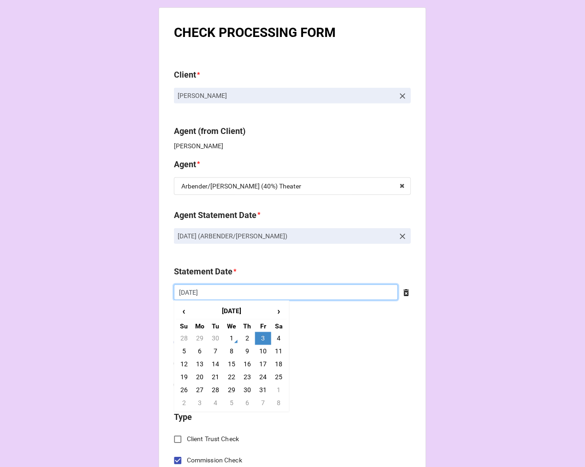
drag, startPoint x: 229, startPoint y: 294, endPoint x: 236, endPoint y: 306, distance: 14.5
click at [229, 294] on input "[DATE]" at bounding box center [286, 292] width 224 height 16
click at [259, 369] on td "17" at bounding box center [263, 364] width 16 height 13
type input "[DATE]"
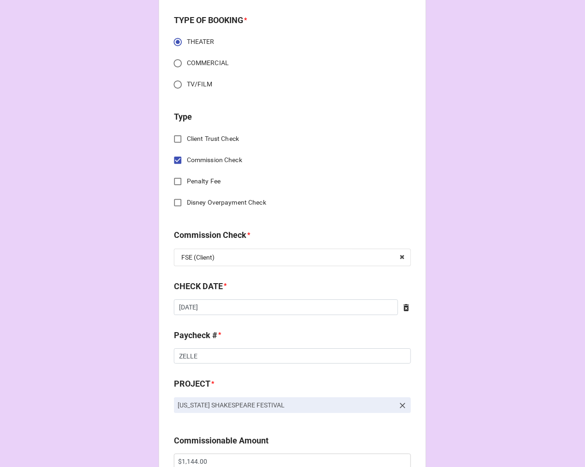
scroll to position [359, 0]
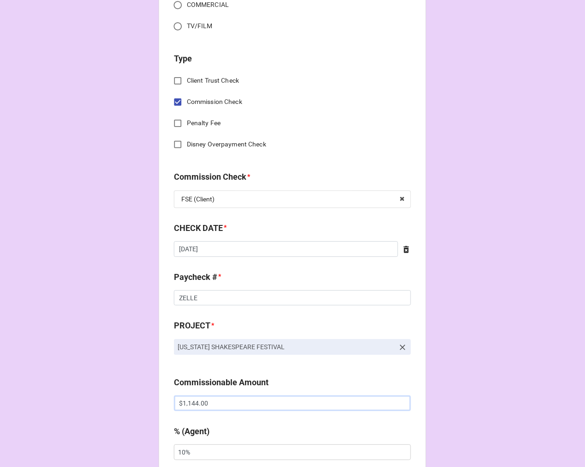
click at [179, 400] on input "$1,144.00" at bounding box center [292, 403] width 237 height 16
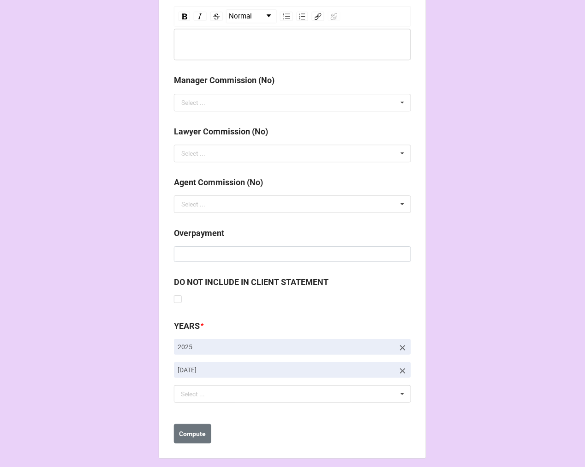
scroll to position [1068, 0]
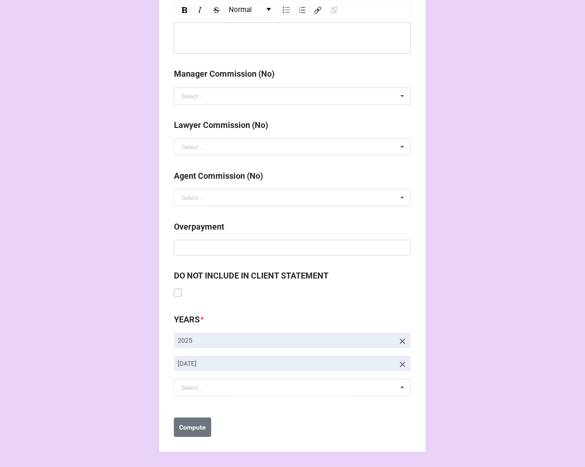
type input "-$1,144.00"
click at [174, 288] on label at bounding box center [178, 288] width 8 height 0
checkbox input "true"
click at [197, 427] on b "Compute" at bounding box center [193, 427] width 27 height 10
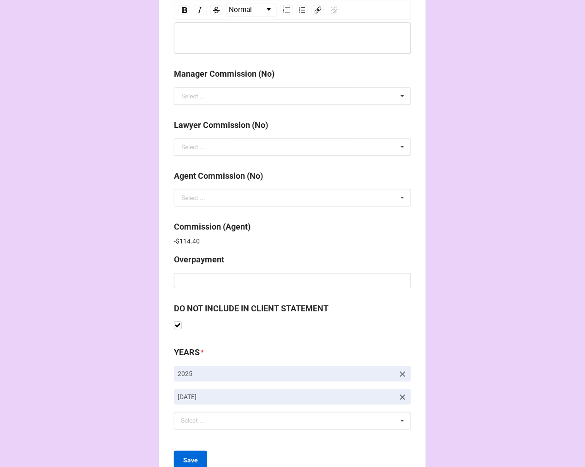
scroll to position [1101, 0]
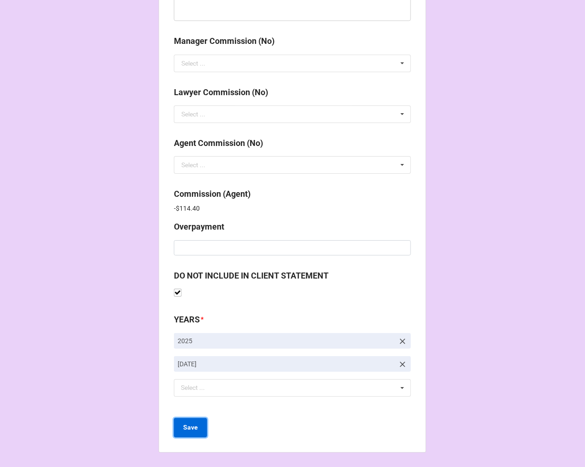
click at [188, 422] on b "Save" at bounding box center [190, 427] width 15 height 10
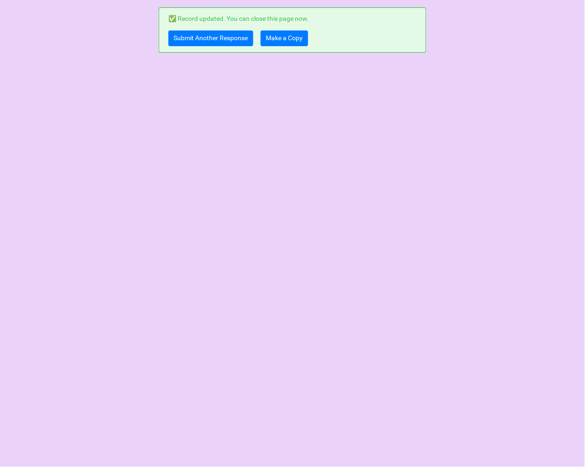
scroll to position [0, 0]
click at [282, 34] on link "Make a Copy" at bounding box center [285, 38] width 48 height 16
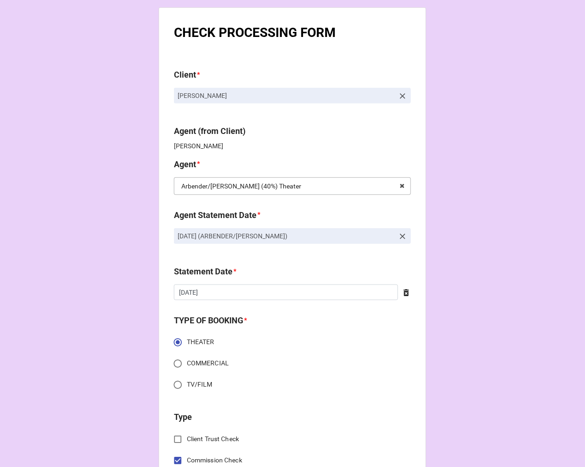
click at [308, 181] on input "text" at bounding box center [293, 186] width 236 height 17
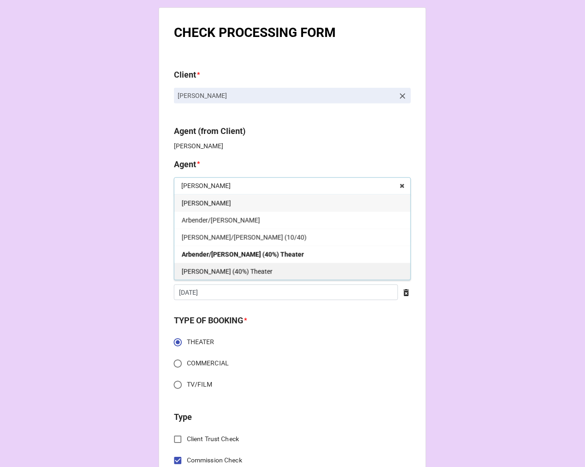
type input "[PERSON_NAME]"
click at [217, 273] on span "[PERSON_NAME] (40%) Theater" at bounding box center [227, 271] width 91 height 7
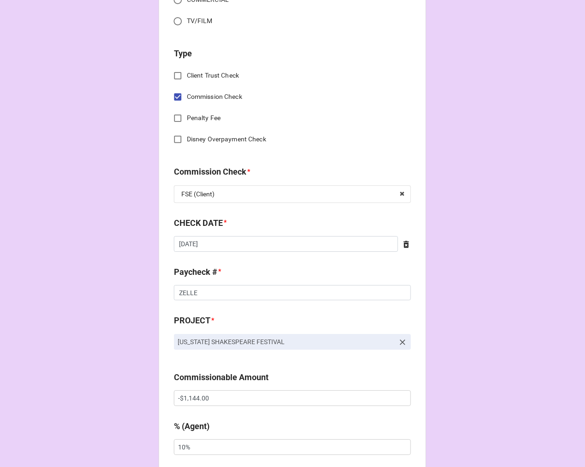
scroll to position [564, 0]
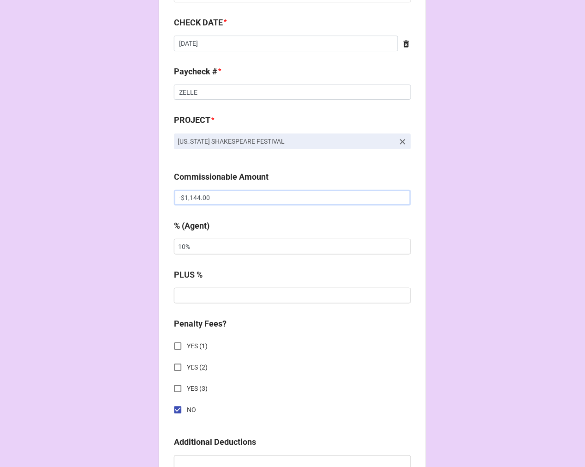
click at [180, 196] on input "-$1,144.00" at bounding box center [292, 198] width 237 height 16
type input "$1,144.00"
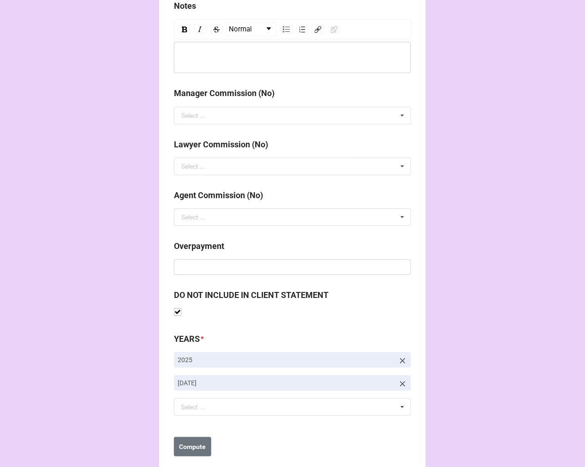
scroll to position [1068, 0]
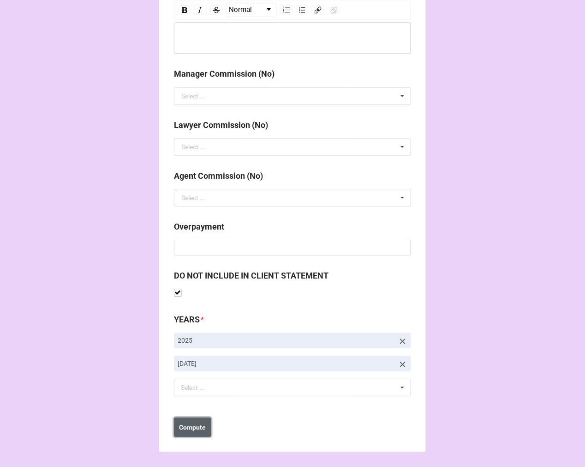
click at [197, 428] on b "Compute" at bounding box center [193, 427] width 27 height 10
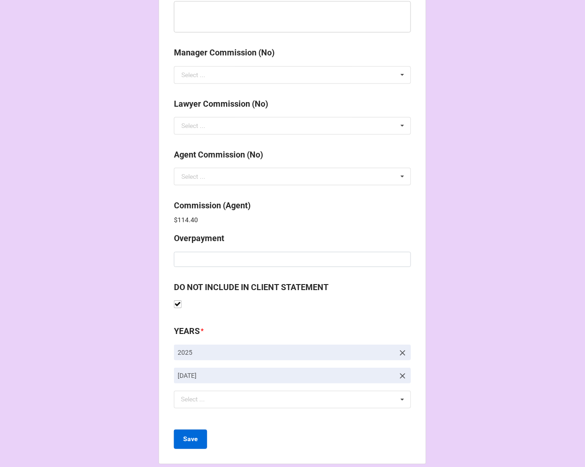
scroll to position [1101, 0]
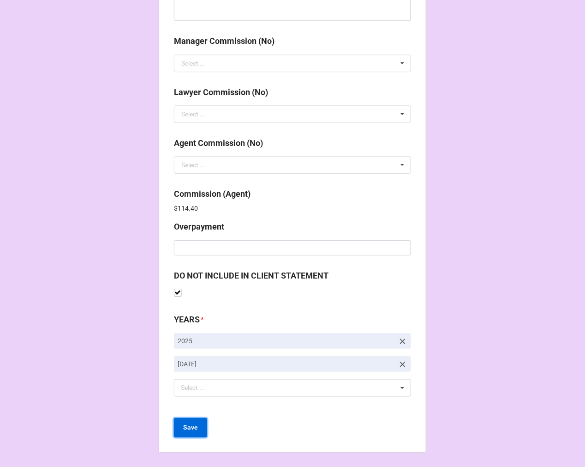
click at [192, 426] on b "Save" at bounding box center [190, 427] width 15 height 10
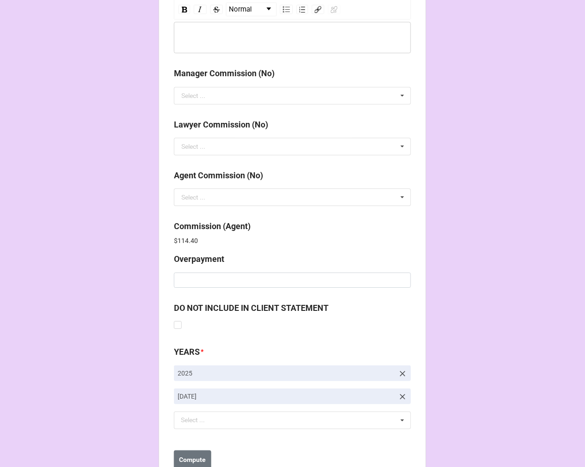
scroll to position [1101, 0]
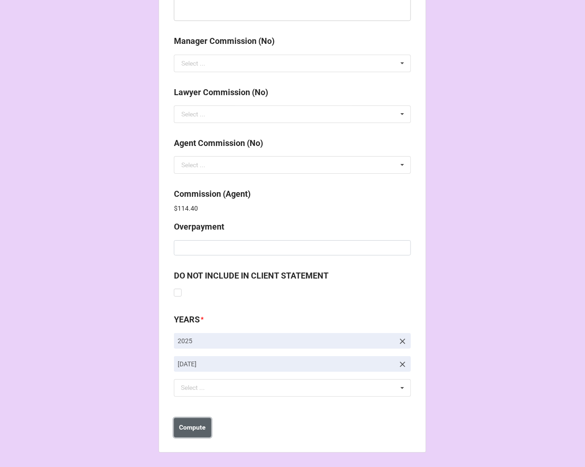
click at [206, 424] on button "Compute" at bounding box center [192, 427] width 37 height 19
click at [194, 432] on button "Save" at bounding box center [190, 427] width 33 height 19
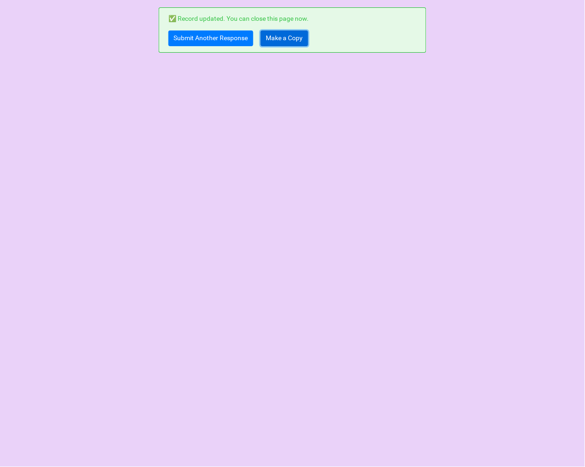
click at [289, 38] on link "Make a Copy" at bounding box center [285, 38] width 48 height 16
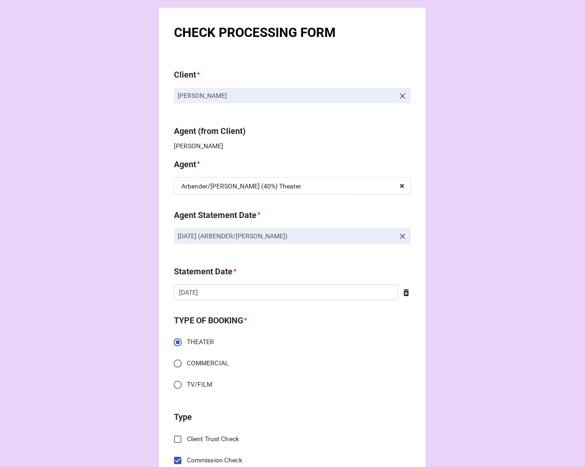
click at [400, 235] on icon at bounding box center [402, 236] width 9 height 9
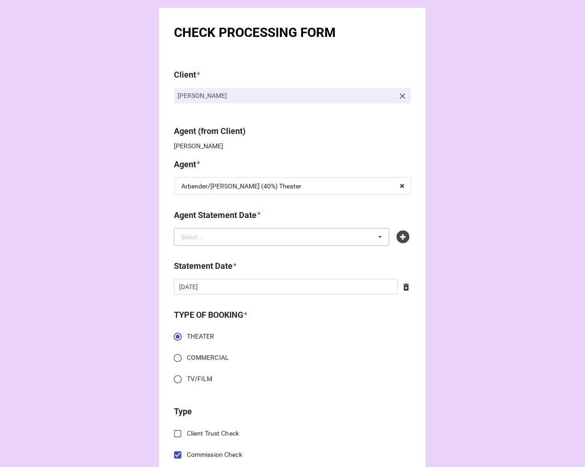
click at [278, 238] on div "Select ... No results found." at bounding box center [282, 237] width 216 height 18
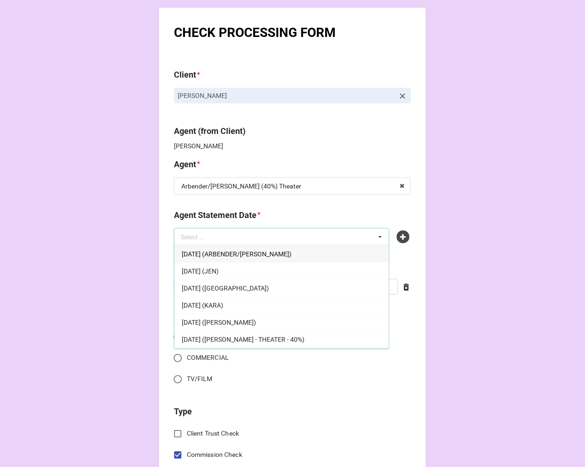
click at [254, 254] on span "[DATE] (ARBENDER/[PERSON_NAME])" at bounding box center [237, 253] width 110 height 7
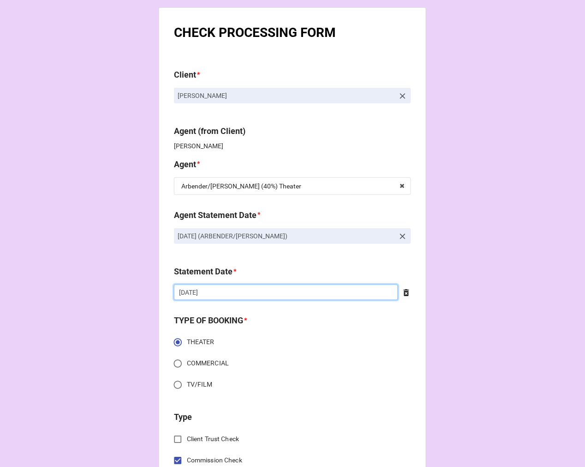
click at [239, 291] on input "10/3/2025" at bounding box center [286, 292] width 224 height 16
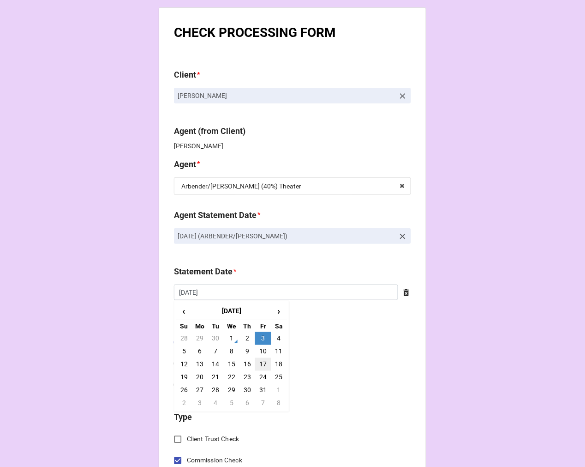
click at [260, 363] on td "17" at bounding box center [263, 364] width 16 height 13
type input "[DATE]"
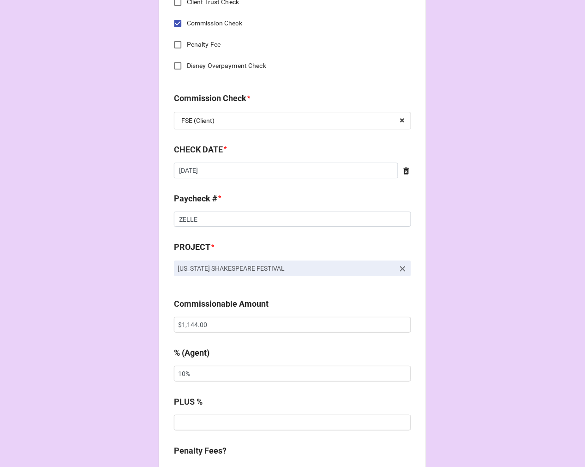
scroll to position [461, 0]
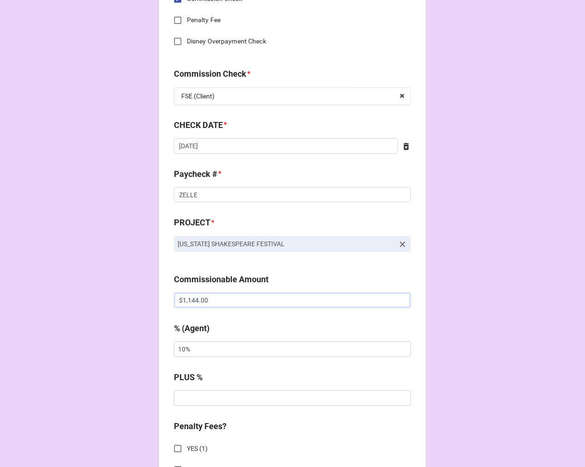
click at [179, 301] on input "$1,144.00" at bounding box center [292, 300] width 237 height 16
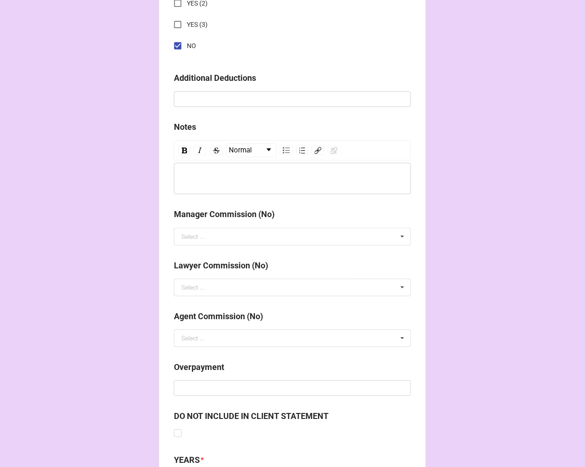
scroll to position [1068, 0]
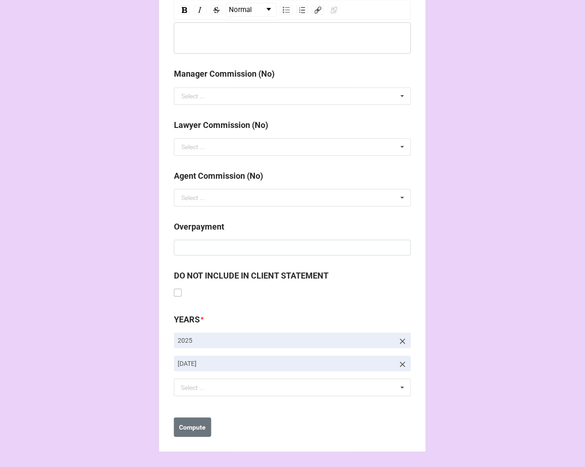
type input "-$1,144.00"
click at [174, 288] on label at bounding box center [178, 288] width 8 height 0
checkbox input "true"
click at [188, 429] on b "Compute" at bounding box center [193, 427] width 27 height 10
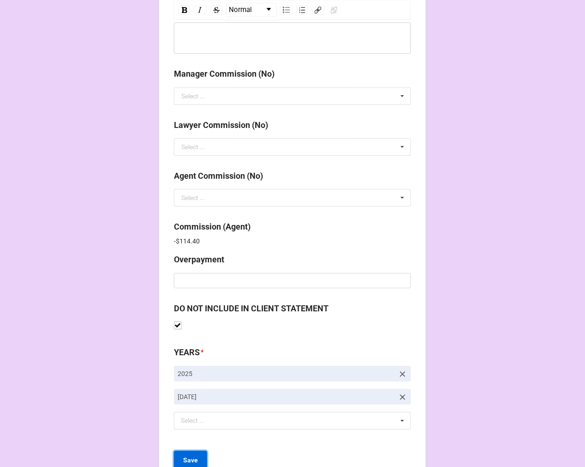
click at [190, 458] on b "Save" at bounding box center [190, 460] width 15 height 10
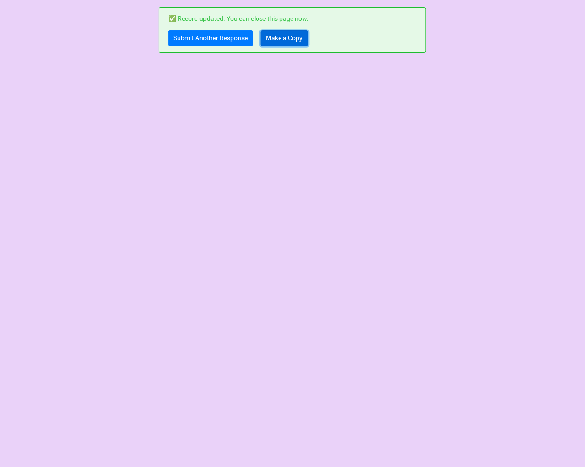
click at [286, 43] on link "Make a Copy" at bounding box center [285, 38] width 48 height 16
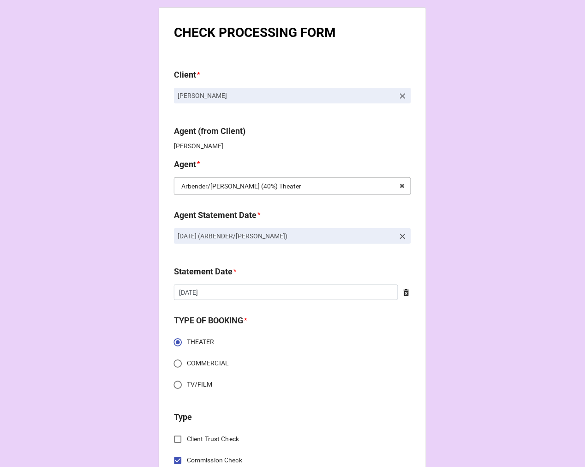
click at [294, 180] on input "text" at bounding box center [293, 186] width 236 height 17
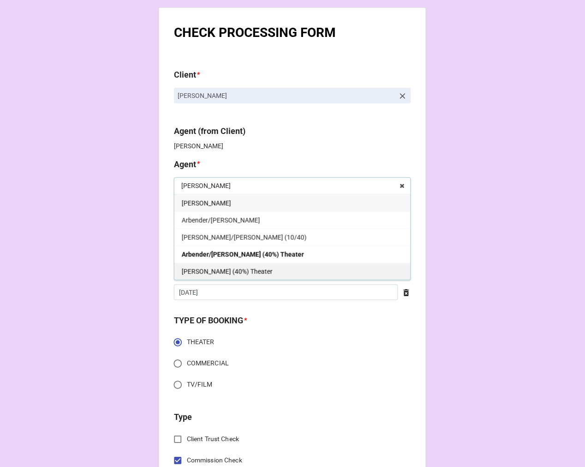
type input "[PERSON_NAME]"
click at [282, 270] on div "[PERSON_NAME] (40%) Theater" at bounding box center [292, 271] width 236 height 17
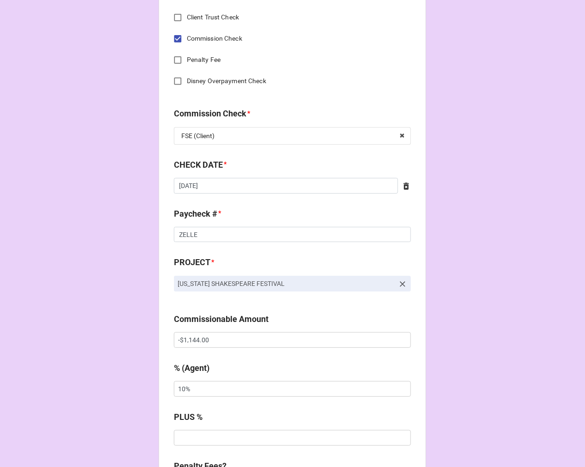
scroll to position [513, 0]
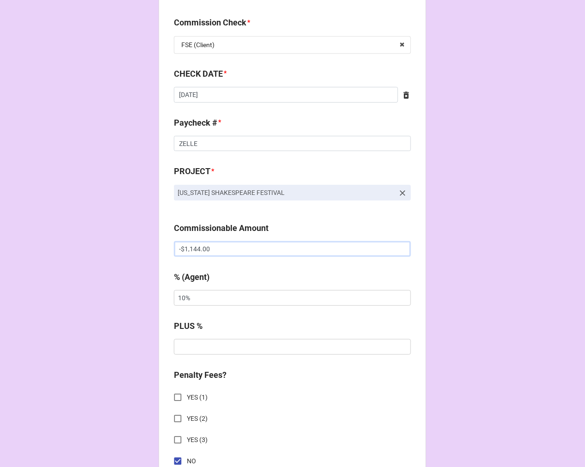
click at [180, 248] on input "-$1,144.00" at bounding box center [292, 249] width 237 height 16
type input "$1,144.00"
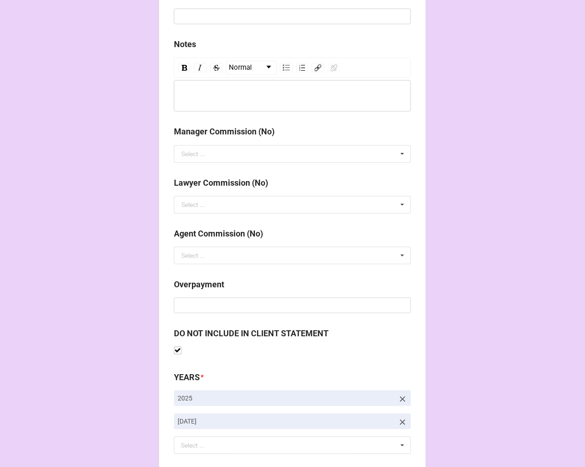
scroll to position [1068, 0]
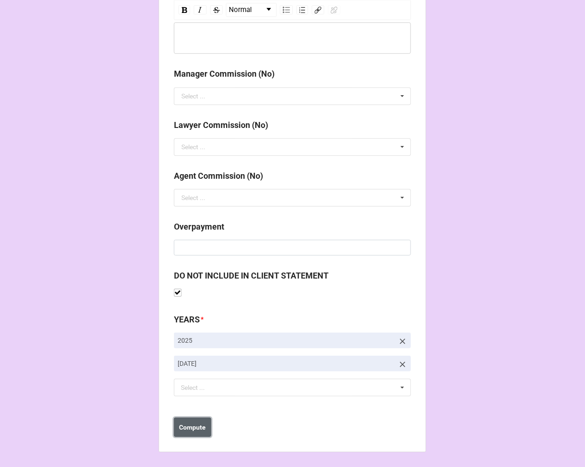
click at [180, 426] on b "Compute" at bounding box center [193, 427] width 27 height 10
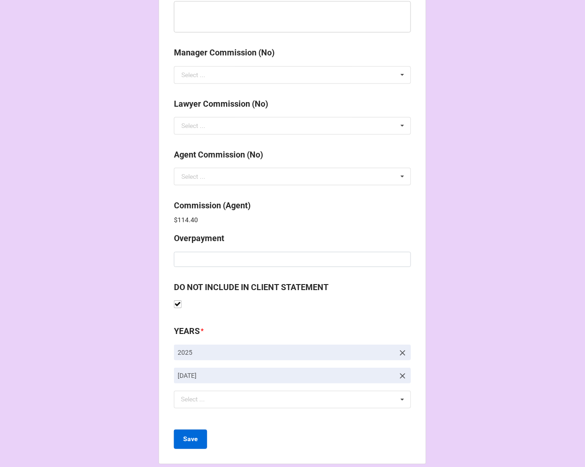
scroll to position [1101, 0]
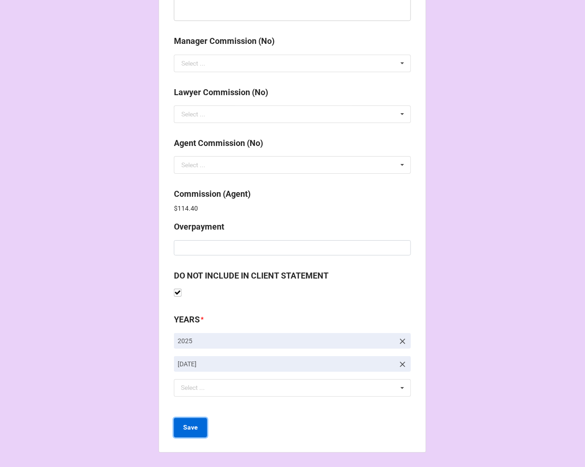
click at [192, 422] on button "Save" at bounding box center [190, 427] width 33 height 19
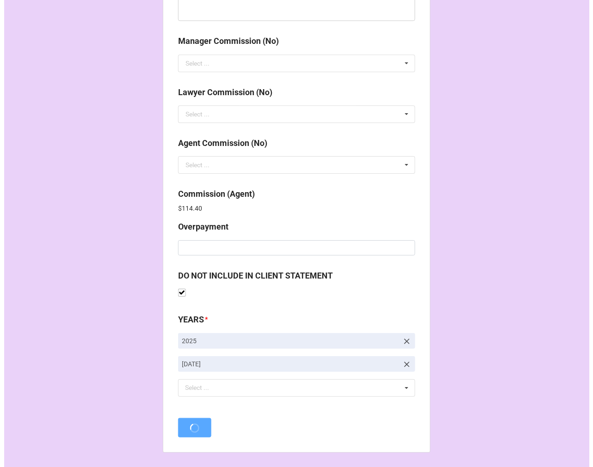
scroll to position [0, 0]
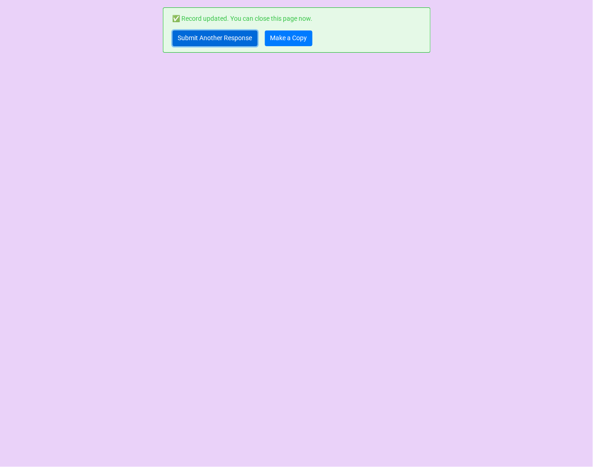
drag, startPoint x: 207, startPoint y: 40, endPoint x: 210, endPoint y: 29, distance: 11.2
click at [206, 39] on link "Submit Another Response" at bounding box center [215, 38] width 85 height 16
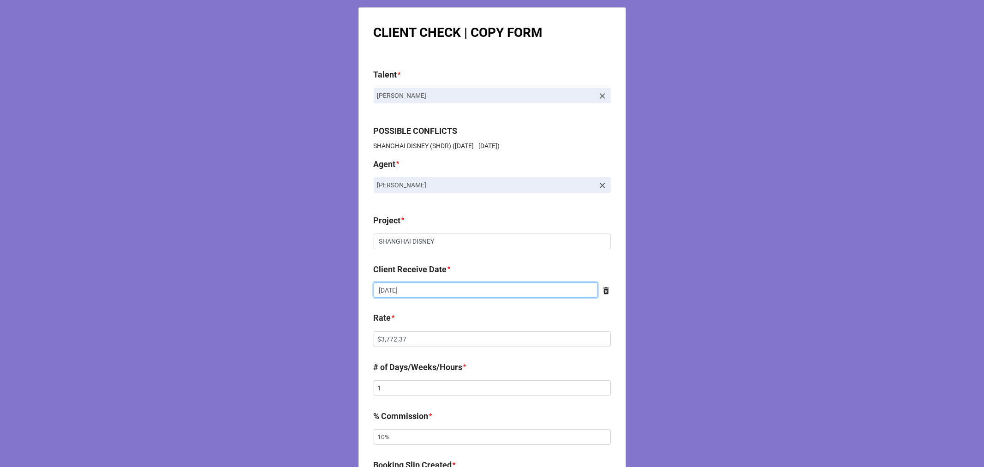
click at [448, 291] on input "[DATE]" at bounding box center [486, 290] width 224 height 16
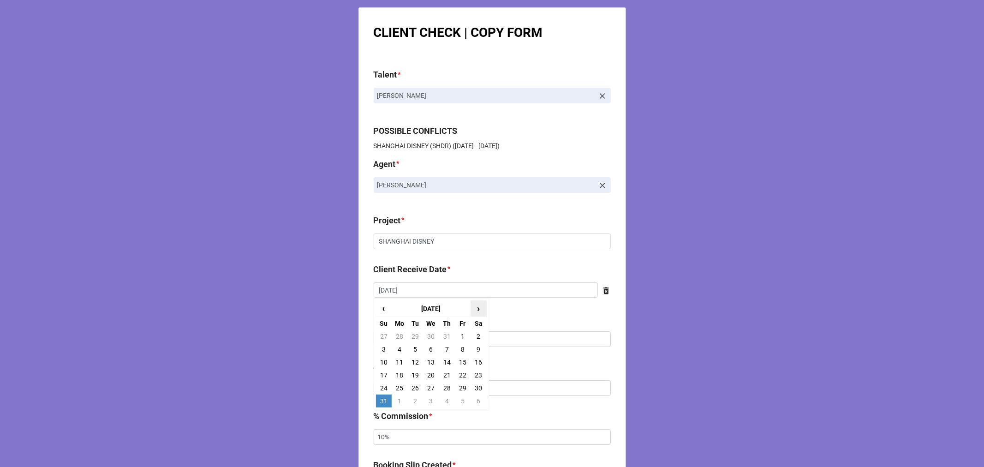
click at [475, 309] on span "›" at bounding box center [478, 308] width 15 height 15
click at [415, 389] on td "30" at bounding box center [415, 388] width 16 height 13
type input "[DATE]"
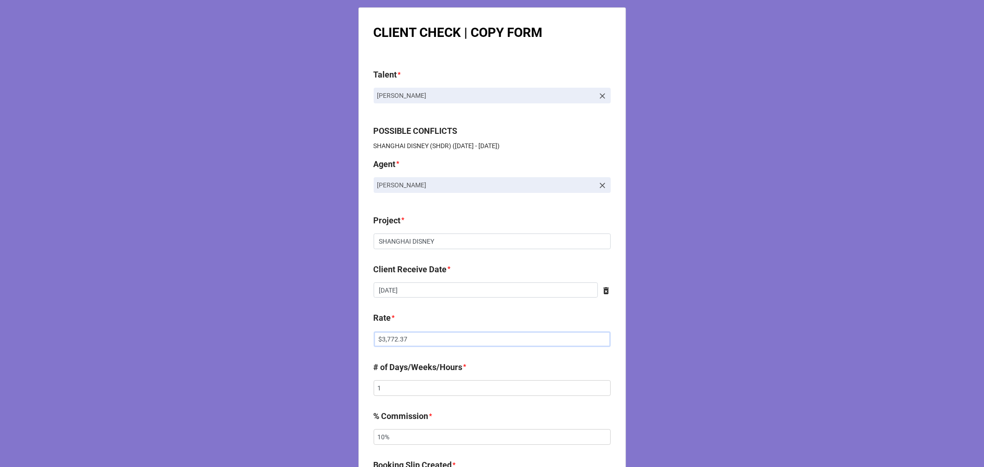
click at [391, 338] on input "$3,772.37" at bounding box center [492, 339] width 237 height 16
click at [390, 339] on input "$3,772.37" at bounding box center [492, 339] width 237 height 16
drag, startPoint x: 465, startPoint y: 347, endPoint x: 276, endPoint y: 342, distance: 189.3
click at [276, 342] on div "CLIENT CHECK | COPY FORM Talent * [PERSON_NAME] POSSIBLE CONFLICTS [GEOGRAPHIC_…" at bounding box center [492, 471] width 984 height 942
click at [398, 341] on input "$3,778.38" at bounding box center [492, 339] width 237 height 16
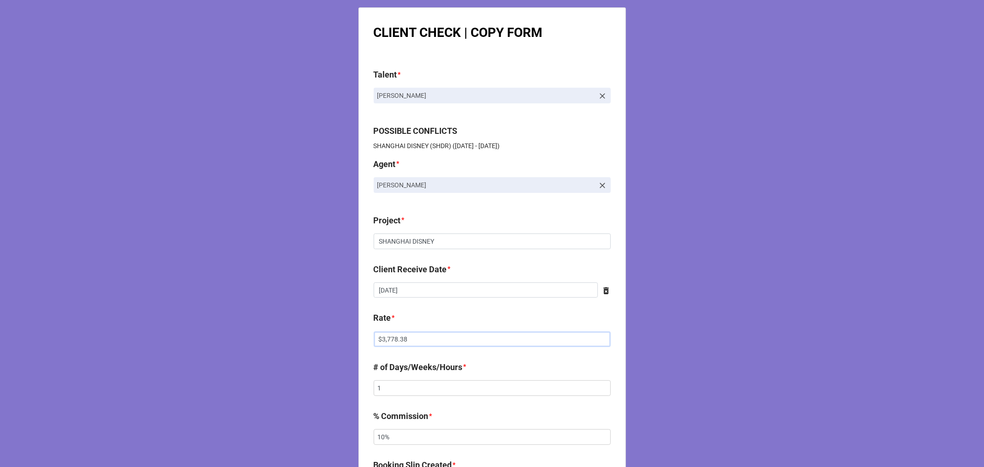
click at [398, 341] on input "$3,778.38" at bounding box center [492, 339] width 237 height 16
paste input "text"
type input "$3,778.38"
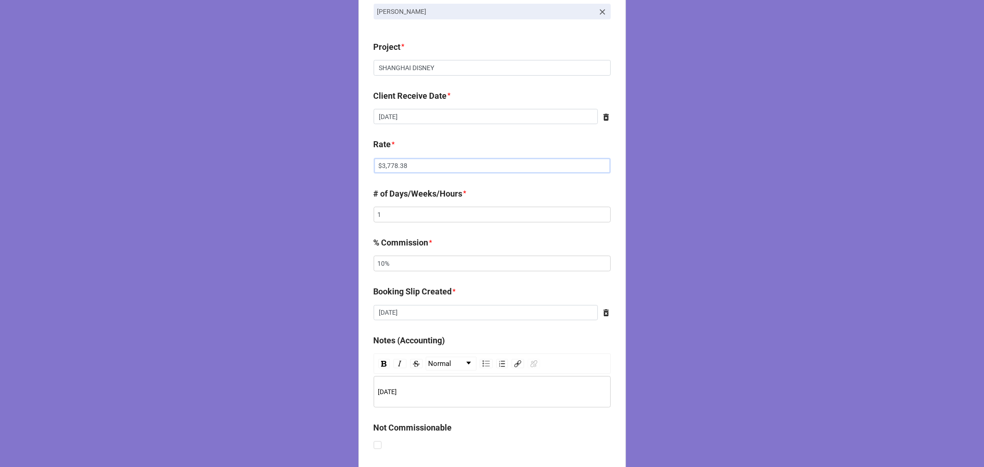
scroll to position [410, 0]
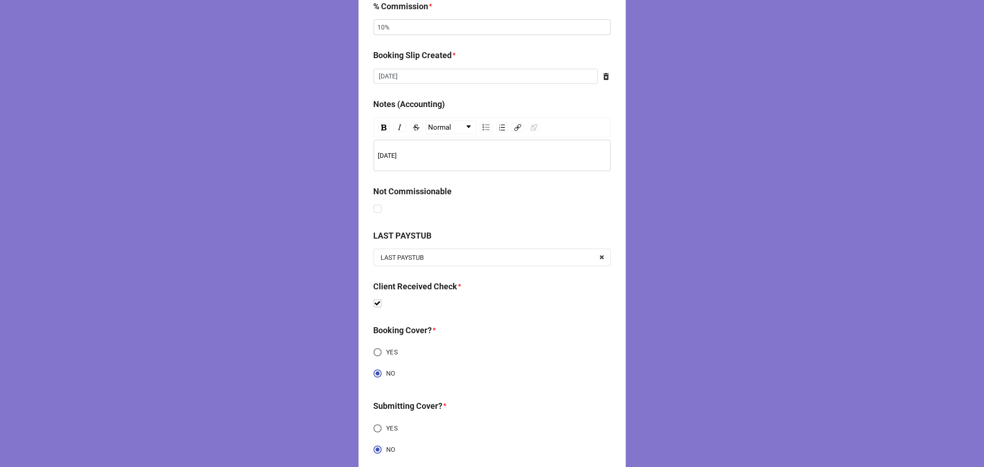
click at [385, 154] on span "August 2025" at bounding box center [387, 155] width 19 height 7
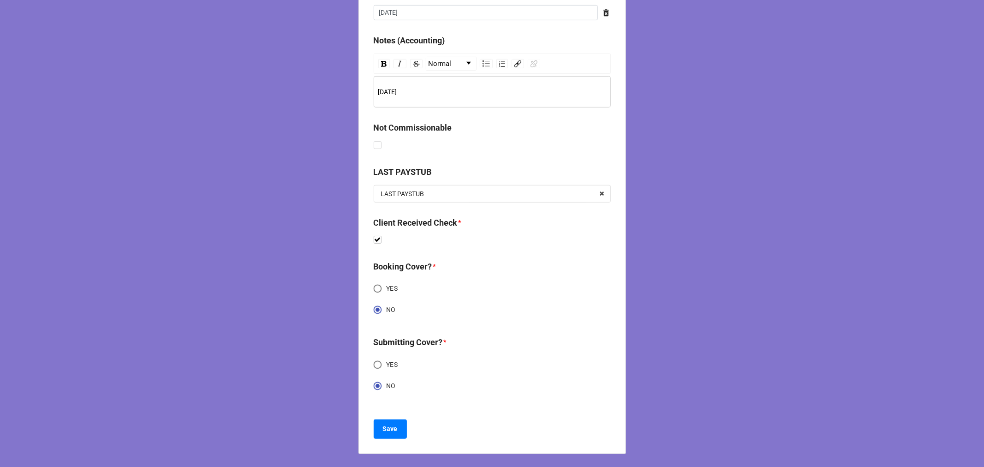
scroll to position [474, 0]
click at [386, 425] on b "Save" at bounding box center [390, 429] width 15 height 10
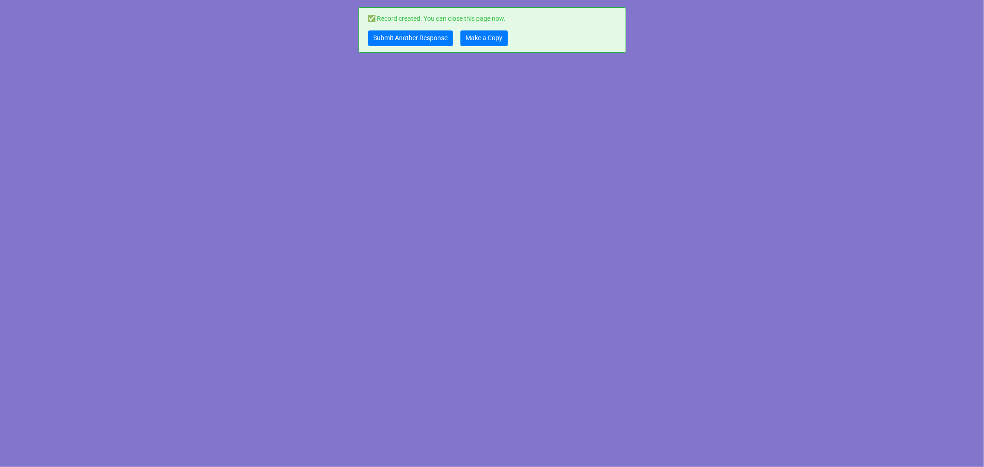
scroll to position [0, 0]
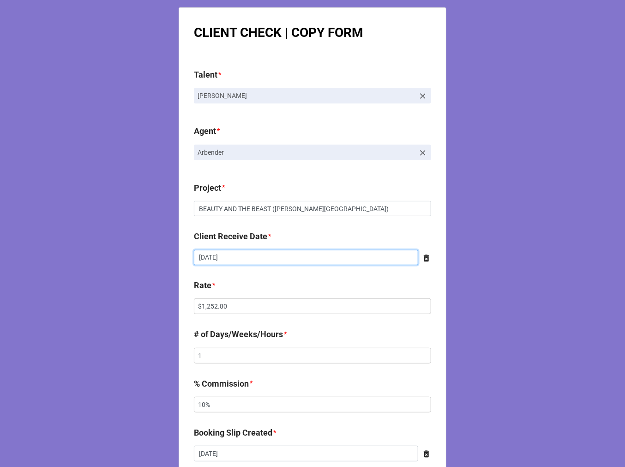
click at [267, 252] on input "9/25/2025" at bounding box center [306, 258] width 224 height 16
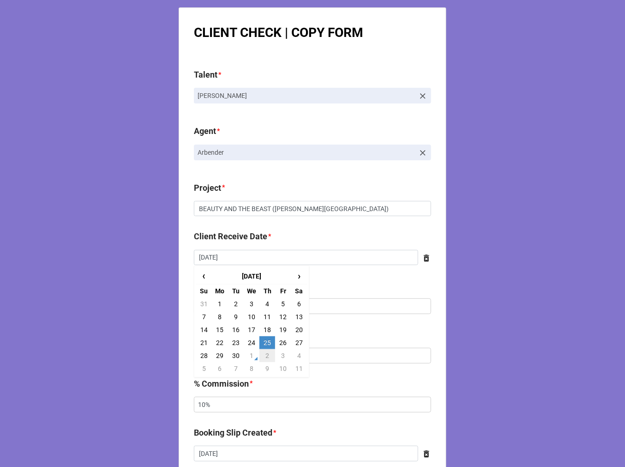
click at [264, 359] on td "2" at bounding box center [267, 355] width 16 height 13
type input "10/2/2025"
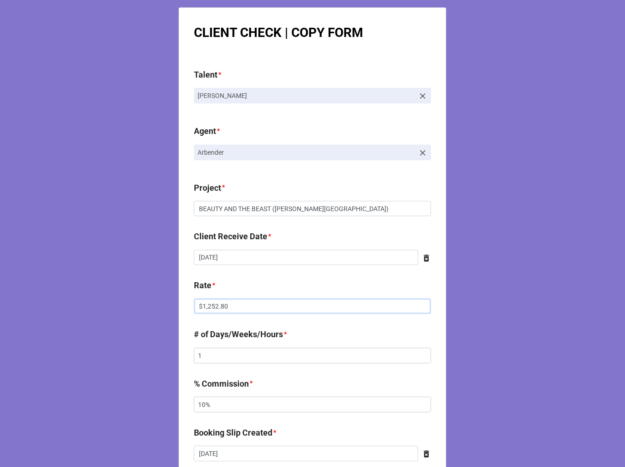
click at [199, 305] on input "$1,252.80" at bounding box center [312, 306] width 237 height 16
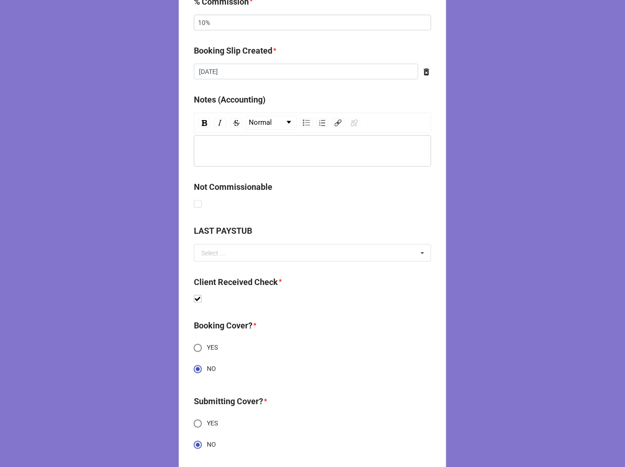
scroll to position [442, 0]
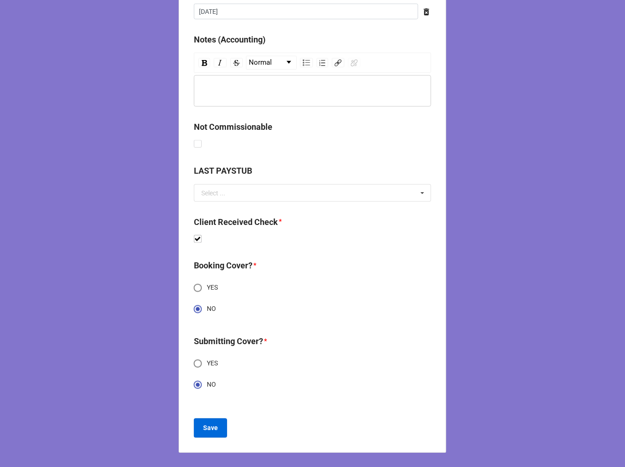
type input "$1,218.24"
click at [209, 431] on b "Save" at bounding box center [210, 428] width 15 height 10
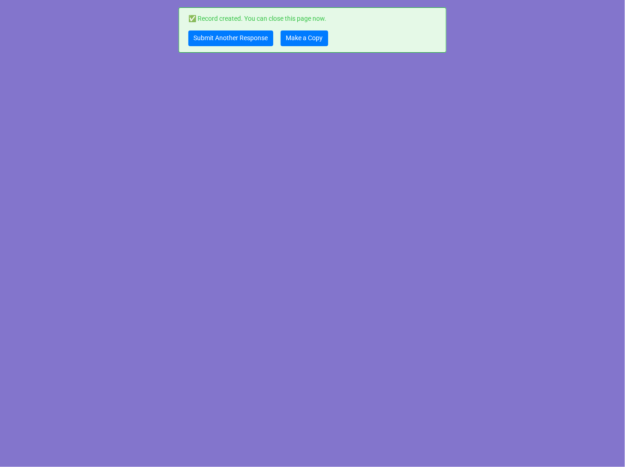
scroll to position [0, 0]
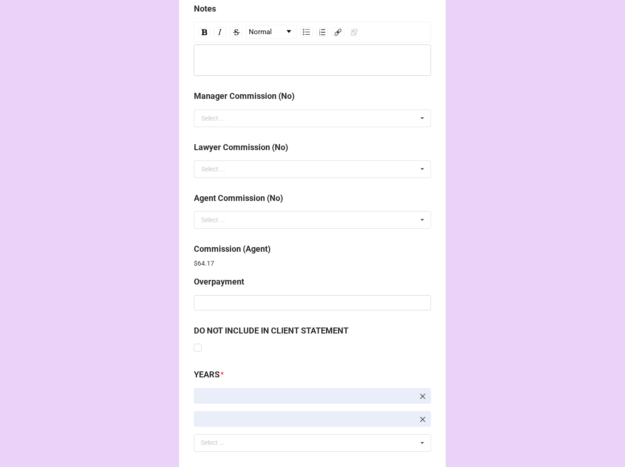
scroll to position [1101, 0]
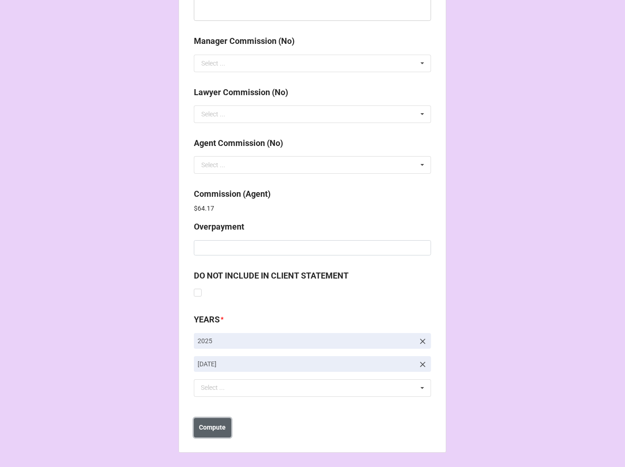
click at [212, 425] on b "Compute" at bounding box center [212, 427] width 27 height 10
drag, startPoint x: 206, startPoint y: 430, endPoint x: 216, endPoint y: 431, distance: 9.7
click at [206, 431] on b "Save" at bounding box center [210, 427] width 15 height 10
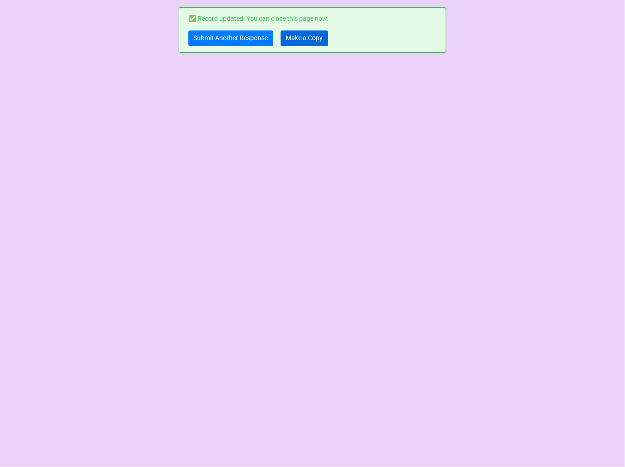
scroll to position [0, 0]
click at [307, 36] on link "Make a Copy" at bounding box center [305, 38] width 48 height 16
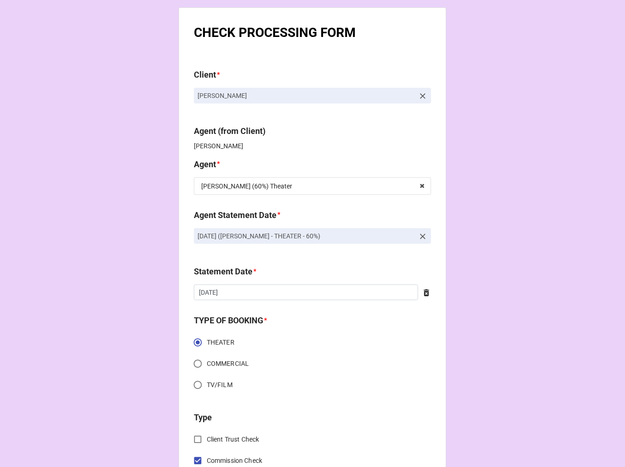
drag, startPoint x: 385, startPoint y: 236, endPoint x: 186, endPoint y: 237, distance: 198.9
copy p "[DATE] ([PERSON_NAME] - THEATER - 60%)"
click at [419, 233] on icon at bounding box center [422, 236] width 9 height 9
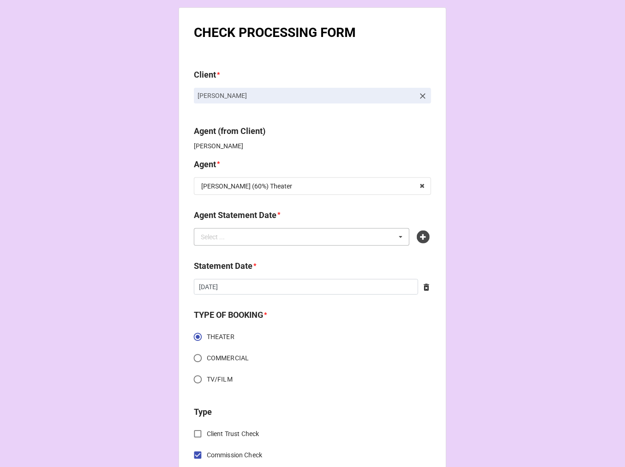
click at [356, 235] on div "Select ... No results found." at bounding box center [302, 237] width 216 height 18
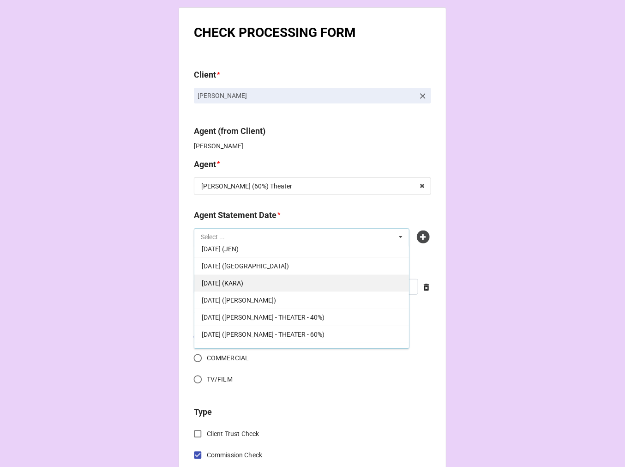
scroll to position [34, 0]
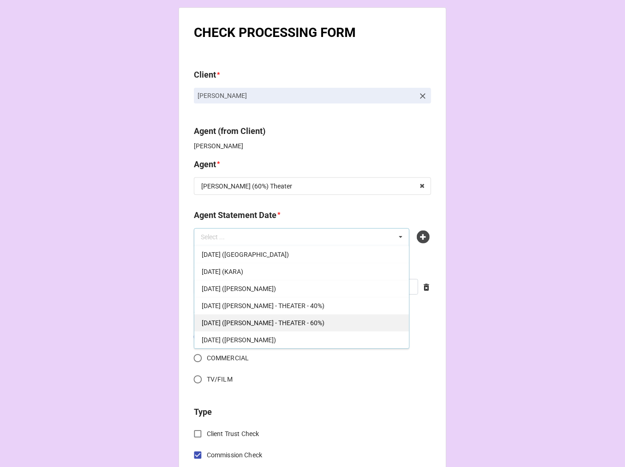
click at [314, 326] on span "[DATE] ([PERSON_NAME] - THEATER - 60%)" at bounding box center [263, 322] width 123 height 7
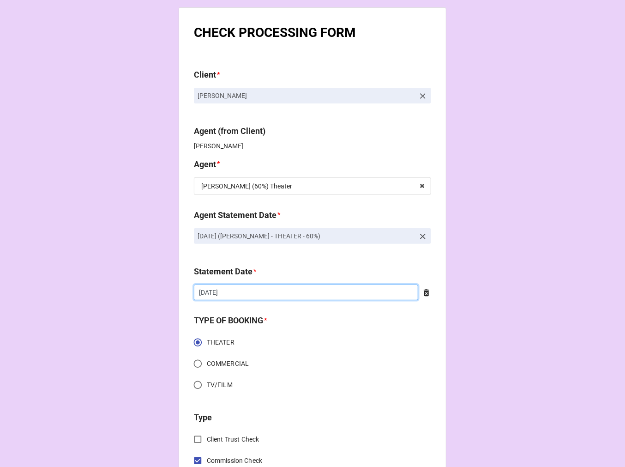
click at [246, 291] on input "10/3/2025" at bounding box center [306, 292] width 224 height 16
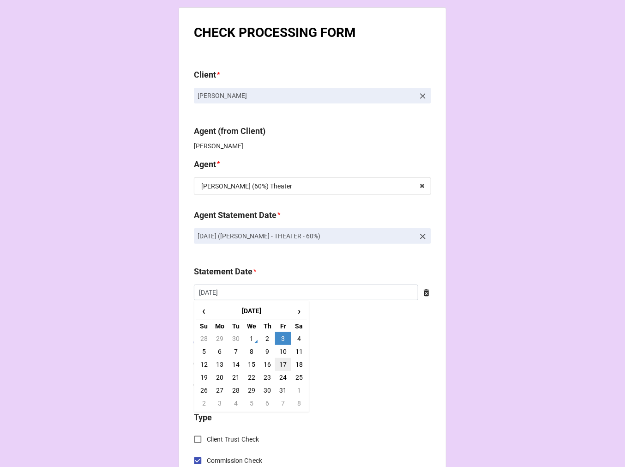
click at [277, 363] on td "17" at bounding box center [283, 364] width 16 height 13
type input "10/17/2025"
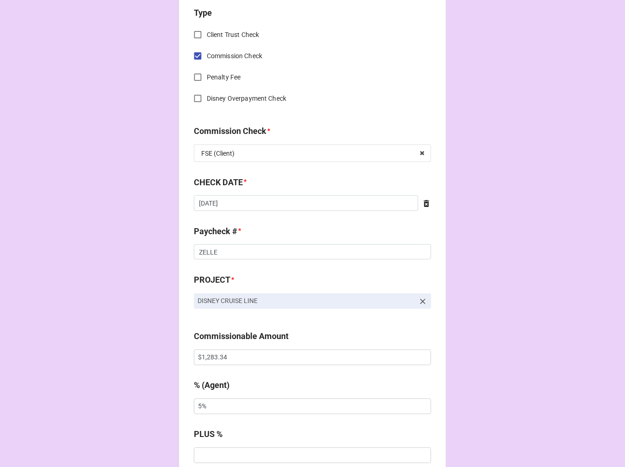
scroll to position [410, 0]
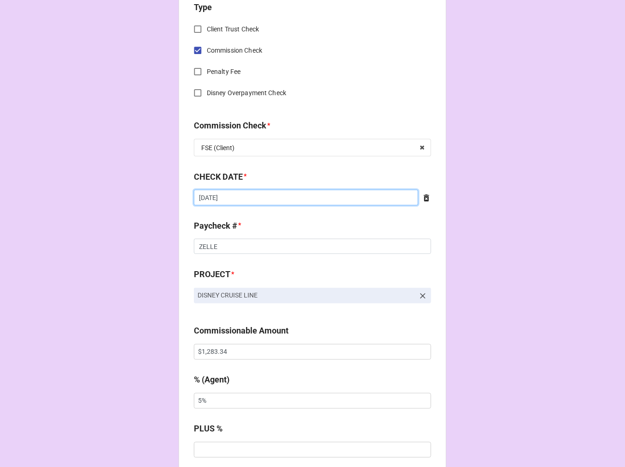
click at [238, 203] on input "9/18/2025" at bounding box center [306, 198] width 224 height 16
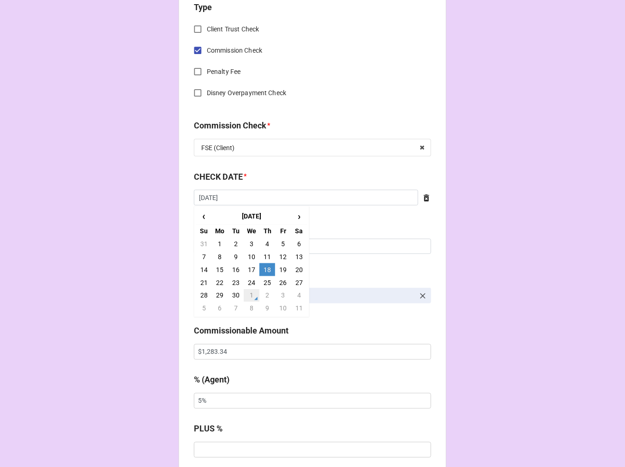
click at [251, 296] on td "1" at bounding box center [252, 295] width 16 height 13
type input "10/1/2025"
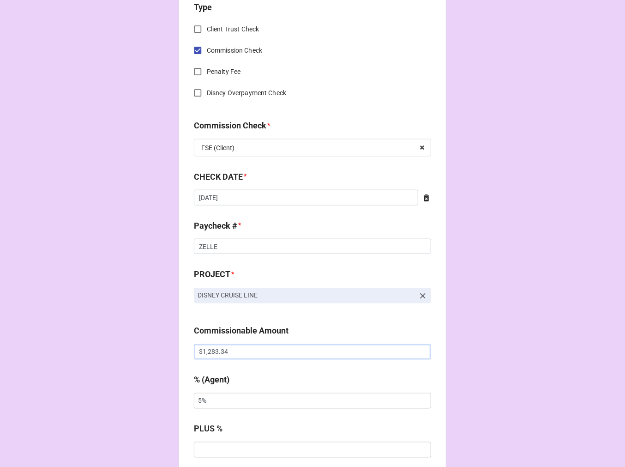
drag, startPoint x: 239, startPoint y: 354, endPoint x: 152, endPoint y: 351, distance: 86.8
click at [154, 352] on div "CHECK PROCESSING FORM Client * Emmanuel Dunn Agent (from Client) Rebecca Agent …" at bounding box center [312, 357] width 625 height 1535
paste input "63"
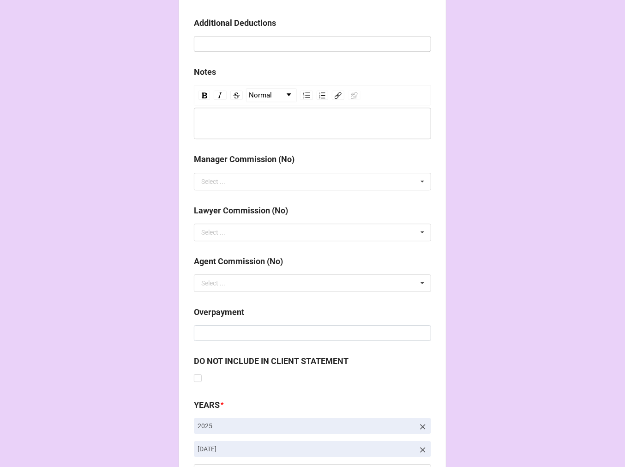
scroll to position [1068, 0]
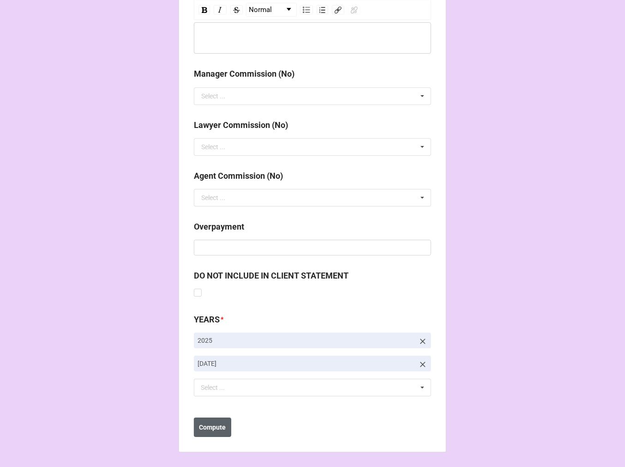
type input "$1,633.34"
click at [206, 426] on b "Compute" at bounding box center [212, 427] width 27 height 10
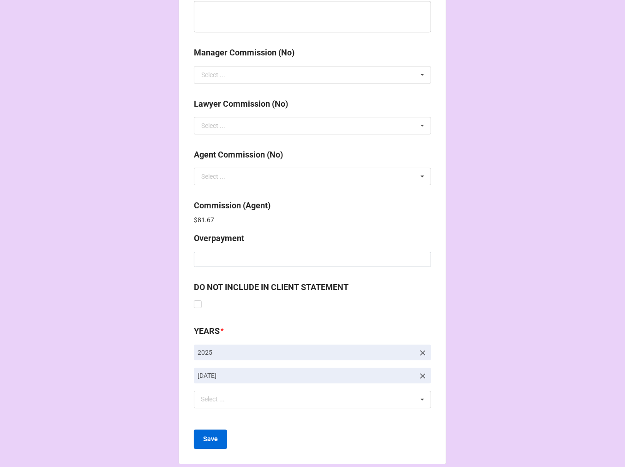
scroll to position [1101, 0]
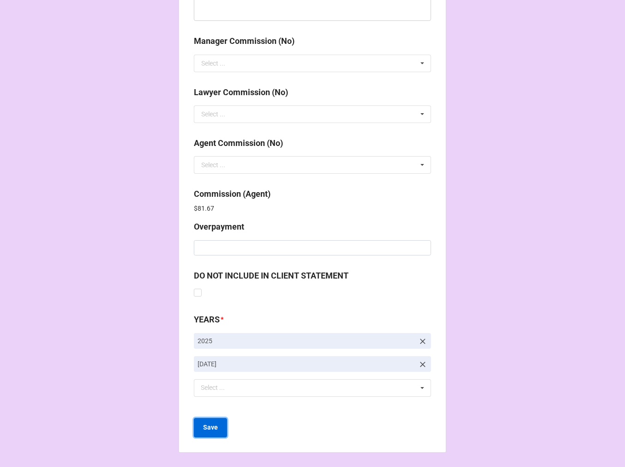
click at [209, 431] on button "Save" at bounding box center [210, 427] width 33 height 19
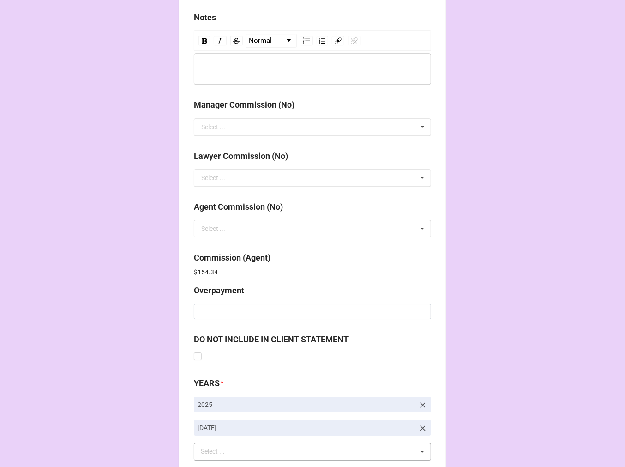
scroll to position [1101, 0]
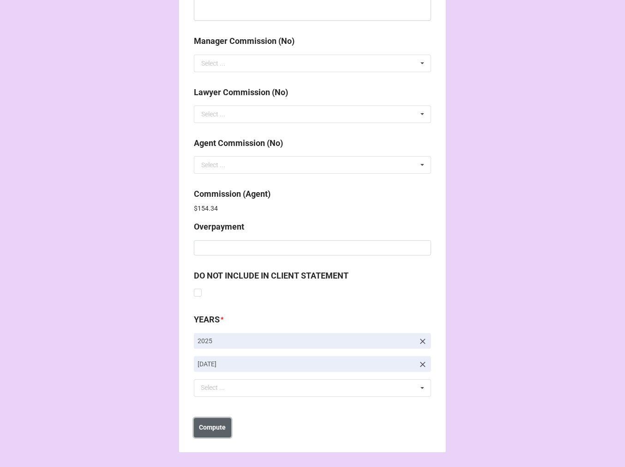
click at [212, 433] on button "Compute" at bounding box center [212, 427] width 37 height 19
click at [211, 432] on button "Save" at bounding box center [210, 427] width 33 height 19
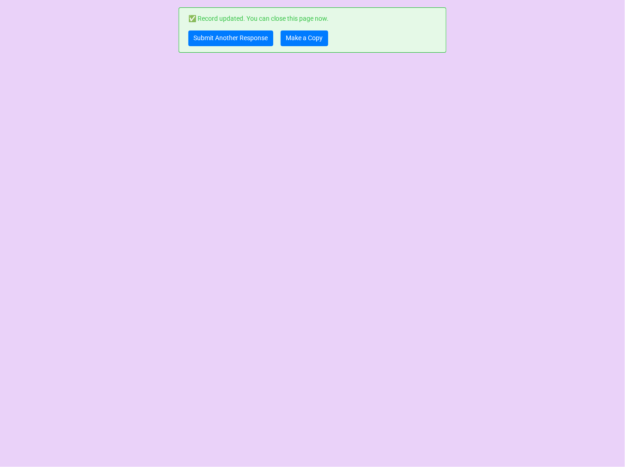
scroll to position [0, 0]
click at [310, 41] on link "Make a Copy" at bounding box center [305, 38] width 48 height 16
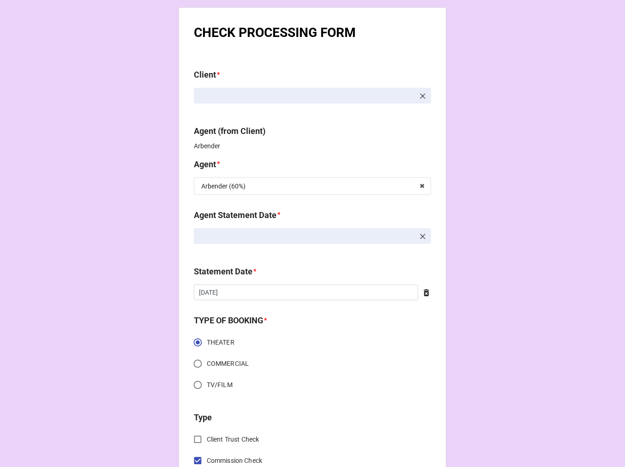
click at [420, 234] on icon at bounding box center [422, 236] width 9 height 9
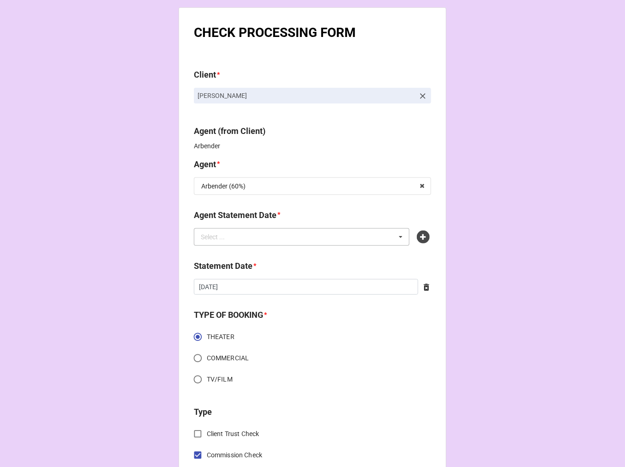
click at [318, 237] on div "Select ... No results found." at bounding box center [302, 237] width 216 height 18
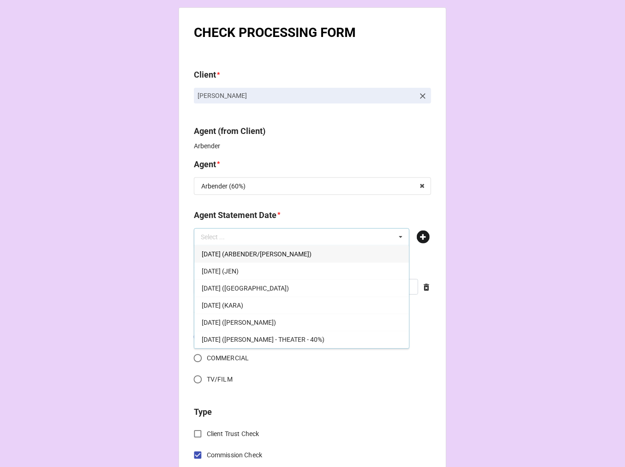
click at [426, 236] on icon at bounding box center [423, 236] width 13 height 13
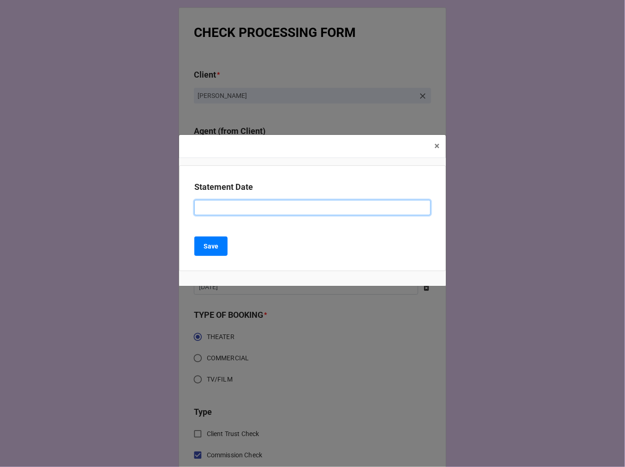
click at [231, 210] on input at bounding box center [312, 208] width 236 height 16
type input "[DATE] (ARBENDER)"
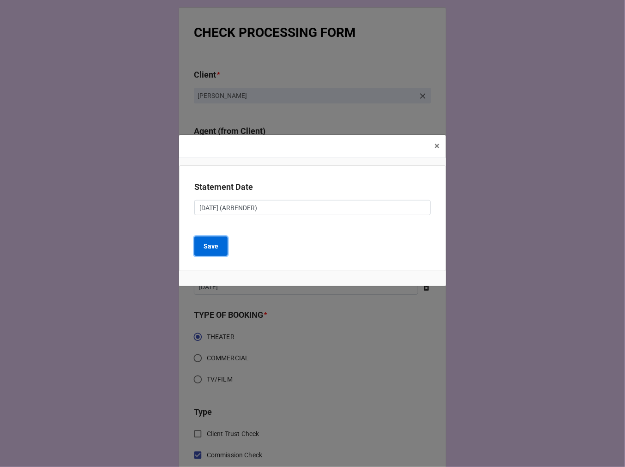
click at [213, 243] on b "Save" at bounding box center [211, 246] width 15 height 10
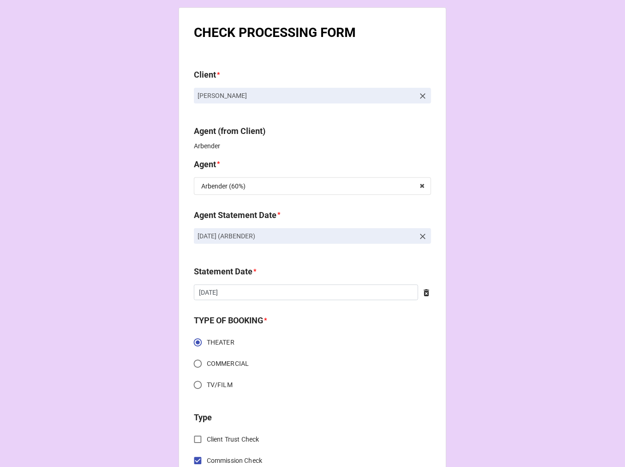
click at [425, 292] on icon at bounding box center [427, 292] width 6 height 7
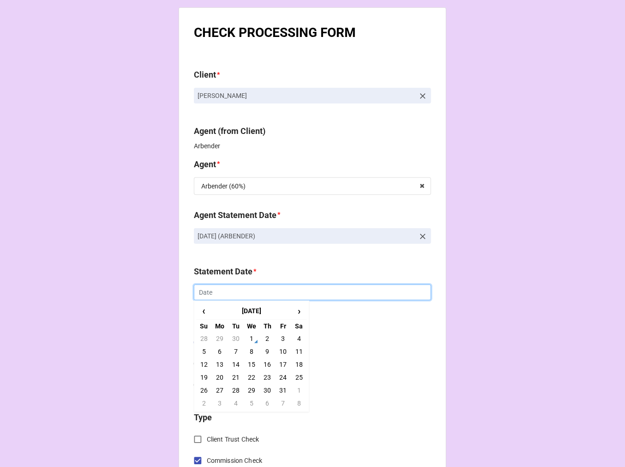
click at [333, 300] on div "Statement Date * ‹ October 2025 › Su Mo Tu We Th Fr Sa 28 29 30 1 2 3 4 5 6 7 8…" at bounding box center [312, 286] width 237 height 42
click at [279, 368] on td "17" at bounding box center [283, 364] width 16 height 13
type input "[DATE]"
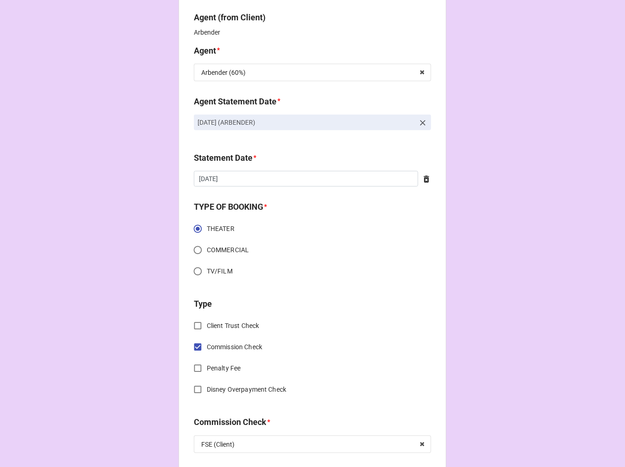
scroll to position [307, 0]
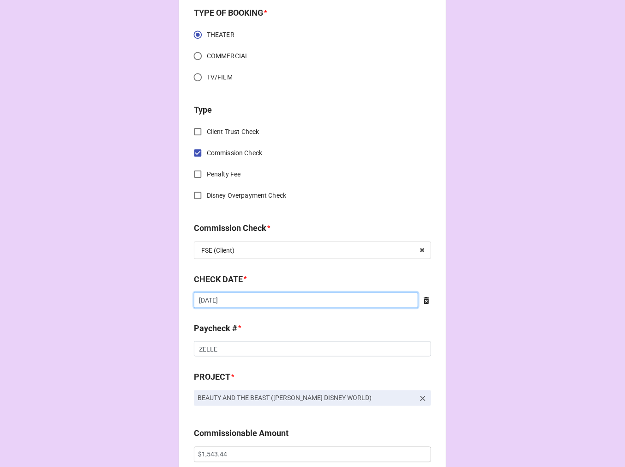
click at [268, 305] on input "[DATE]" at bounding box center [306, 300] width 224 height 16
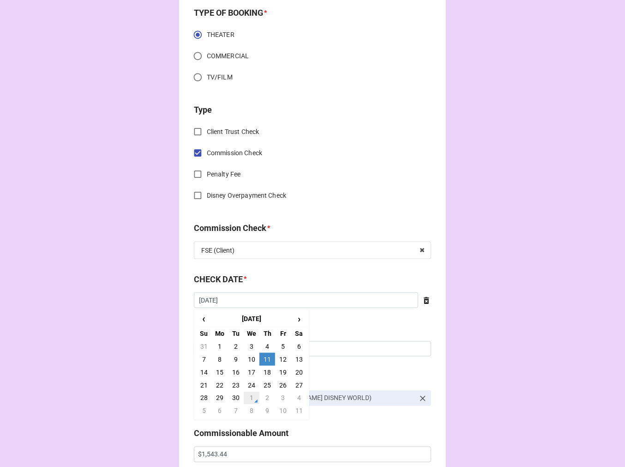
click at [252, 394] on td "1" at bounding box center [252, 397] width 16 height 13
type input "[DATE]"
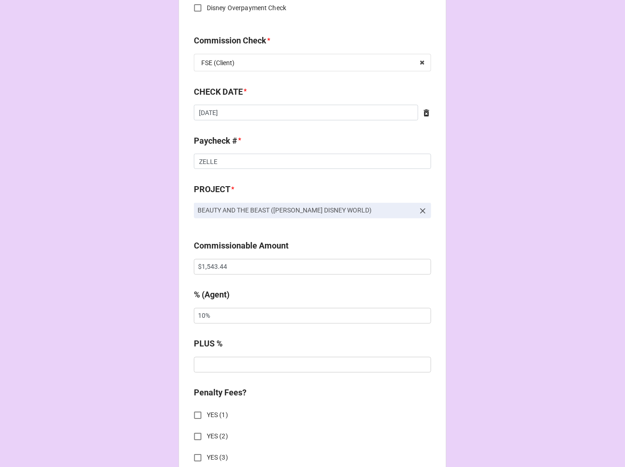
scroll to position [513, 0]
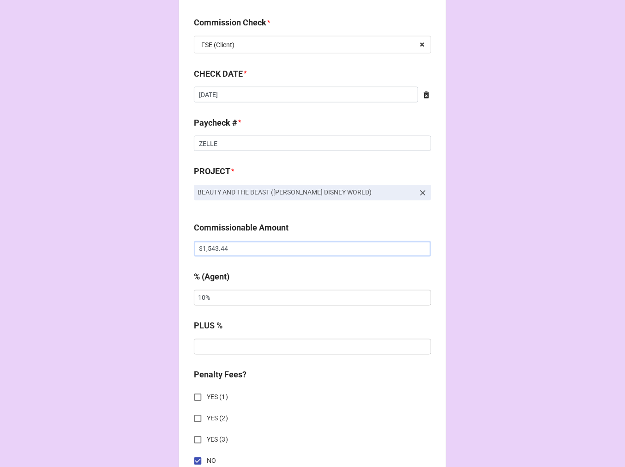
drag, startPoint x: 234, startPoint y: 246, endPoint x: 112, endPoint y: 246, distance: 122.3
click at [148, 246] on div "CHECK PROCESSING FORM Client * Rafa Pepen Agent (from Client) Arbender Agent * …" at bounding box center [312, 254] width 625 height 1535
paste input "218.2"
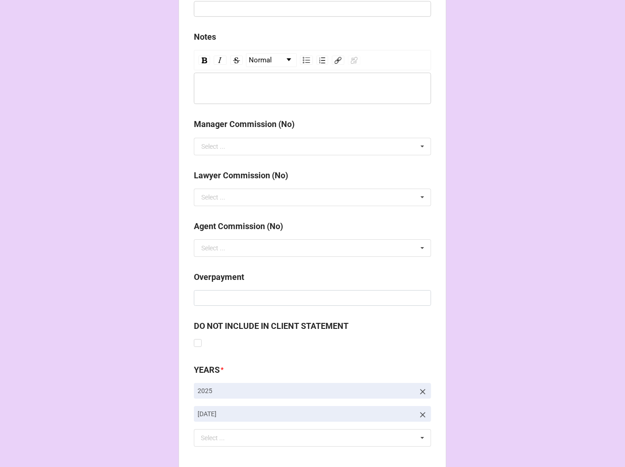
scroll to position [1068, 0]
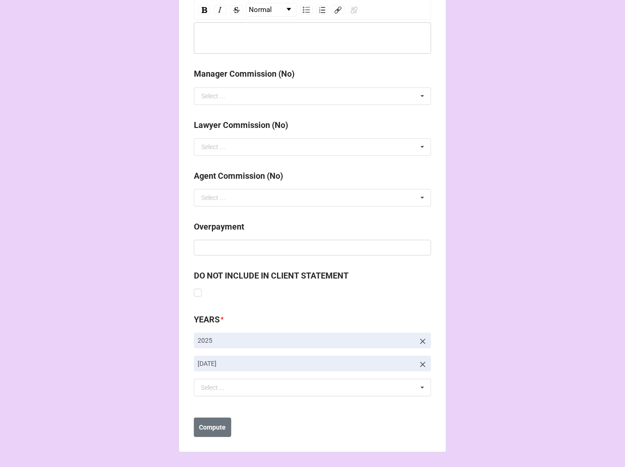
type input "$1,218.24"
click at [420, 361] on icon at bounding box center [423, 364] width 6 height 6
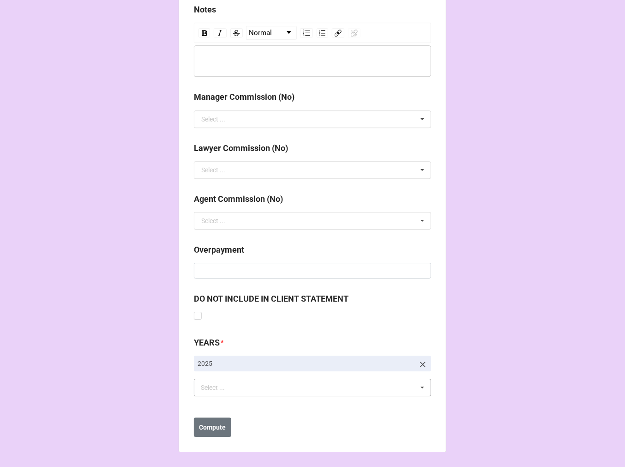
click at [222, 393] on div "Select ... No results found." at bounding box center [312, 387] width 237 height 18
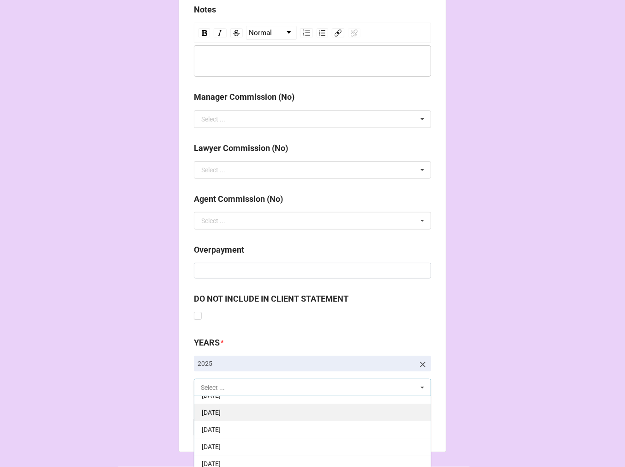
scroll to position [102, 0]
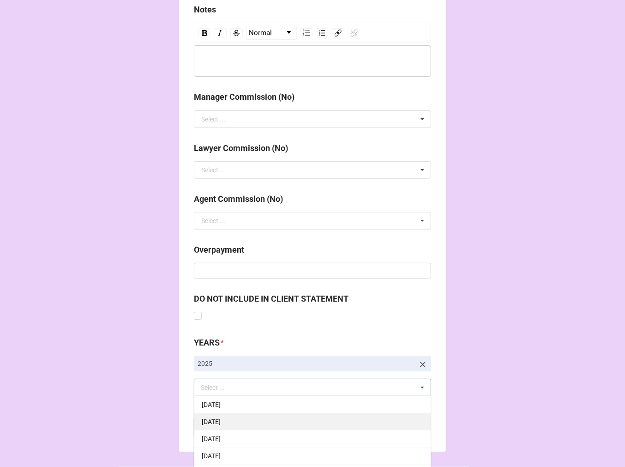
click at [221, 452] on span "[DATE]" at bounding box center [211, 455] width 19 height 7
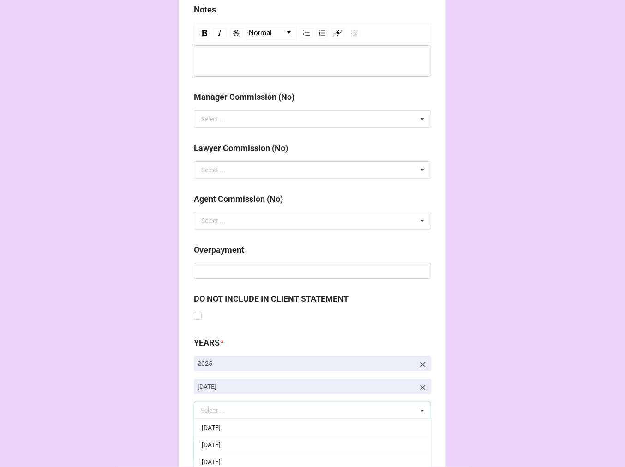
click at [218, 444] on button "Compute" at bounding box center [212, 449] width 37 height 19
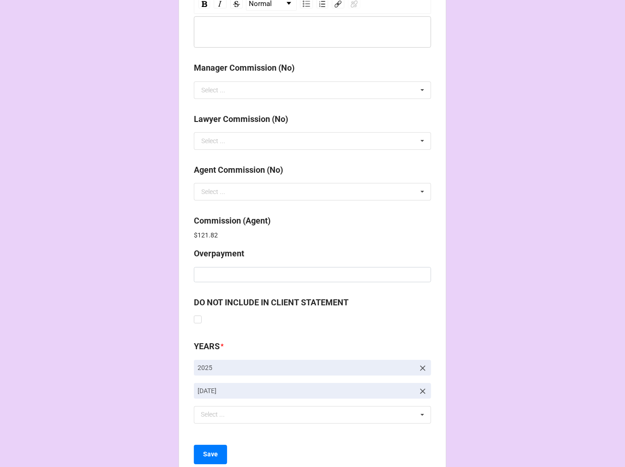
scroll to position [1101, 0]
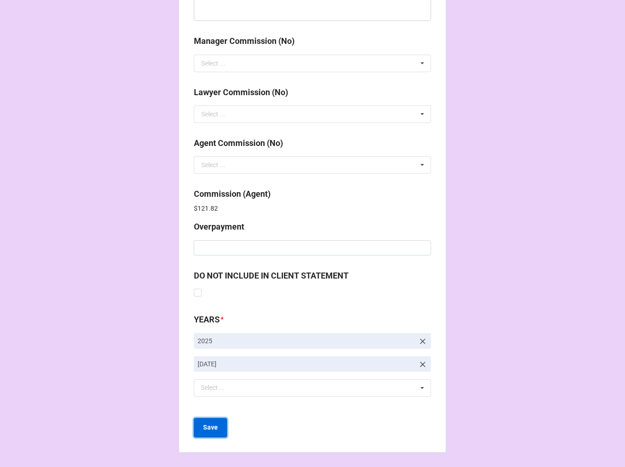
click at [204, 418] on button "Save" at bounding box center [210, 427] width 33 height 19
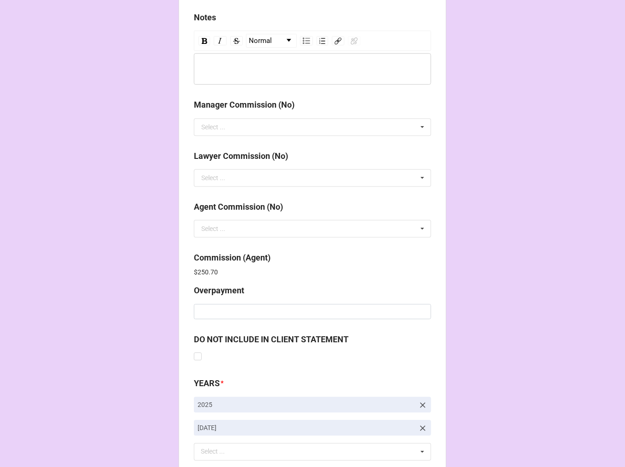
scroll to position [1101, 0]
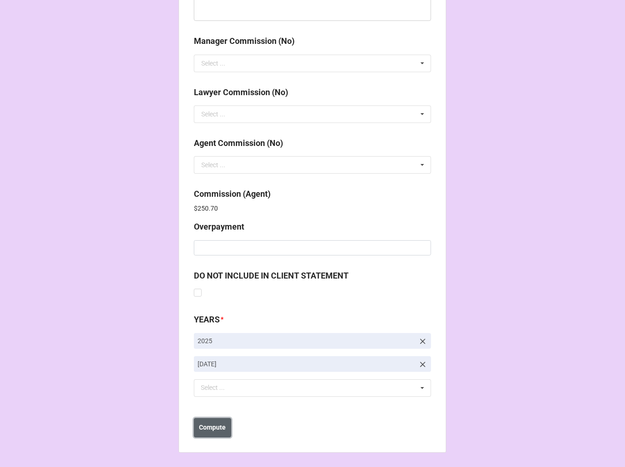
click at [206, 426] on b "Compute" at bounding box center [212, 427] width 27 height 10
click at [215, 430] on button "Save" at bounding box center [210, 427] width 33 height 19
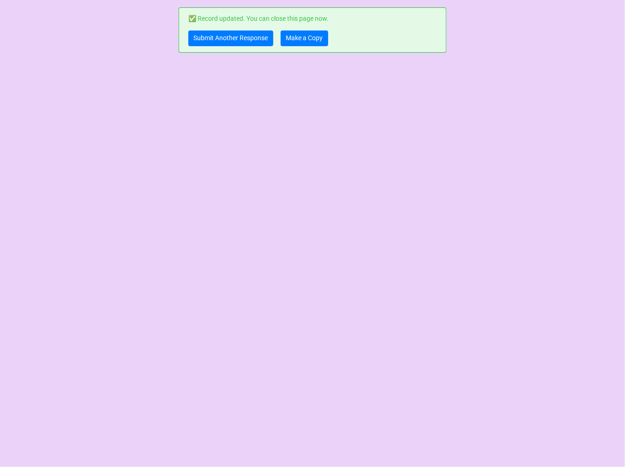
scroll to position [0, 0]
click at [314, 39] on link "Make a Copy" at bounding box center [305, 38] width 48 height 16
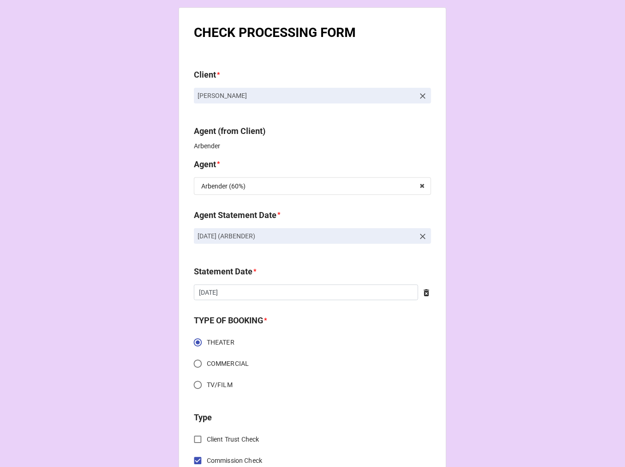
click at [418, 236] on icon at bounding box center [422, 236] width 9 height 9
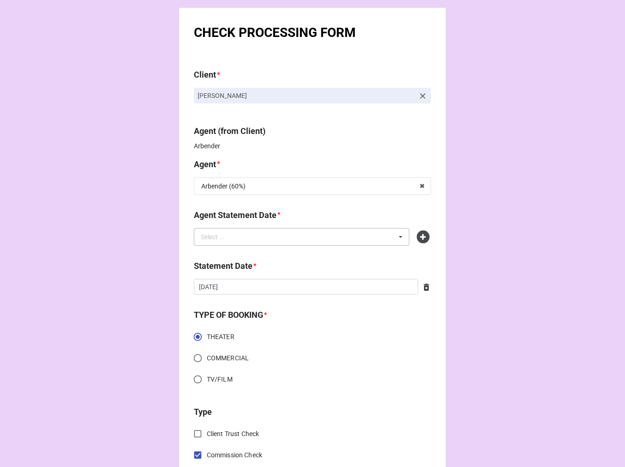
click at [345, 236] on div "Select ... No results found." at bounding box center [302, 237] width 216 height 18
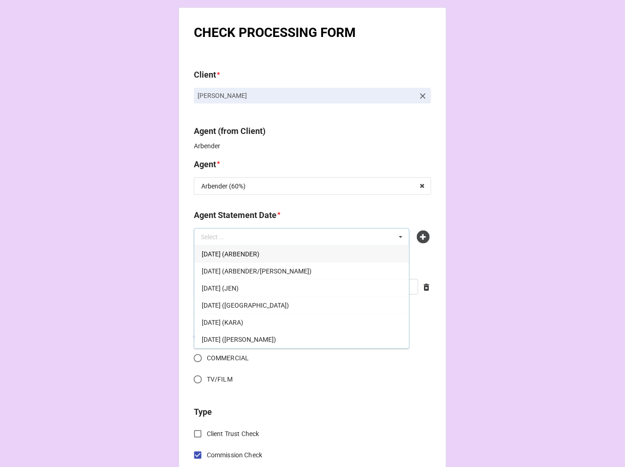
click at [259, 251] on span "[DATE] (ARBENDER)" at bounding box center [231, 253] width 58 height 7
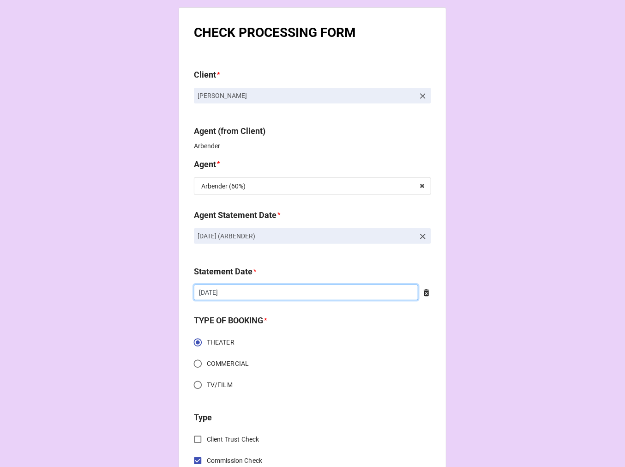
click at [258, 289] on input "[DATE]" at bounding box center [306, 292] width 224 height 16
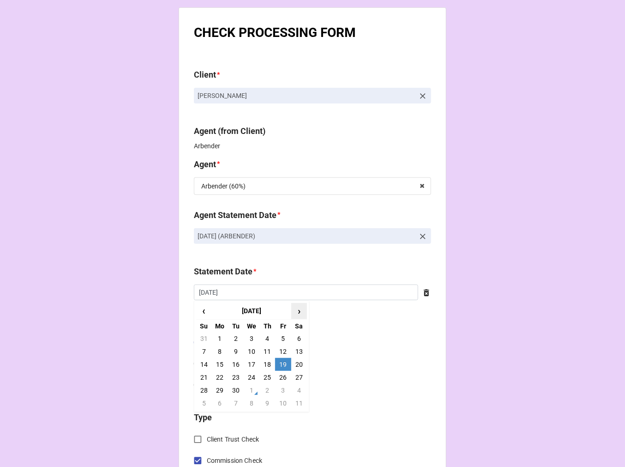
click at [292, 309] on span "›" at bounding box center [299, 310] width 15 height 15
click at [282, 362] on td "17" at bounding box center [283, 364] width 16 height 13
type input "[DATE]"
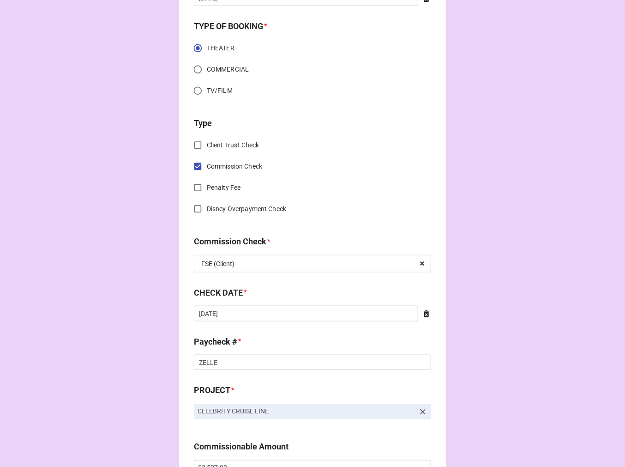
scroll to position [307, 0]
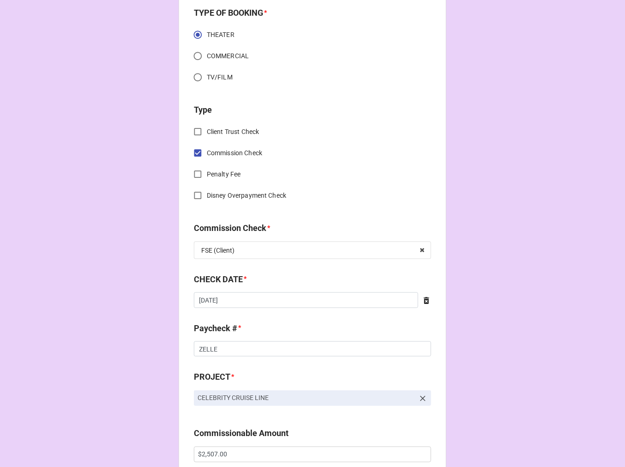
click at [424, 299] on icon at bounding box center [427, 300] width 6 height 7
click at [352, 302] on input "text" at bounding box center [312, 300] width 237 height 16
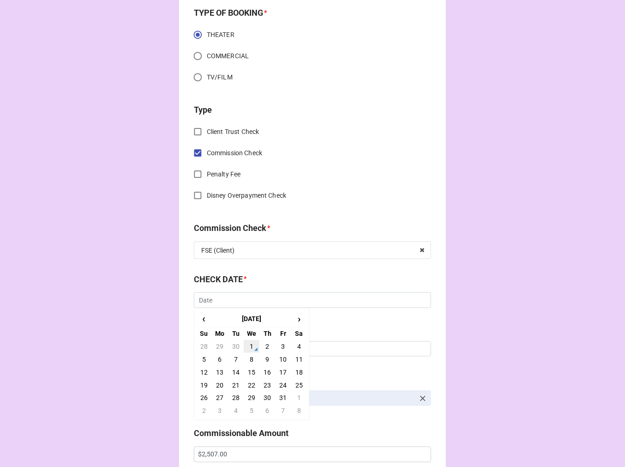
click at [252, 345] on td "1" at bounding box center [252, 346] width 16 height 13
type input "10/1/2025"
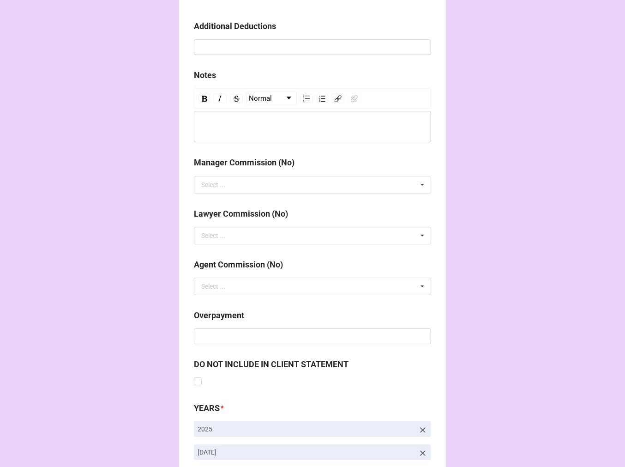
scroll to position [1068, 0]
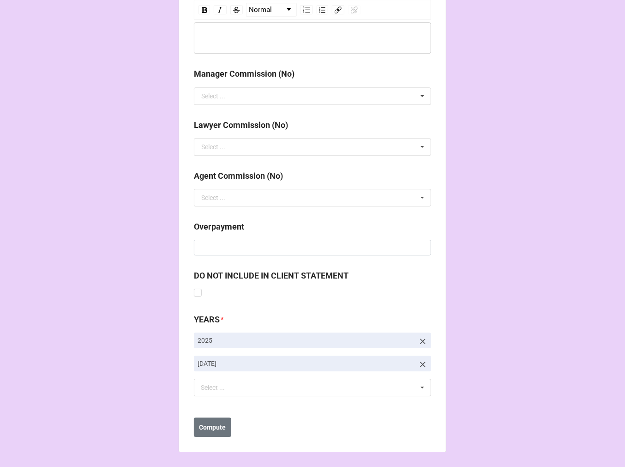
click at [421, 362] on icon at bounding box center [422, 363] width 9 height 9
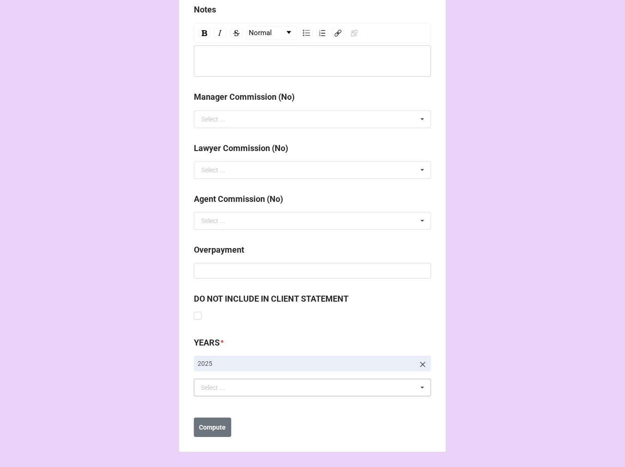
click at [283, 385] on div "Select ... No results found." at bounding box center [312, 387] width 237 height 18
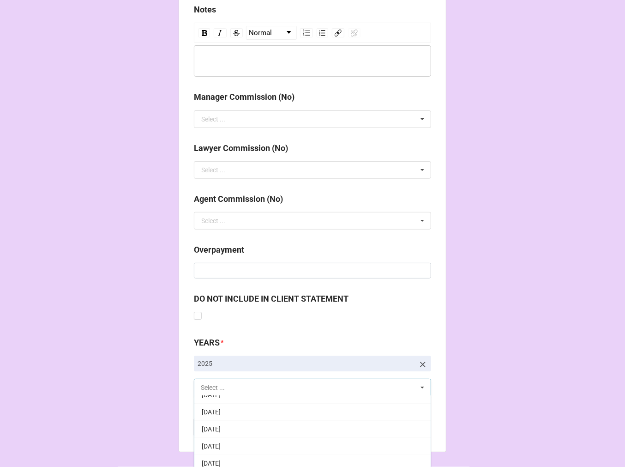
scroll to position [102, 0]
click at [250, 447] on div "10-October 2025" at bounding box center [312, 455] width 236 height 17
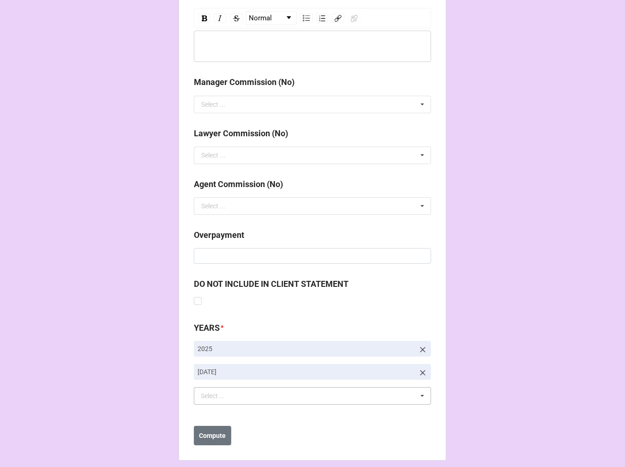
scroll to position [1068, 0]
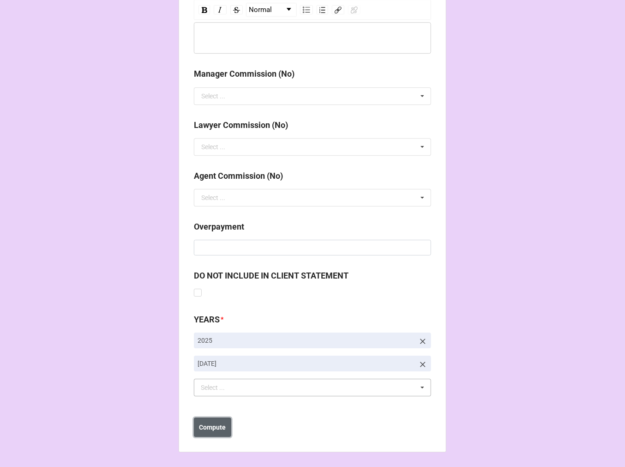
click at [216, 430] on b "Compute" at bounding box center [212, 427] width 27 height 10
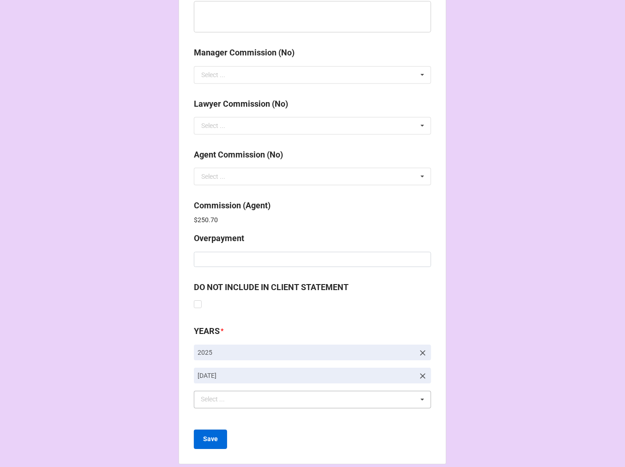
scroll to position [1101, 0]
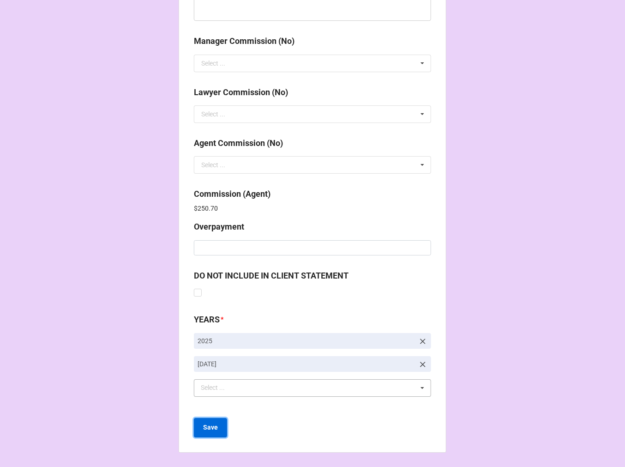
click at [211, 427] on b "Save" at bounding box center [210, 427] width 15 height 10
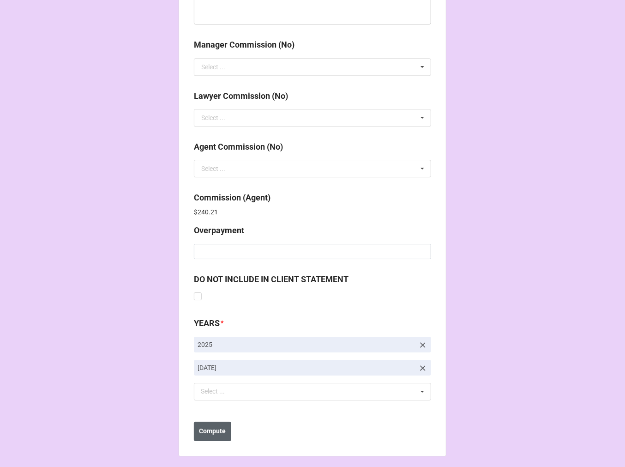
scroll to position [1101, 0]
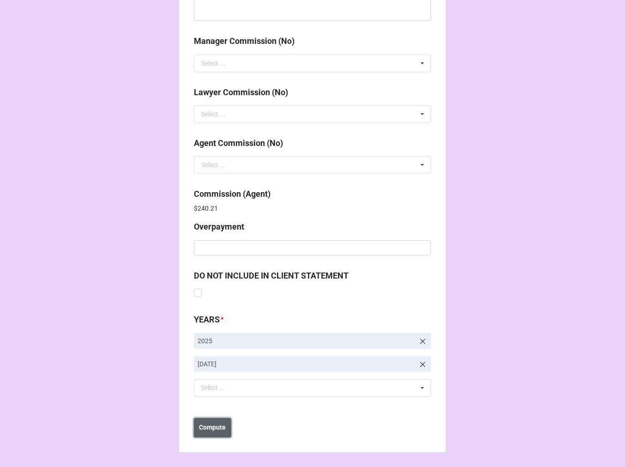
click at [203, 427] on b "Compute" at bounding box center [212, 427] width 27 height 10
click at [210, 428] on b "Save" at bounding box center [210, 427] width 15 height 10
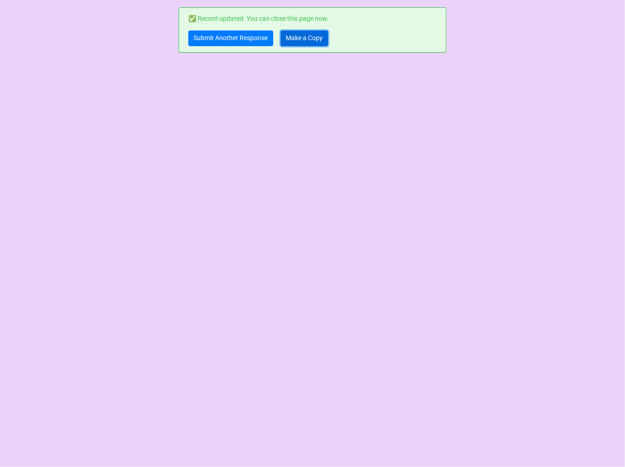
click at [297, 39] on link "Make a Copy" at bounding box center [305, 38] width 48 height 16
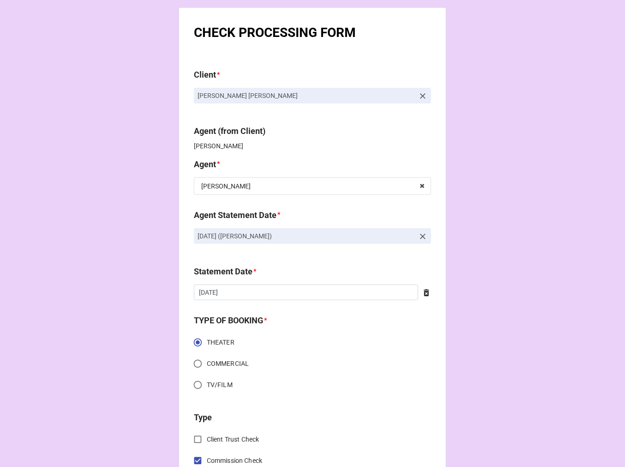
click at [420, 234] on icon at bounding box center [422, 236] width 9 height 9
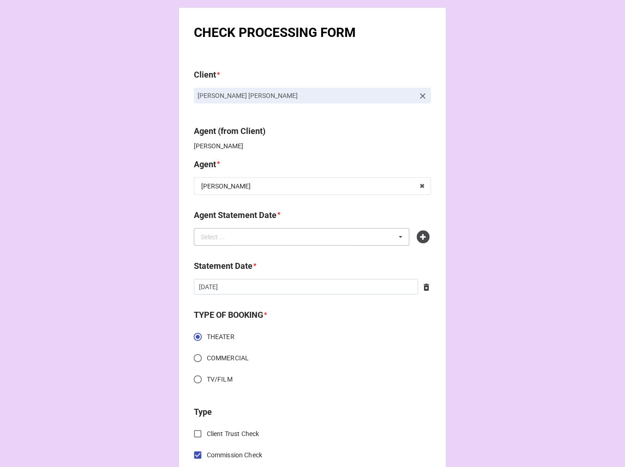
click at [279, 239] on div "Select ... No results found." at bounding box center [302, 237] width 216 height 18
click at [417, 236] on icon at bounding box center [423, 236] width 13 height 13
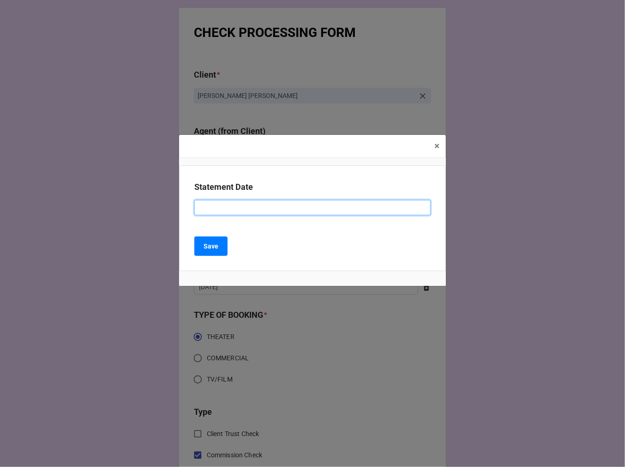
click at [278, 210] on input at bounding box center [312, 208] width 236 height 16
type input "[DATE] ([PERSON_NAME])"
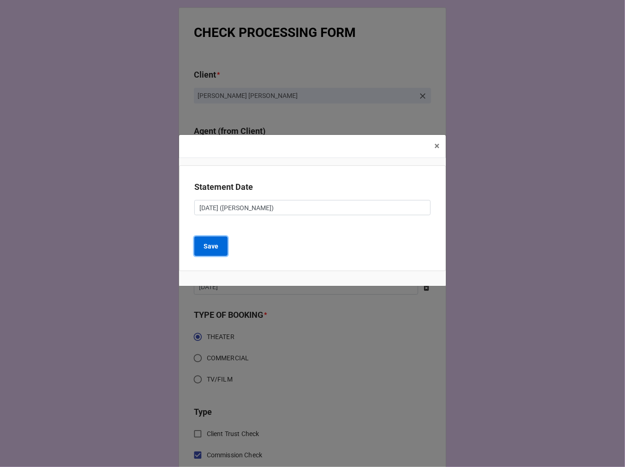
click at [213, 246] on b "Save" at bounding box center [211, 246] width 15 height 10
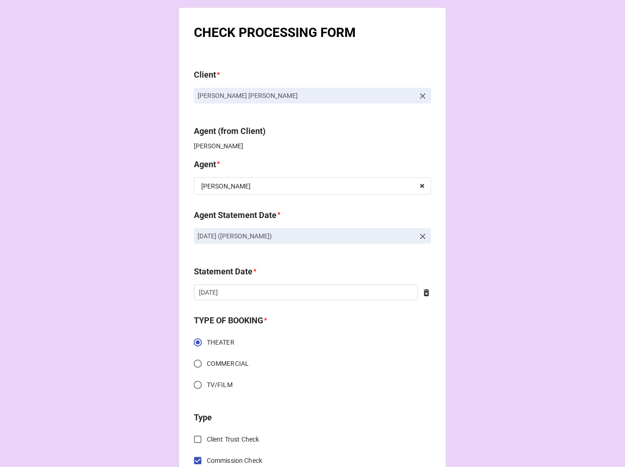
click at [425, 291] on icon at bounding box center [427, 292] width 6 height 7
click at [311, 294] on input "text" at bounding box center [312, 292] width 237 height 16
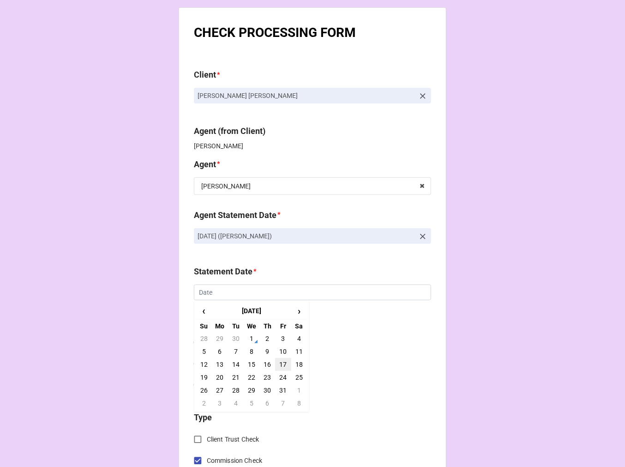
drag, startPoint x: 281, startPoint y: 365, endPoint x: 282, endPoint y: 360, distance: 4.8
click at [281, 364] on td "17" at bounding box center [283, 364] width 16 height 13
type input "[DATE]"
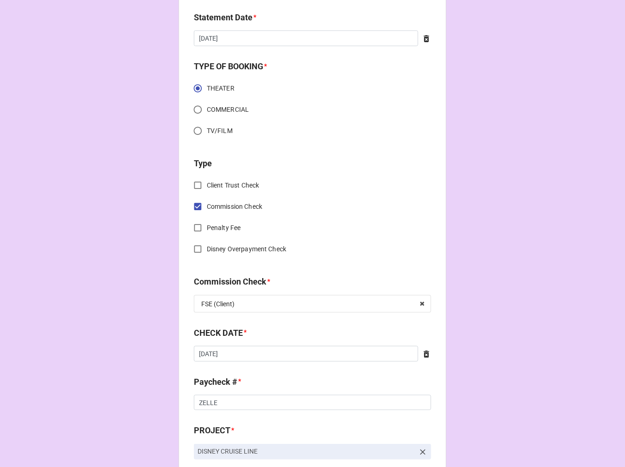
scroll to position [256, 0]
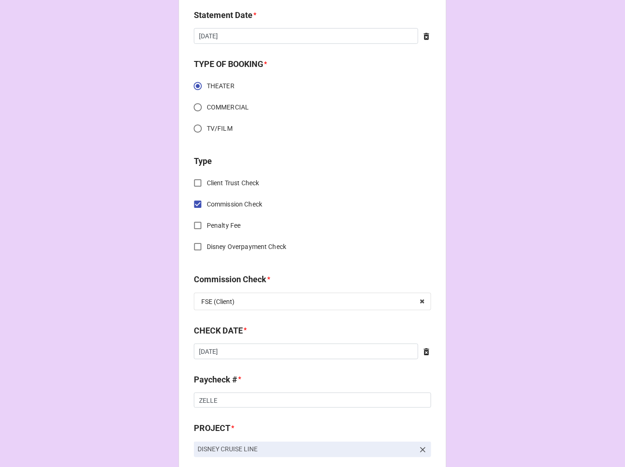
click at [422, 354] on icon at bounding box center [426, 351] width 9 height 9
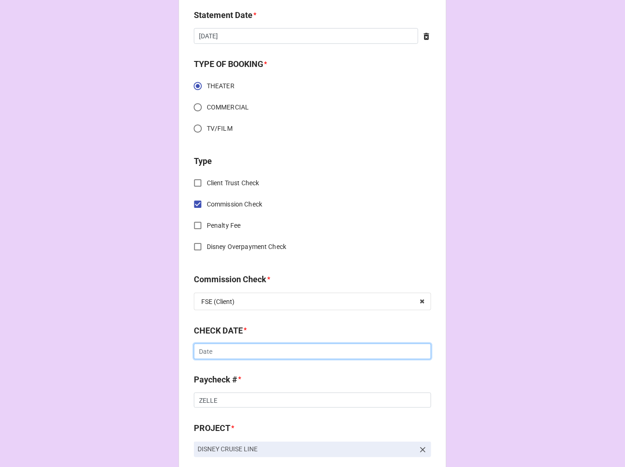
drag, startPoint x: 422, startPoint y: 354, endPoint x: 325, endPoint y: 354, distance: 96.9
click at [325, 354] on input "text" at bounding box center [312, 351] width 237 height 16
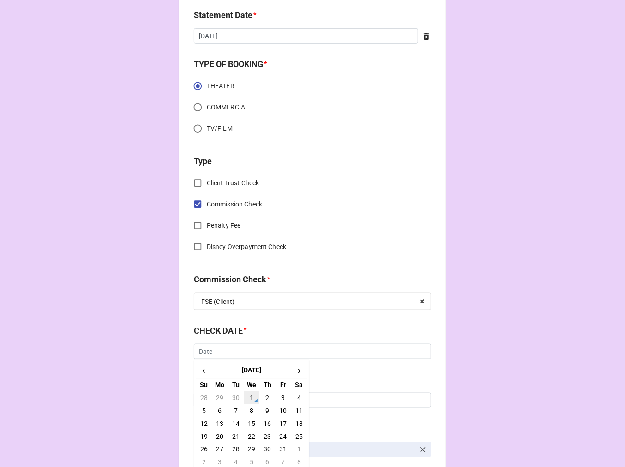
click at [244, 397] on td "1" at bounding box center [252, 397] width 16 height 13
type input "[DATE]"
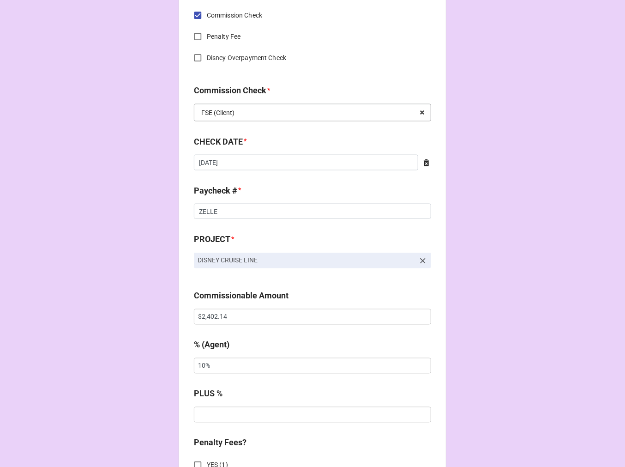
scroll to position [461, 0]
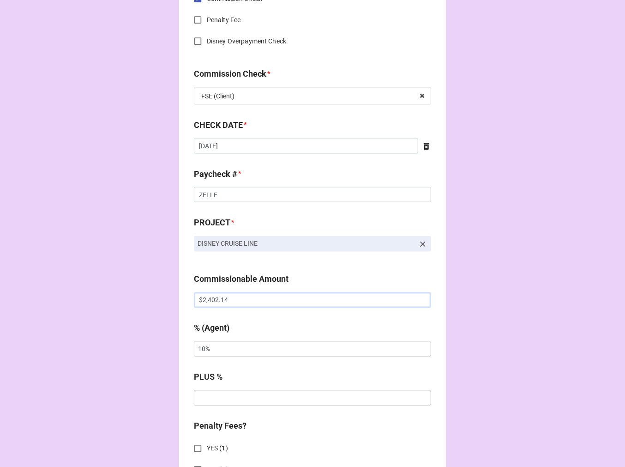
drag, startPoint x: 258, startPoint y: 303, endPoint x: 2, endPoint y: 303, distance: 255.2
click at [48, 303] on div "CHECK PROCESSING FORM Client * Jacob Tyler Kent Agent (from Client) Kellie Agen…" at bounding box center [312, 306] width 625 height 1535
paste input "11,715.00"
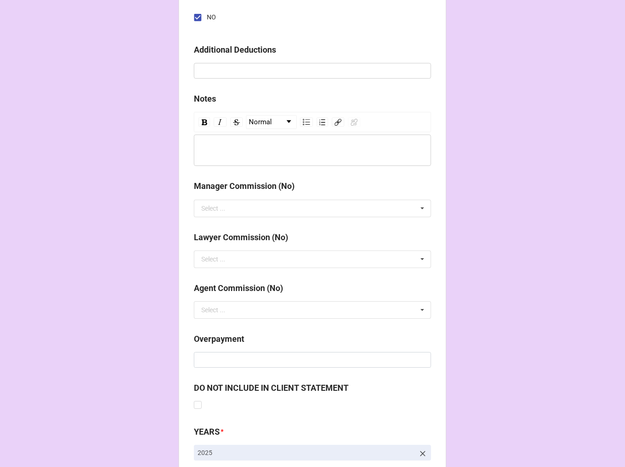
scroll to position [1068, 0]
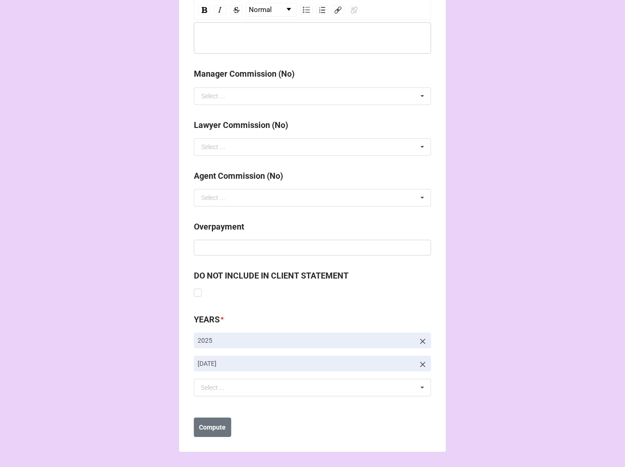
type input "$11,715.00"
click at [418, 365] on icon at bounding box center [422, 363] width 9 height 9
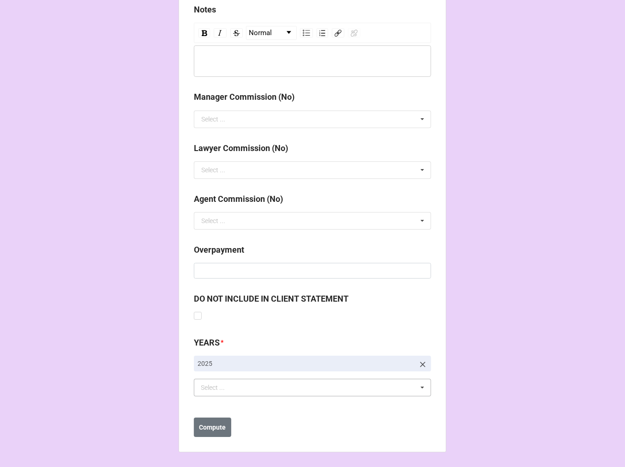
scroll to position [1045, 0]
click at [287, 391] on div "Select ... No results found." at bounding box center [312, 387] width 237 height 18
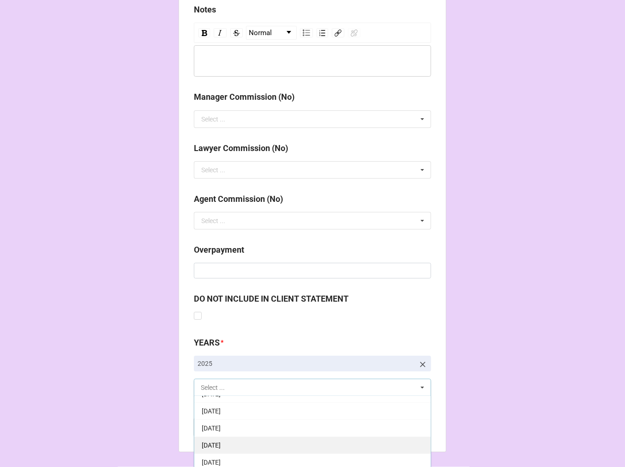
scroll to position [154, 0]
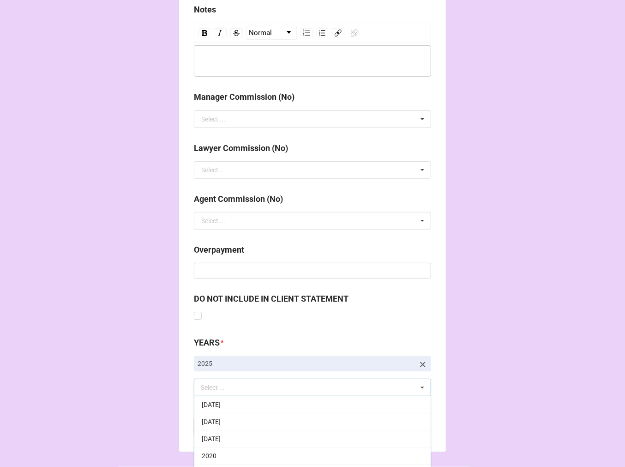
drag, startPoint x: 228, startPoint y: 405, endPoint x: 259, endPoint y: 398, distance: 32.7
click at [221, 405] on span "[DATE]" at bounding box center [211, 404] width 19 height 7
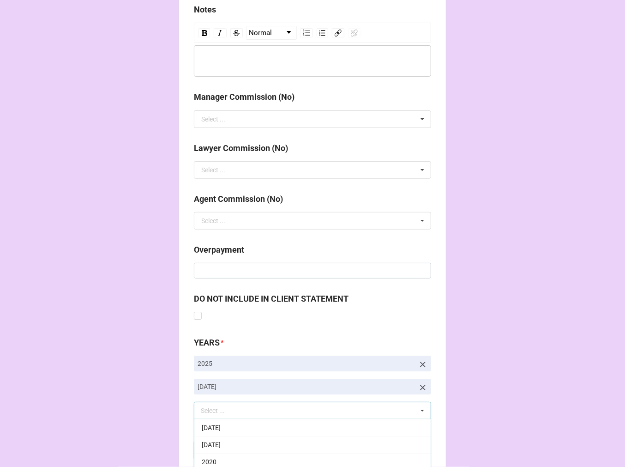
drag, startPoint x: 221, startPoint y: 448, endPoint x: 225, endPoint y: 445, distance: 5.4
click at [220, 448] on b "Compute" at bounding box center [212, 450] width 27 height 10
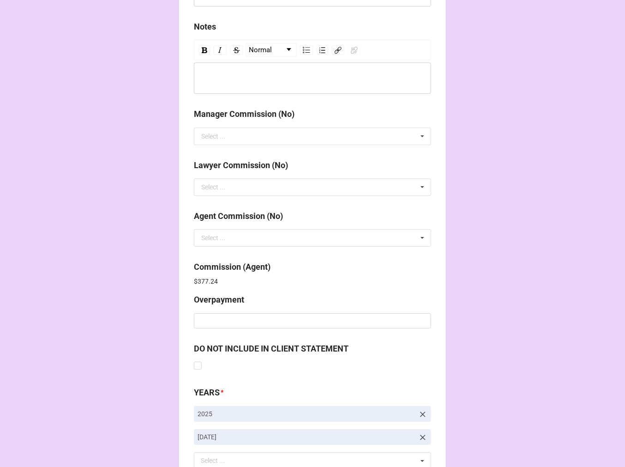
scroll to position [1101, 0]
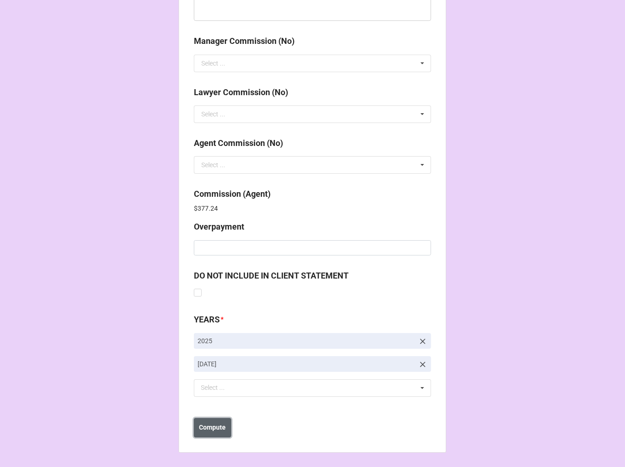
click at [220, 430] on b "Compute" at bounding box center [212, 427] width 27 height 10
click at [215, 431] on button "Save" at bounding box center [210, 427] width 33 height 19
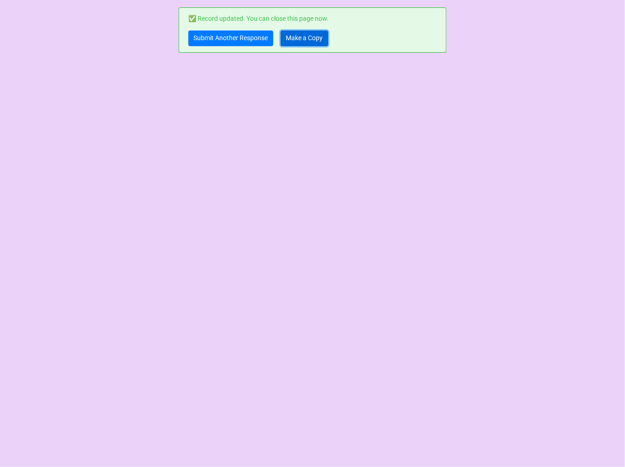
drag, startPoint x: 305, startPoint y: 37, endPoint x: 305, endPoint y: 0, distance: 37.4
click at [305, 37] on link "Make a Copy" at bounding box center [305, 38] width 48 height 16
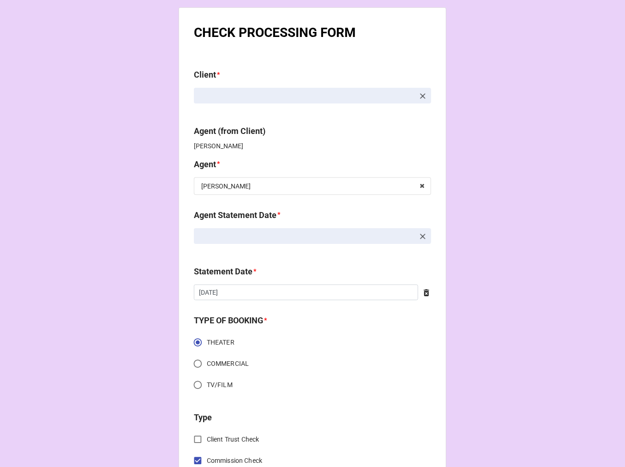
click at [418, 234] on icon at bounding box center [422, 236] width 9 height 9
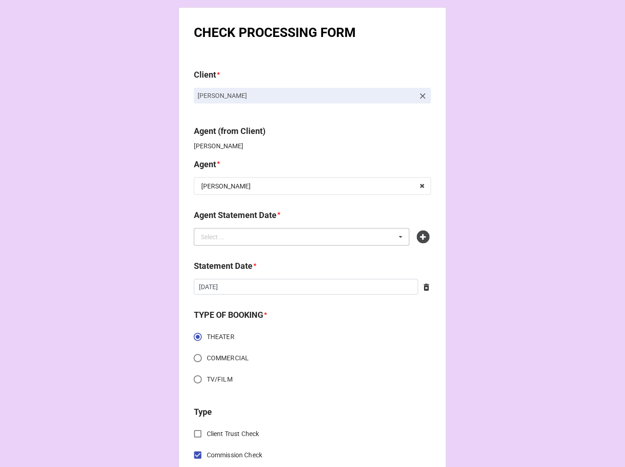
click at [333, 241] on div "Select ... No results found." at bounding box center [302, 237] width 216 height 18
click at [418, 237] on icon at bounding box center [423, 236] width 13 height 13
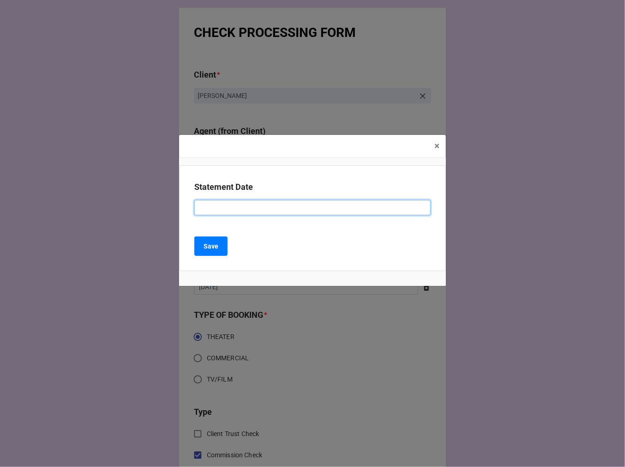
click at [250, 209] on input at bounding box center [312, 208] width 236 height 16
type input "C"
type input "[DATE] ([PERSON_NAME])"
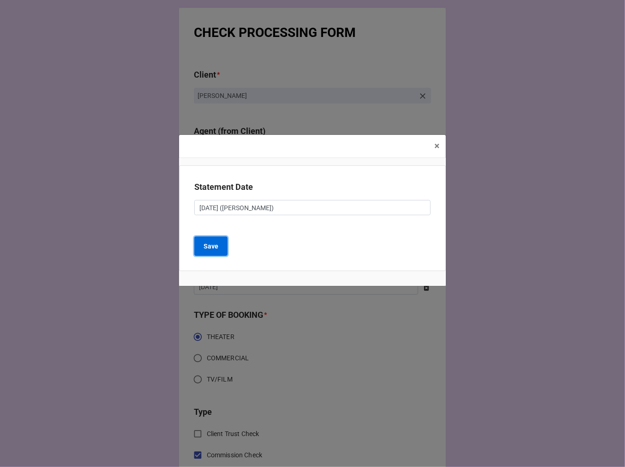
click at [217, 241] on b "Save" at bounding box center [211, 246] width 15 height 10
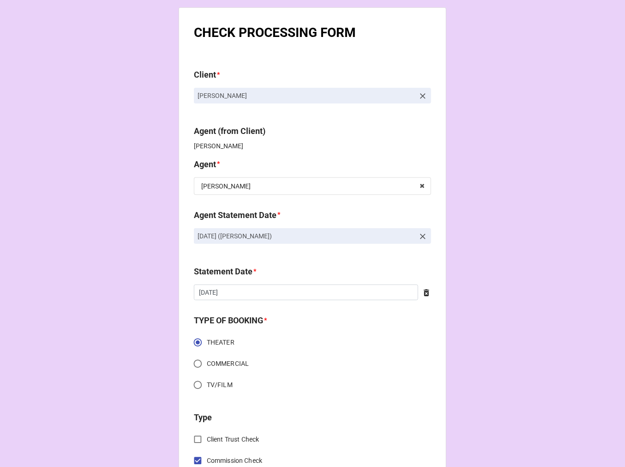
click at [422, 292] on icon at bounding box center [426, 292] width 9 height 9
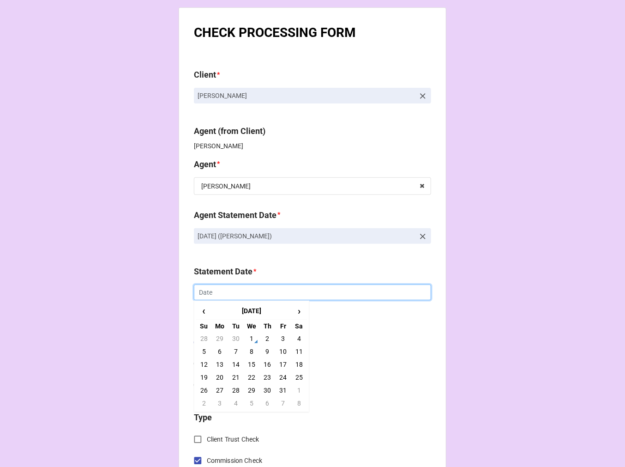
click at [212, 298] on input "text" at bounding box center [312, 292] width 237 height 16
click at [282, 364] on td "17" at bounding box center [283, 364] width 16 height 13
type input "[DATE]"
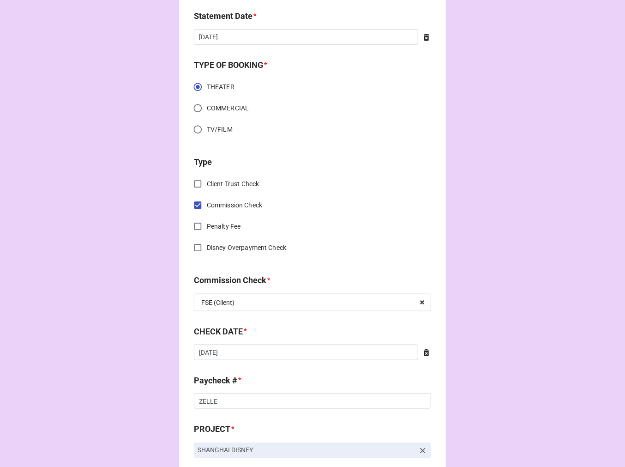
scroll to position [256, 0]
click at [424, 352] on icon at bounding box center [427, 351] width 6 height 7
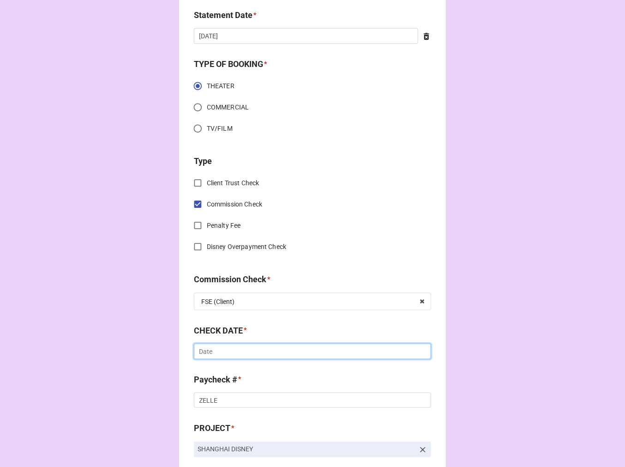
click at [321, 353] on input "text" at bounding box center [312, 351] width 237 height 16
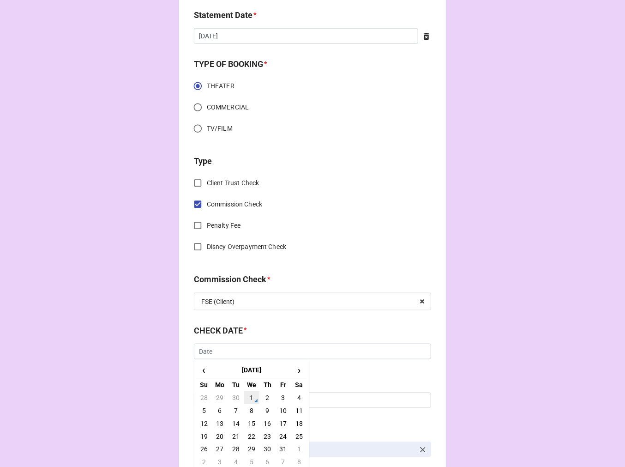
click at [251, 399] on td "1" at bounding box center [252, 397] width 16 height 13
type input "[DATE]"
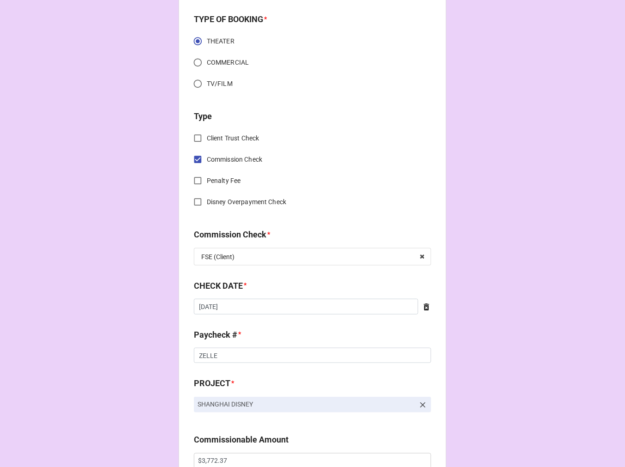
scroll to position [410, 0]
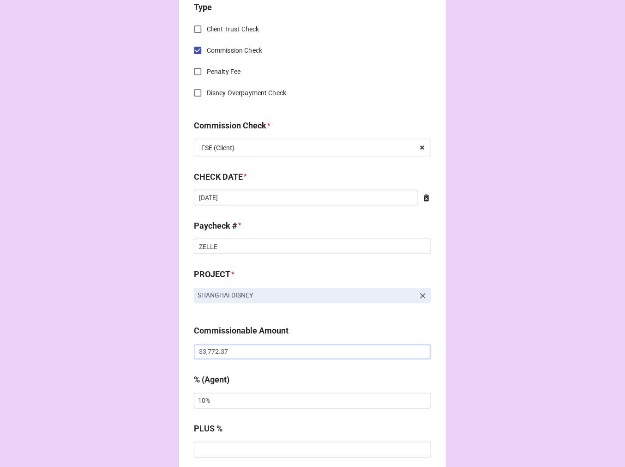
drag, startPoint x: 257, startPoint y: 351, endPoint x: 118, endPoint y: 347, distance: 139.4
click at [119, 348] on div "CHECK PROCESSING FORM Client * Carmi Harris Agent (from Client) Chondra Agent *…" at bounding box center [312, 357] width 625 height 1535
paste input "8.38"
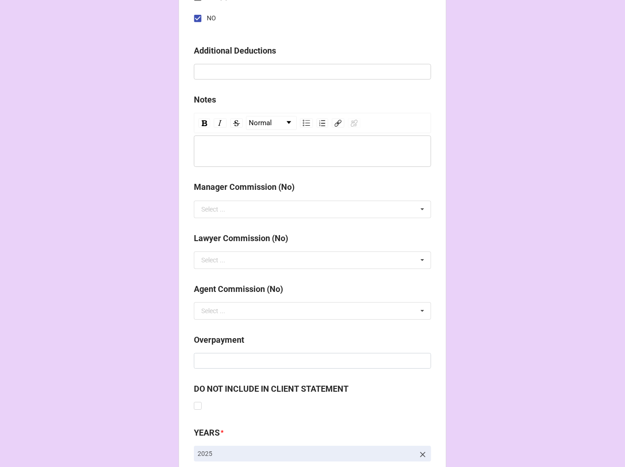
scroll to position [1068, 0]
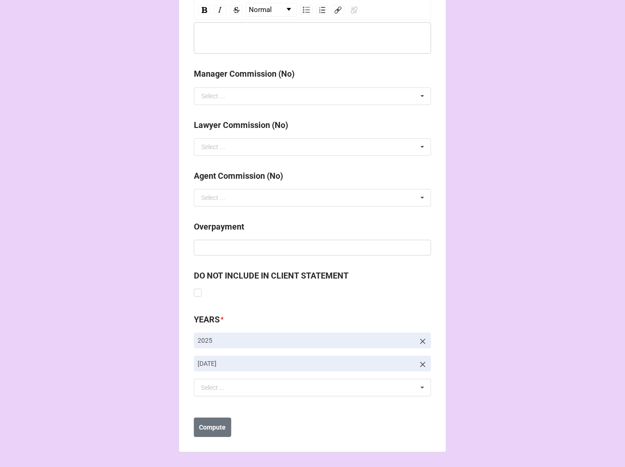
type input "$3,778.38"
click at [420, 364] on icon at bounding box center [423, 364] width 6 height 6
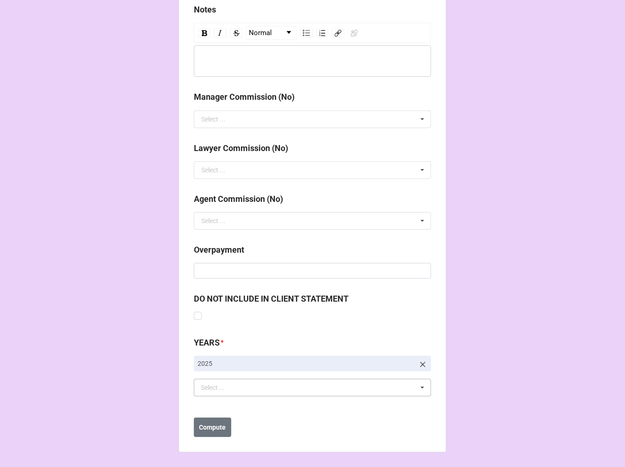
scroll to position [1045, 0]
click at [317, 389] on div "Select ... No results found." at bounding box center [312, 387] width 237 height 18
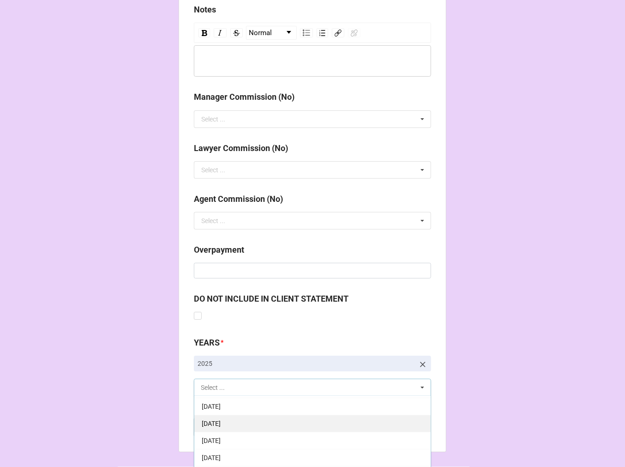
scroll to position [102, 0]
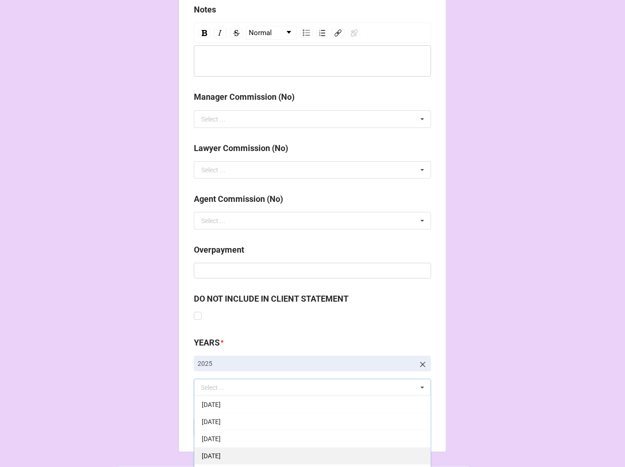
click at [252, 452] on div "[DATE]" at bounding box center [312, 455] width 236 height 17
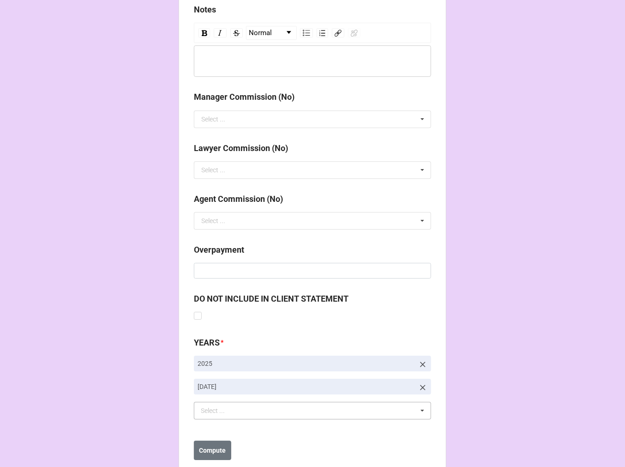
click at [218, 452] on b "Compute" at bounding box center [212, 450] width 27 height 10
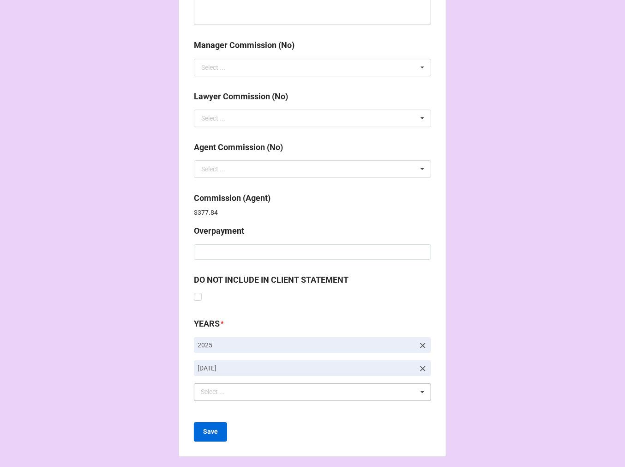
scroll to position [1101, 0]
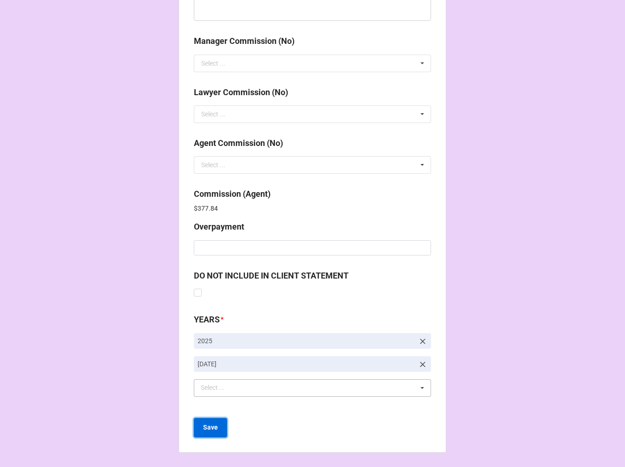
click at [215, 430] on b "Save" at bounding box center [210, 427] width 15 height 10
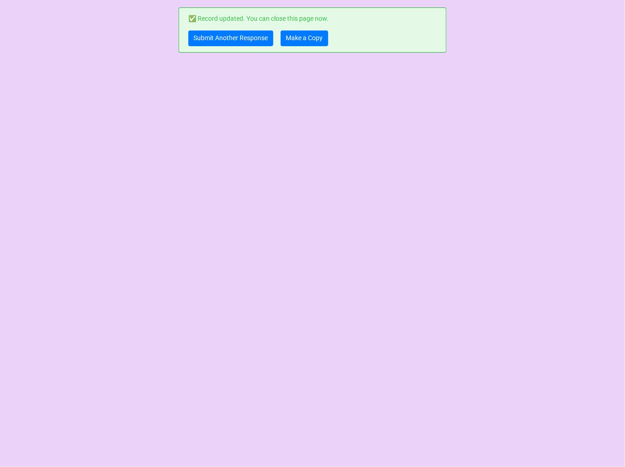
scroll to position [0, 0]
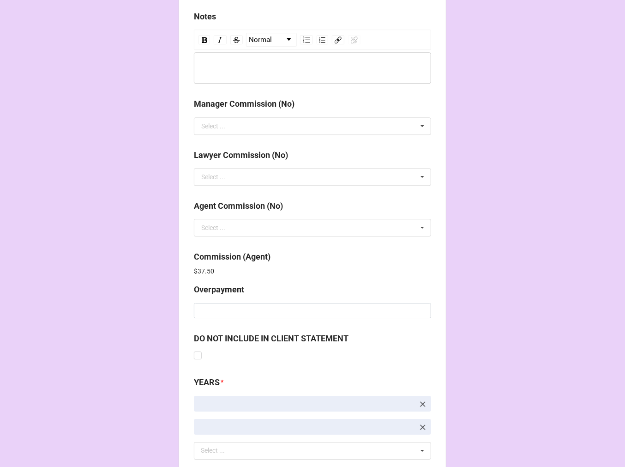
scroll to position [1101, 0]
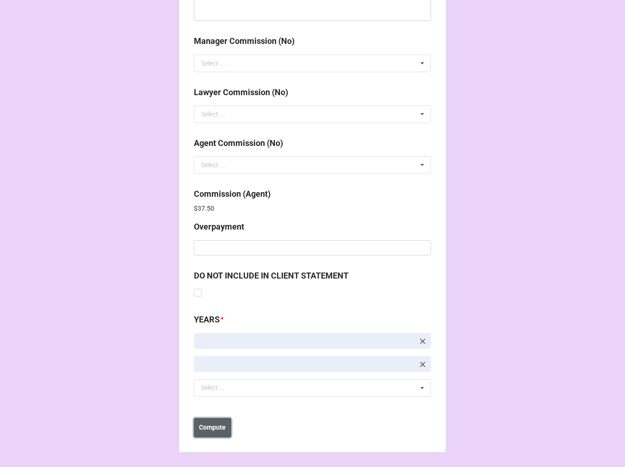
click at [216, 426] on b "Compute" at bounding box center [212, 427] width 27 height 10
click at [212, 425] on b "Save" at bounding box center [210, 427] width 15 height 10
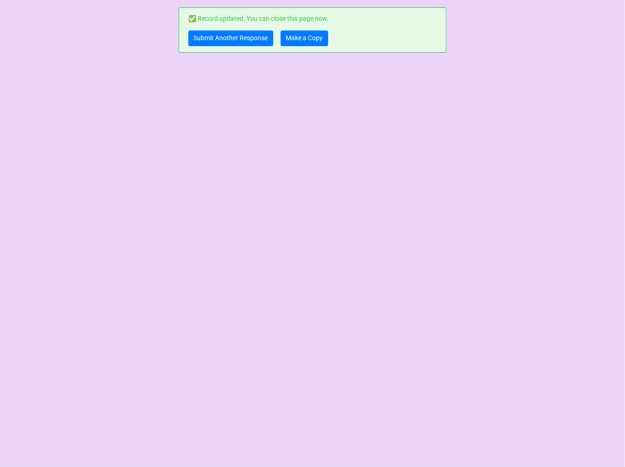
scroll to position [0, 0]
click at [314, 38] on link "Make a Copy" at bounding box center [305, 38] width 48 height 16
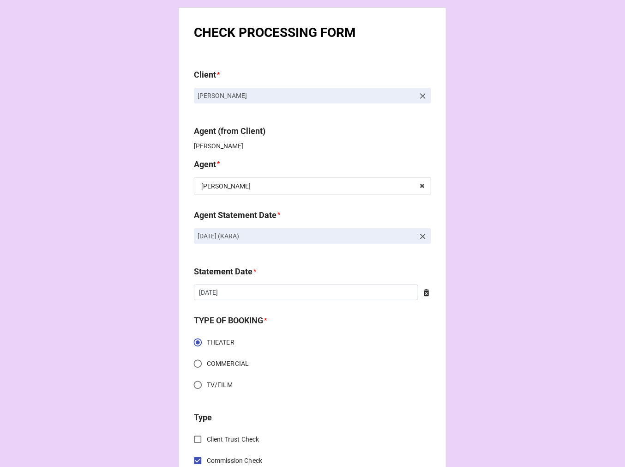
click at [419, 236] on icon at bounding box center [422, 236] width 9 height 9
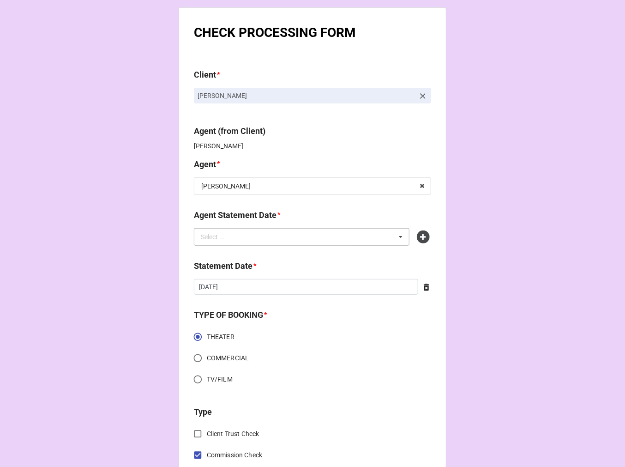
click at [337, 238] on div "Select ... No results found." at bounding box center [302, 237] width 216 height 18
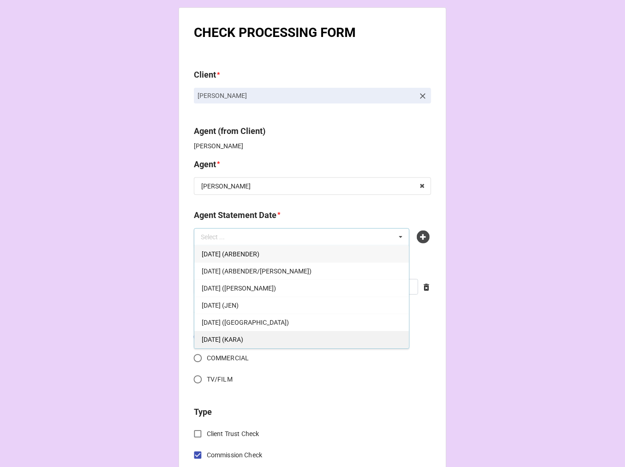
click at [243, 337] on span "[DATE] (KARA)" at bounding box center [223, 338] width 42 height 7
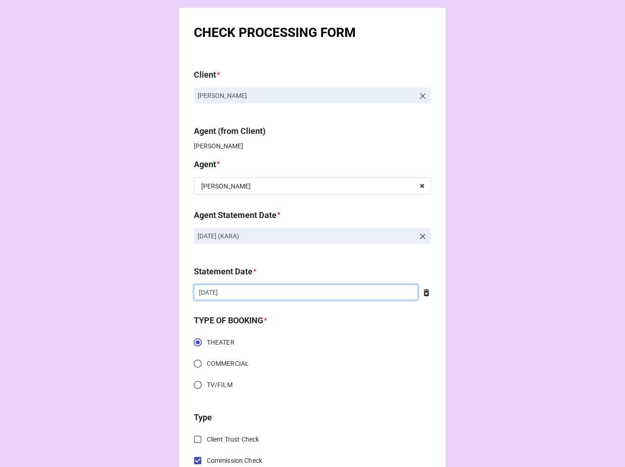
click at [251, 294] on input "[DATE]" at bounding box center [306, 292] width 224 height 16
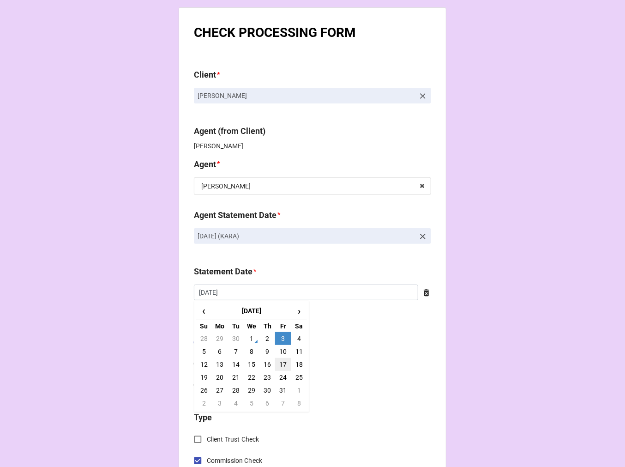
click at [283, 362] on td "17" at bounding box center [283, 364] width 16 height 13
type input "[DATE]"
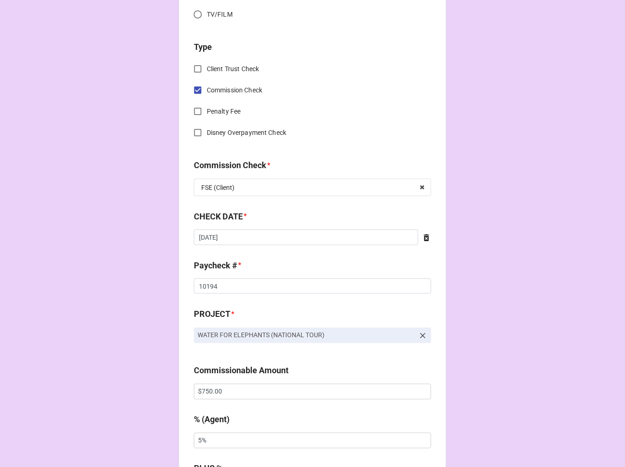
scroll to position [410, 0]
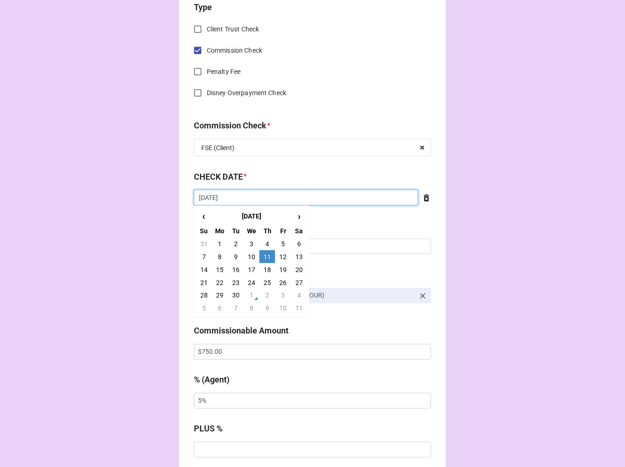
click at [240, 201] on input "[DATE]" at bounding box center [306, 198] width 224 height 16
click at [247, 295] on td "1" at bounding box center [252, 295] width 16 height 13
type input "[DATE]"
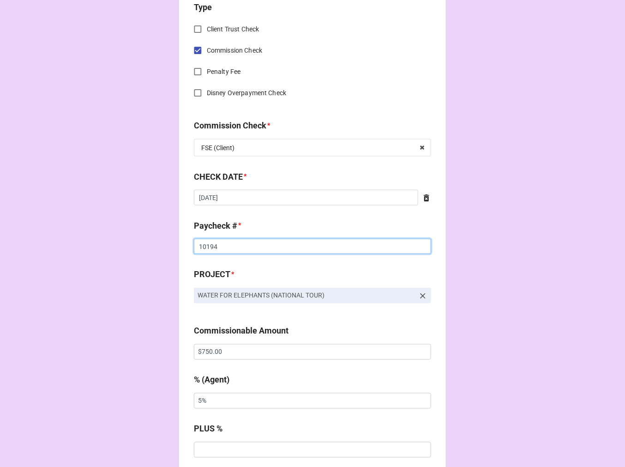
click at [206, 246] on input "10194" at bounding box center [312, 247] width 237 height 16
drag, startPoint x: 206, startPoint y: 246, endPoint x: 231, endPoint y: 246, distance: 24.9
click at [206, 246] on input "10194" at bounding box center [312, 247] width 237 height 16
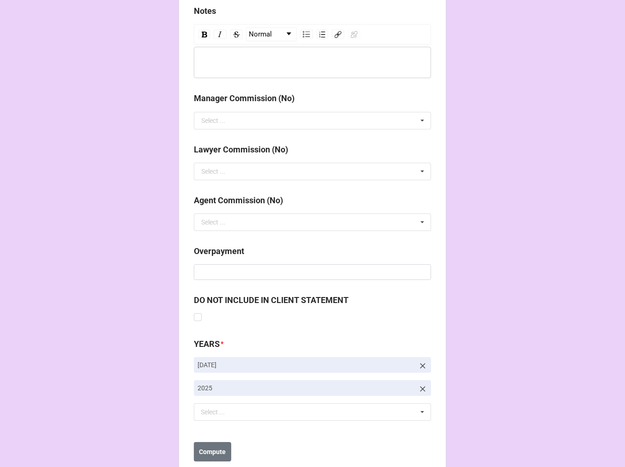
scroll to position [1068, 0]
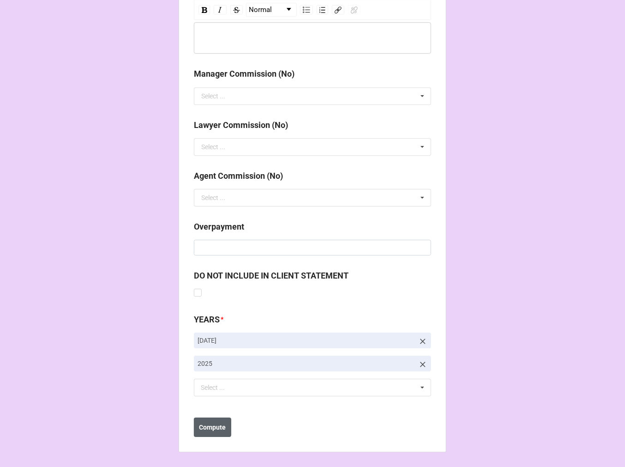
type input "DIRECT DEPOSIT"
click at [208, 428] on b "Compute" at bounding box center [212, 427] width 27 height 10
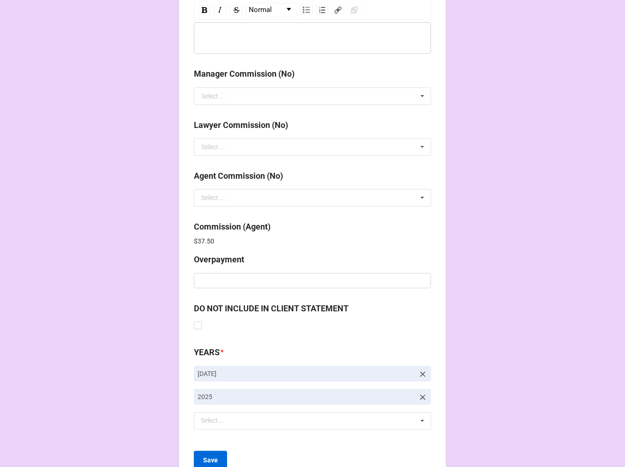
scroll to position [1101, 0]
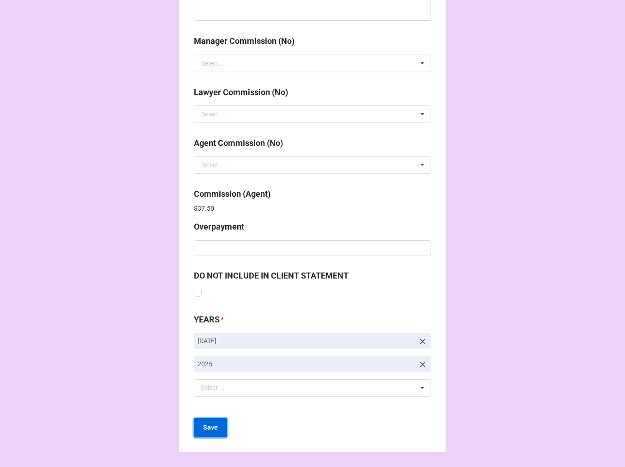
click at [202, 431] on button "Save" at bounding box center [210, 427] width 33 height 19
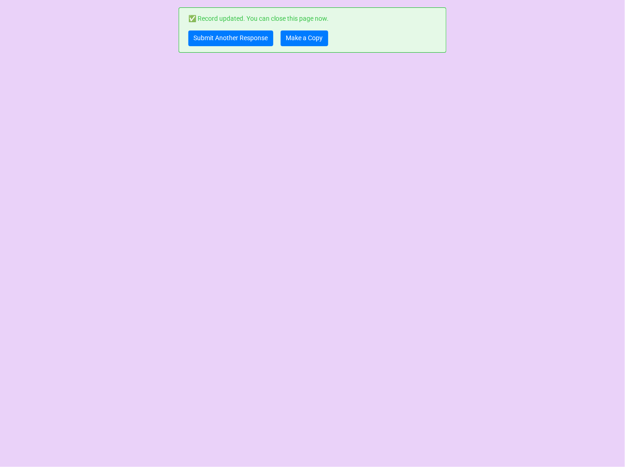
scroll to position [0, 0]
